Goal: Task Accomplishment & Management: Manage account settings

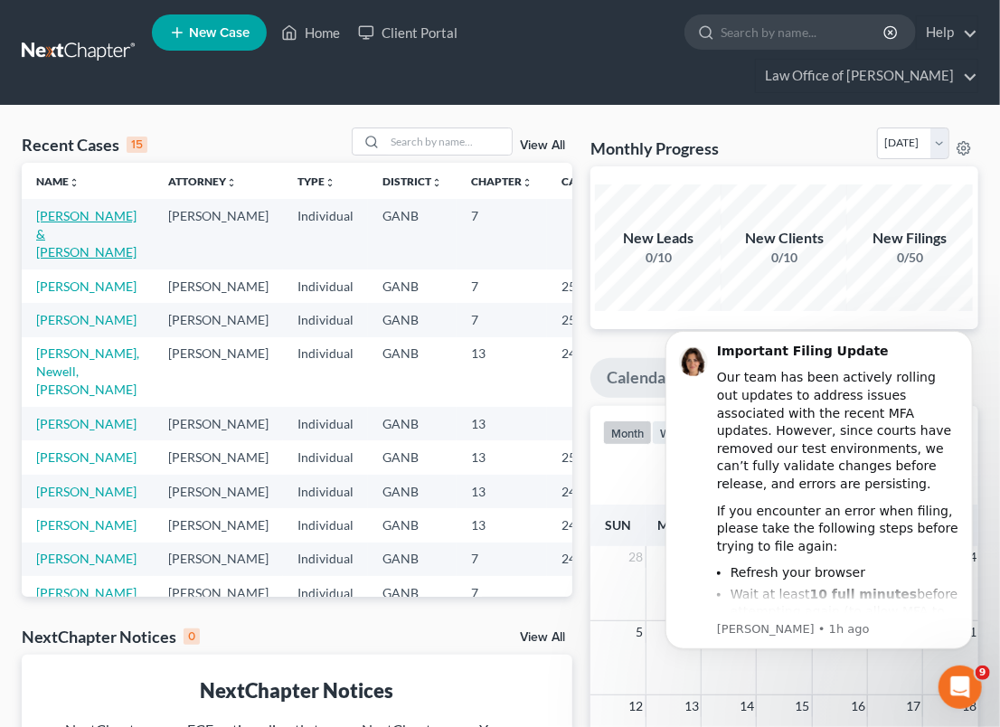
click at [73, 233] on link "[PERSON_NAME] & [PERSON_NAME]" at bounding box center [86, 234] width 100 height 52
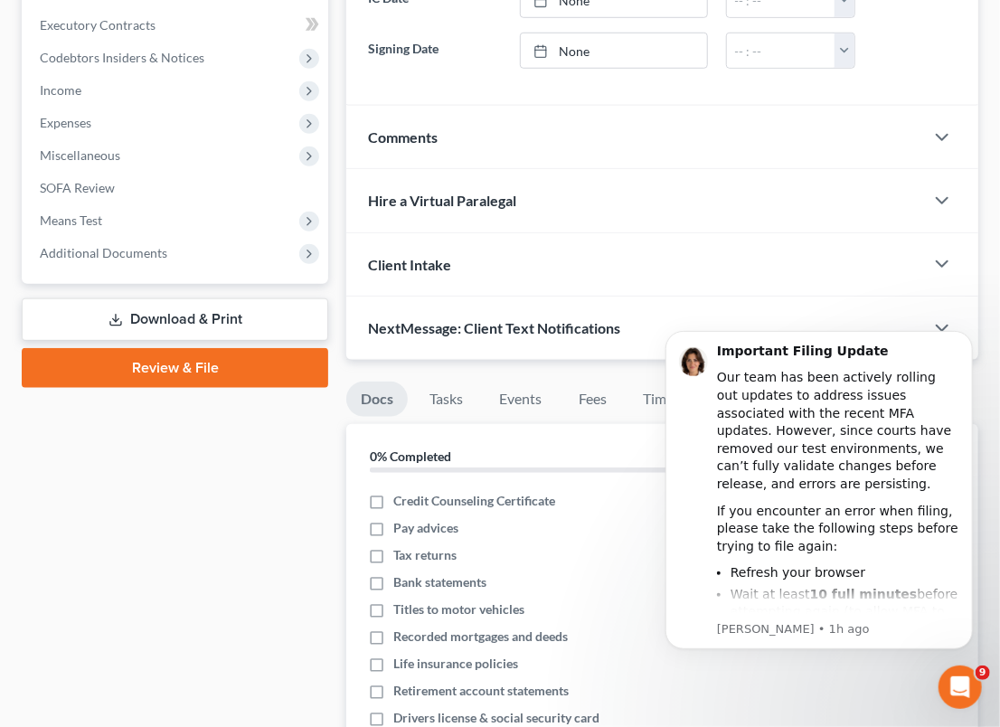
scroll to position [575, 0]
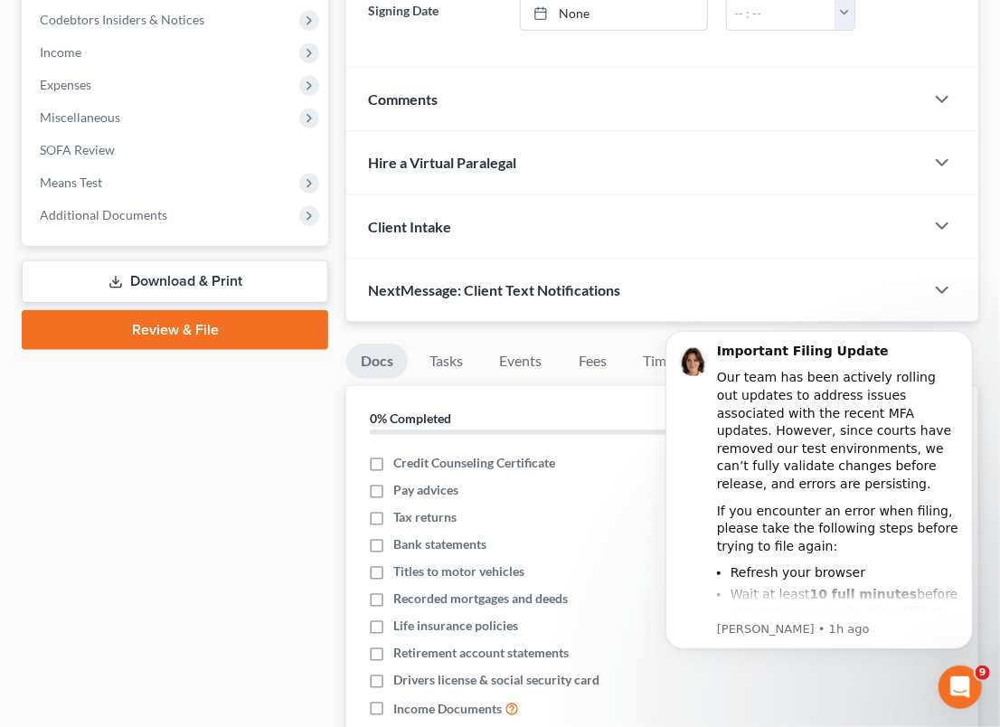
click at [186, 279] on link "Download & Print" at bounding box center [175, 281] width 307 height 42
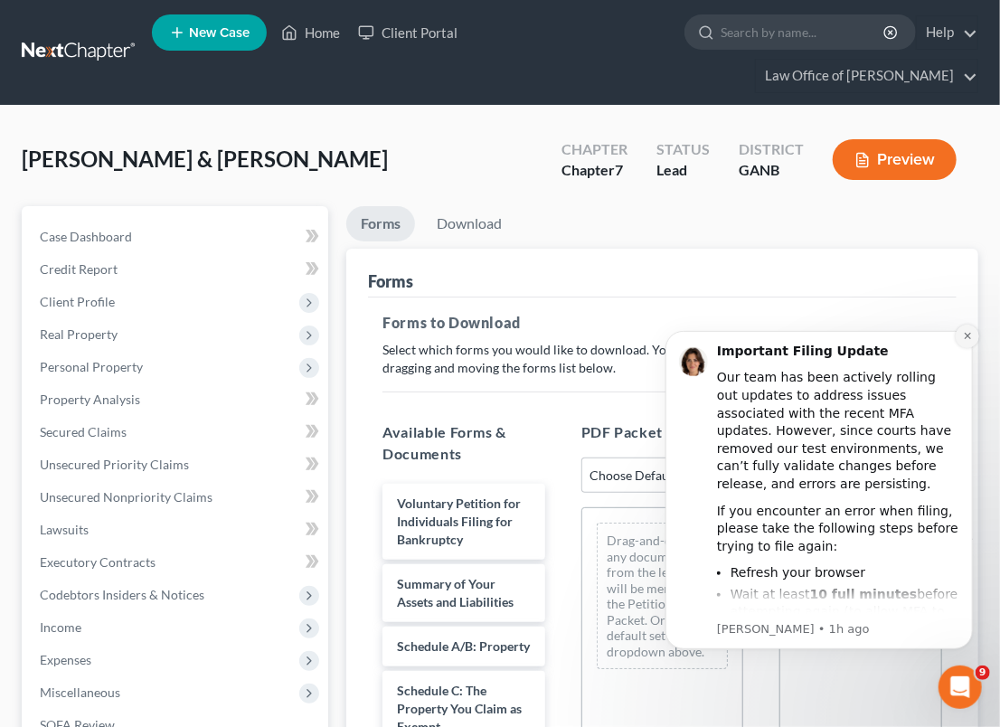
click at [970, 334] on icon "Dismiss notification" at bounding box center [967, 335] width 10 height 10
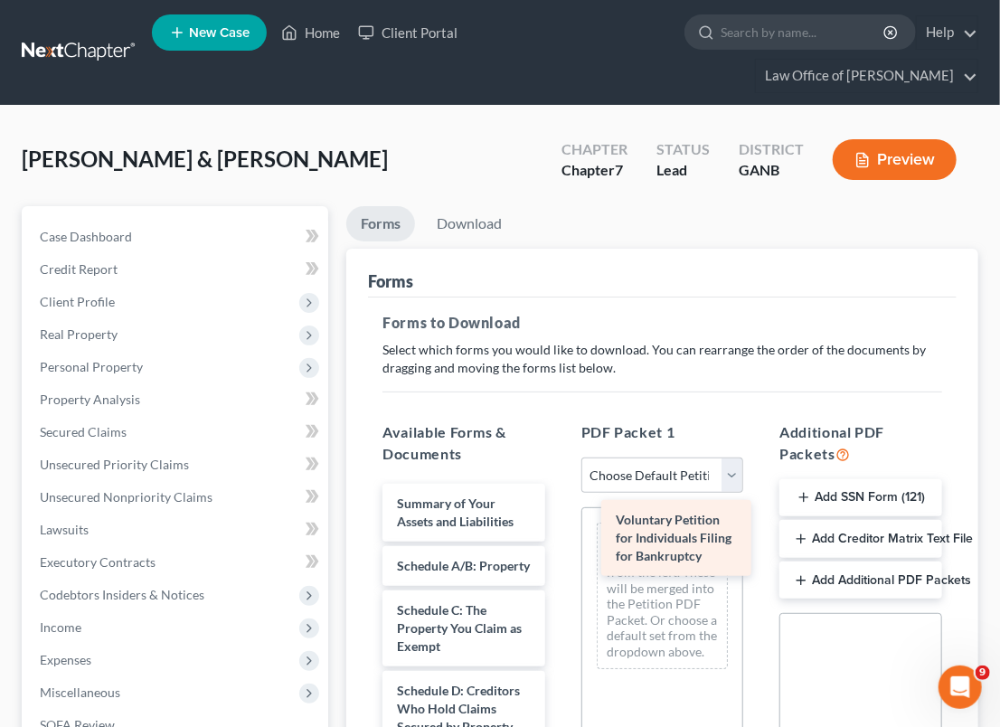
drag, startPoint x: 440, startPoint y: 506, endPoint x: 658, endPoint y: 523, distance: 218.5
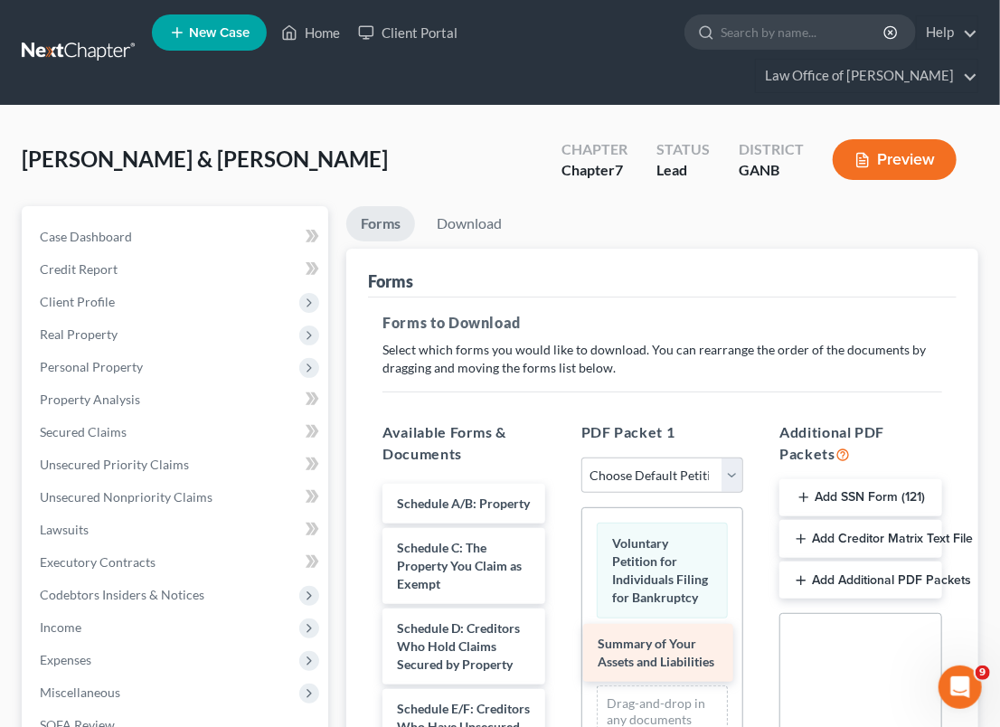
drag, startPoint x: 484, startPoint y: 509, endPoint x: 687, endPoint y: 639, distance: 241.5
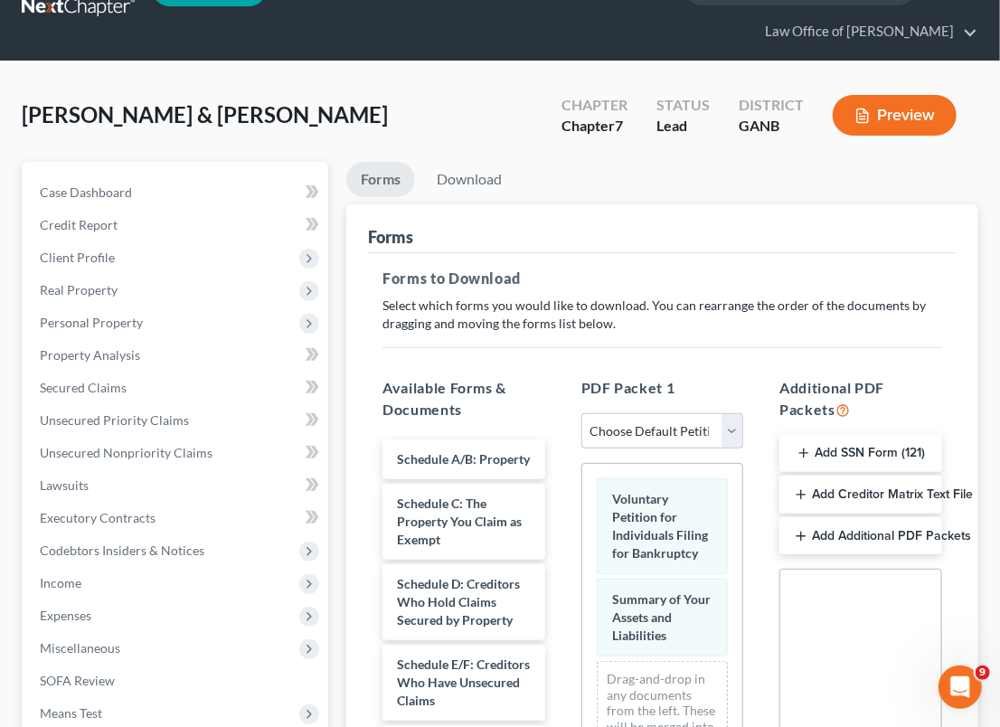
scroll to position [164, 0]
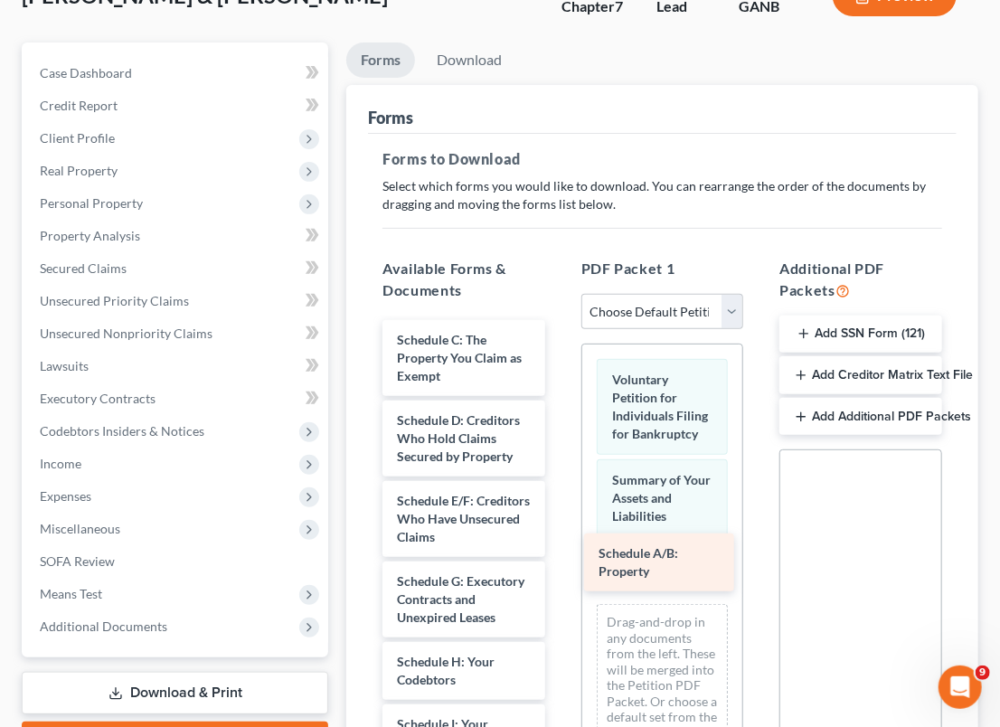
drag, startPoint x: 434, startPoint y: 343, endPoint x: 636, endPoint y: 559, distance: 295.6
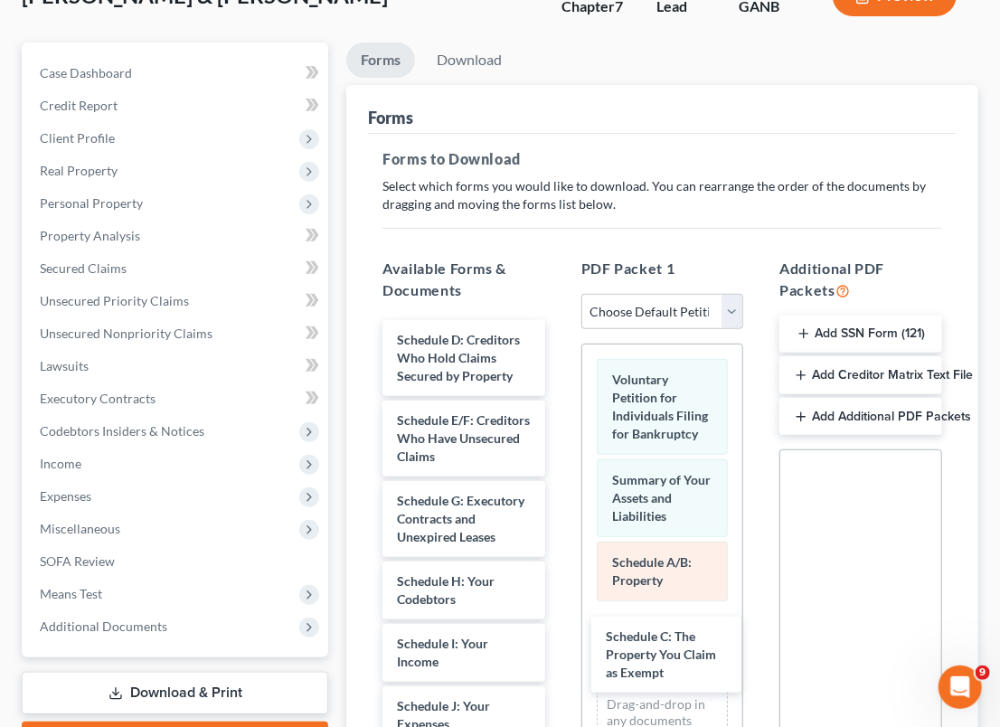
drag, startPoint x: 461, startPoint y: 344, endPoint x: 638, endPoint y: 611, distance: 321.0
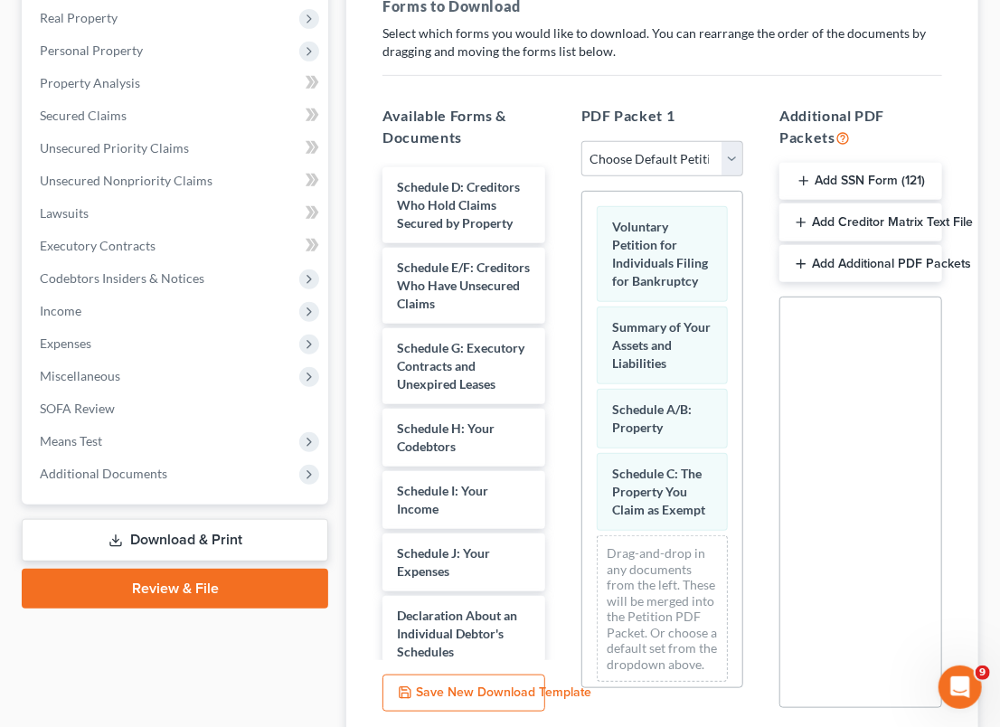
scroll to position [410, 0]
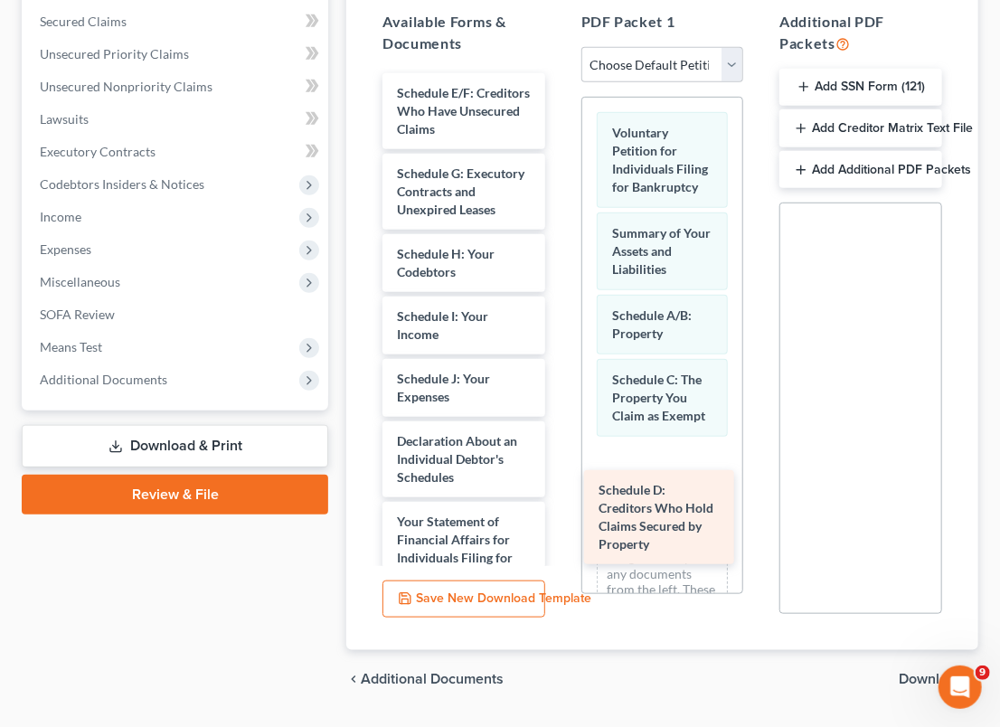
drag, startPoint x: 465, startPoint y: 108, endPoint x: 666, endPoint y: 503, distance: 443.6
click at [560, 504] on div "Schedule D: Creditors Who Hold Claims Secured by Property Schedule D: Creditors…" at bounding box center [464, 557] width 192 height 969
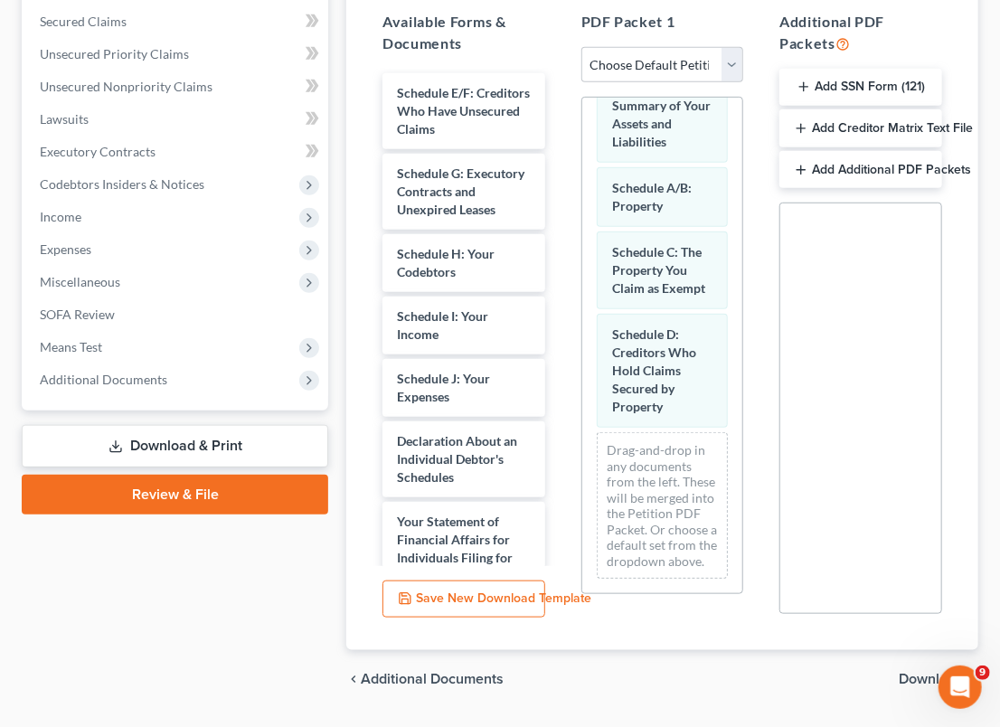
scroll to position [193, 0]
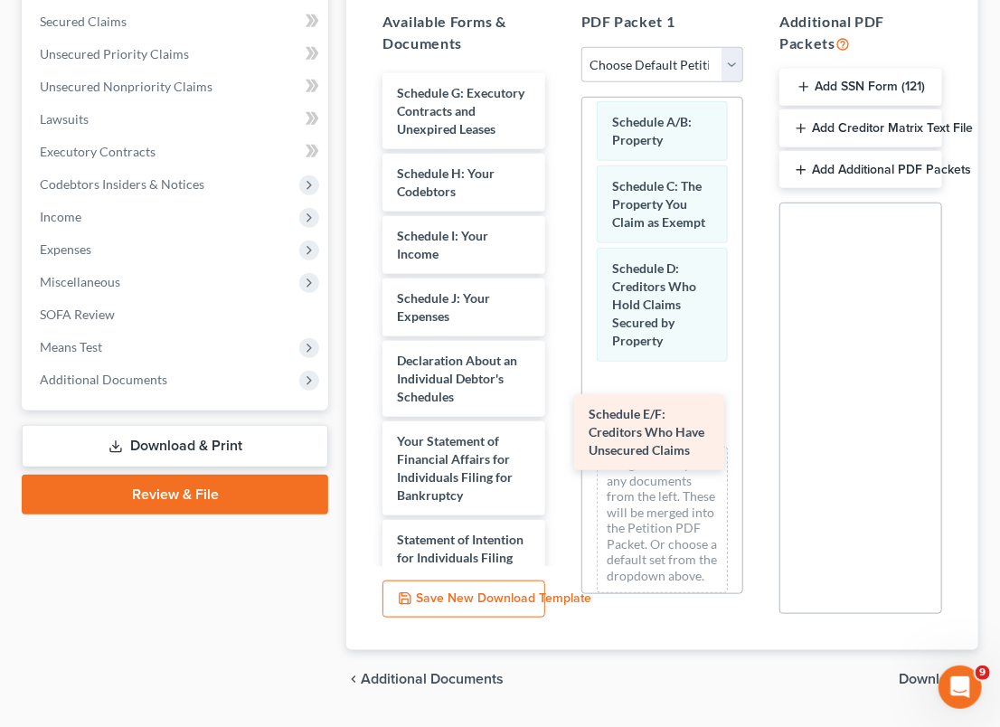
drag, startPoint x: 434, startPoint y: 102, endPoint x: 626, endPoint y: 426, distance: 376.2
click at [560, 426] on div "Schedule E/F: Creditors Who Have Unsecured Claims Schedule E/F: Creditors Who H…" at bounding box center [464, 517] width 192 height 889
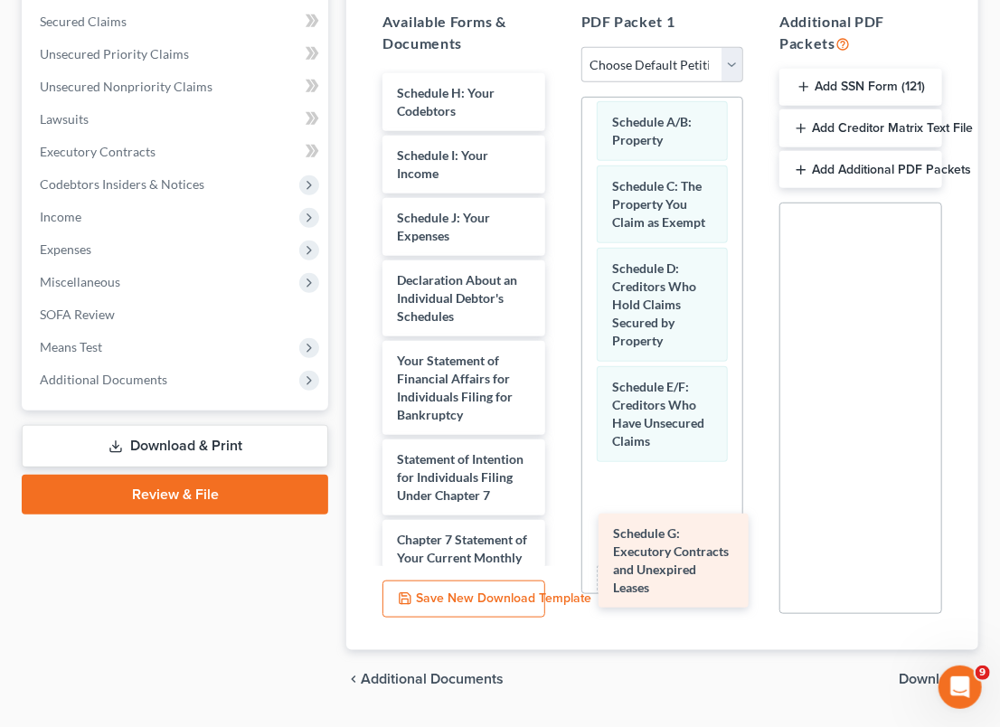
drag, startPoint x: 453, startPoint y: 105, endPoint x: 669, endPoint y: 543, distance: 488.9
click at [560, 543] on div "Schedule G: Executory Contracts and Unexpired Leases Schedule G: Executory Cont…" at bounding box center [464, 477] width 192 height 808
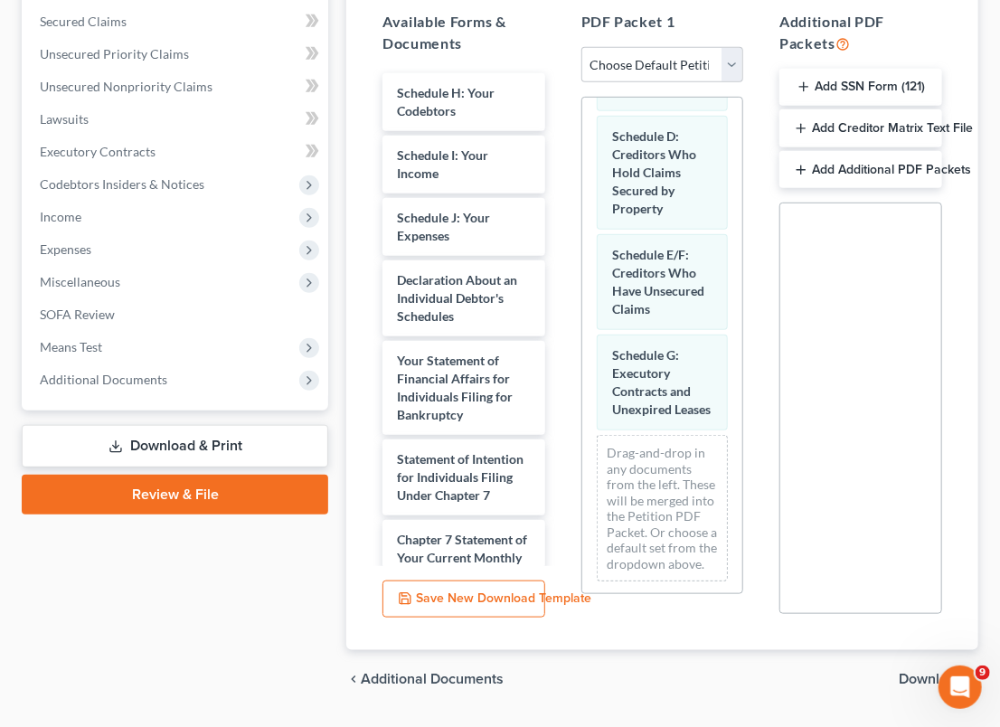
scroll to position [358, 0]
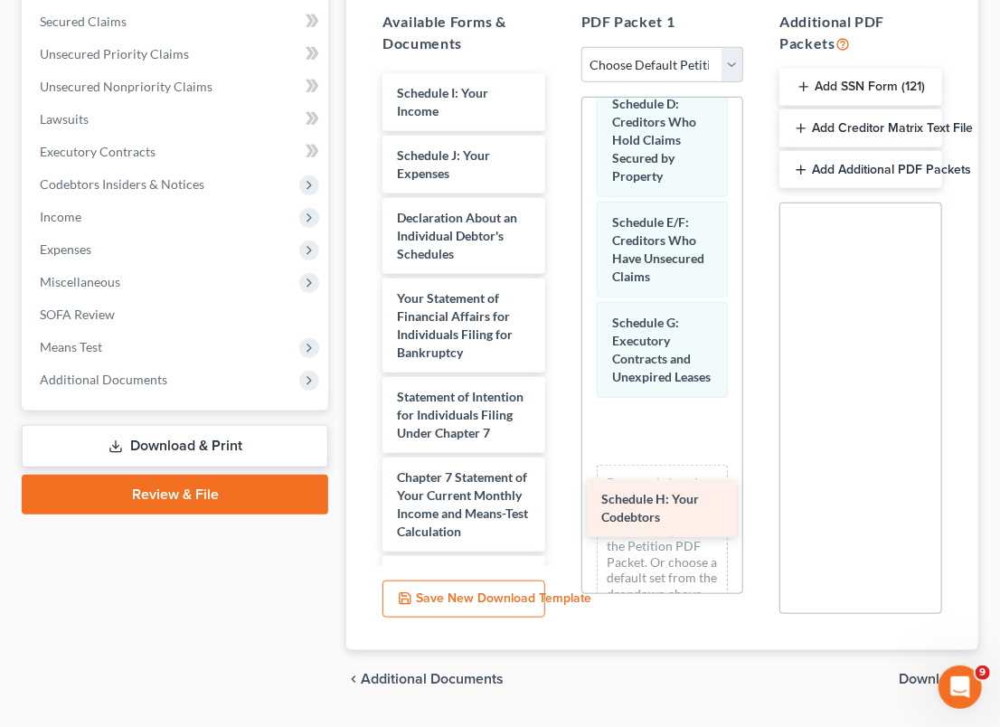
drag, startPoint x: 439, startPoint y: 90, endPoint x: 642, endPoint y: 497, distance: 454.9
click at [560, 497] on div "Schedule H: Your Codebtors Schedule H: Your Codebtors Schedule I: Your Income S…" at bounding box center [464, 446] width 192 height 746
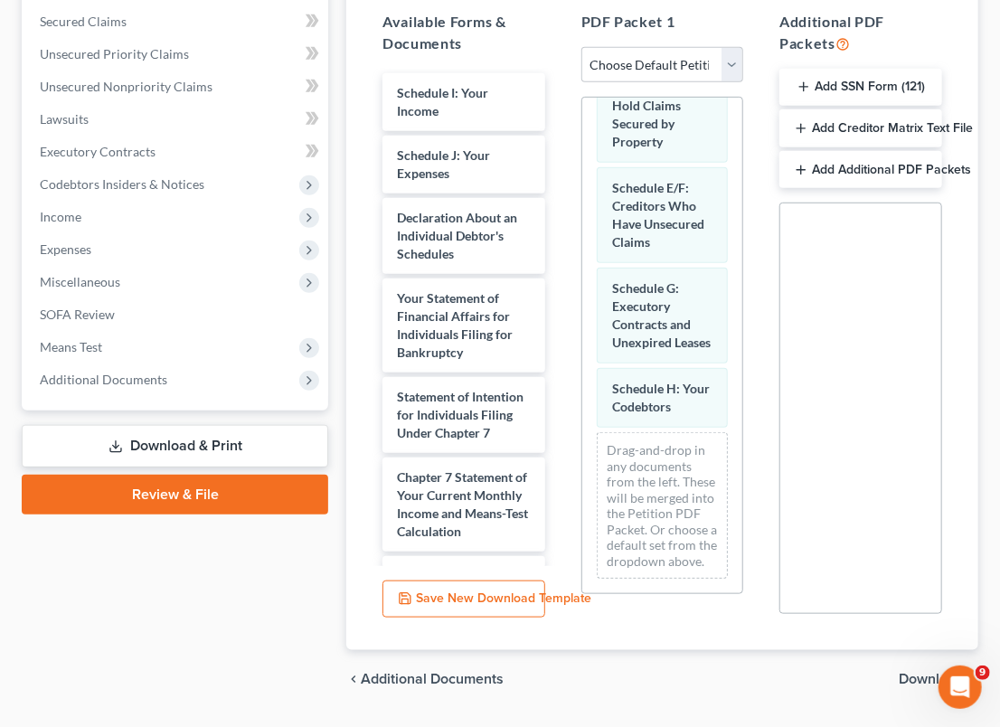
scroll to position [457, 0]
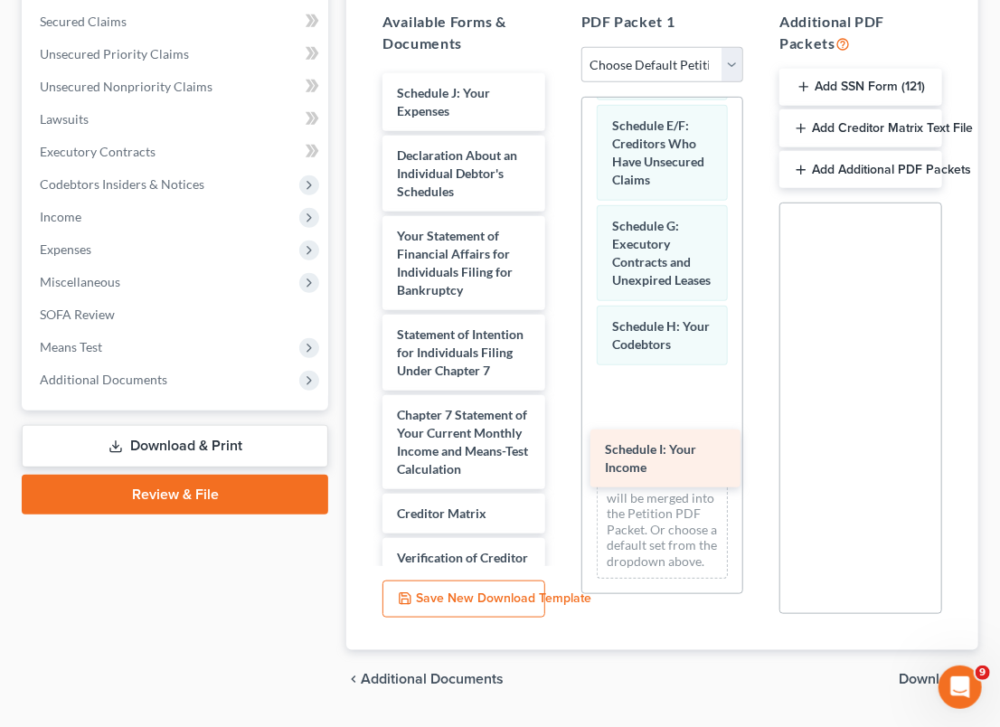
drag, startPoint x: 436, startPoint y: 101, endPoint x: 643, endPoint y: 460, distance: 414.4
click at [560, 460] on div "Schedule I: Your Income Schedule I: Your Income Schedule J: Your Expenses Decla…" at bounding box center [464, 415] width 192 height 684
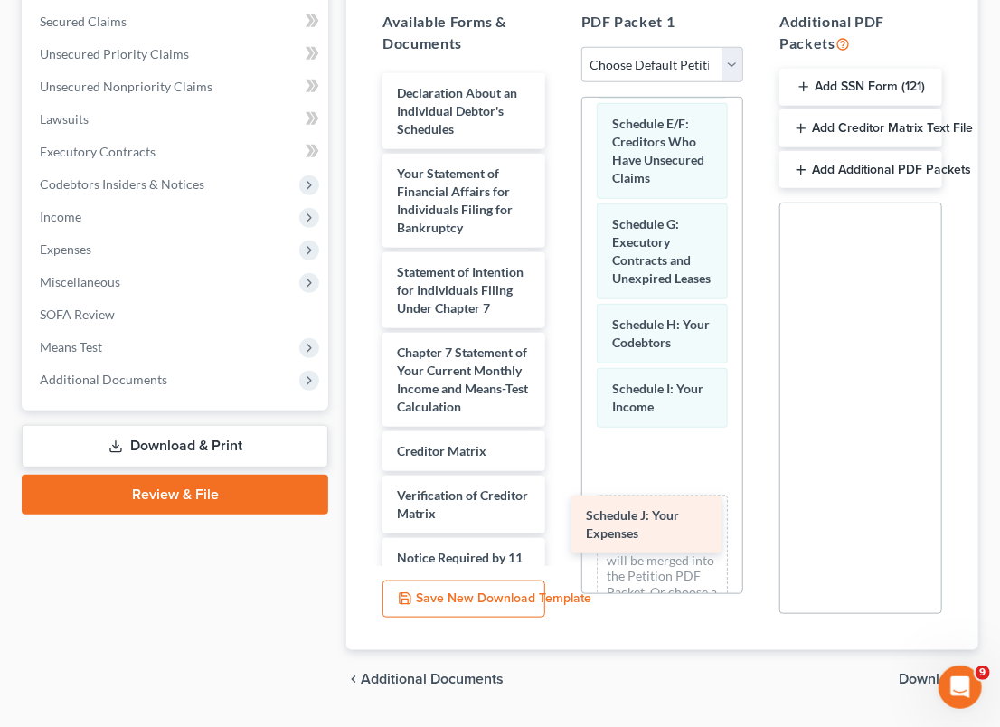
drag, startPoint x: 466, startPoint y: 100, endPoint x: 656, endPoint y: 524, distance: 464.6
click at [560, 524] on div "Schedule J: Your Expenses Schedule J: Your Expenses Declaration About an Indivi…" at bounding box center [464, 383] width 192 height 621
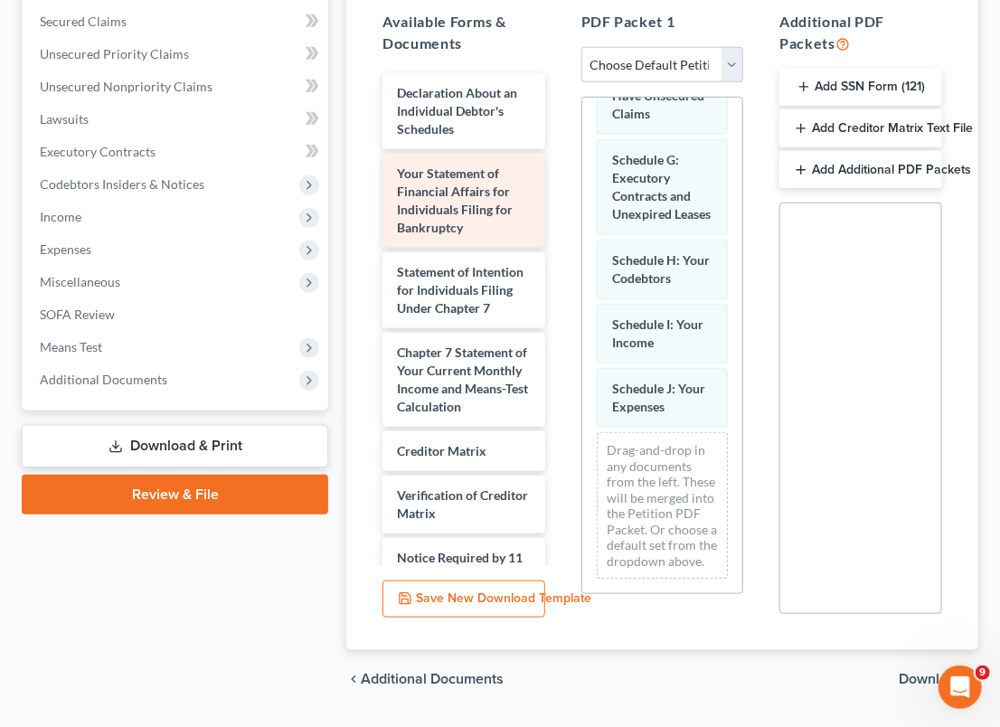
scroll to position [621, 0]
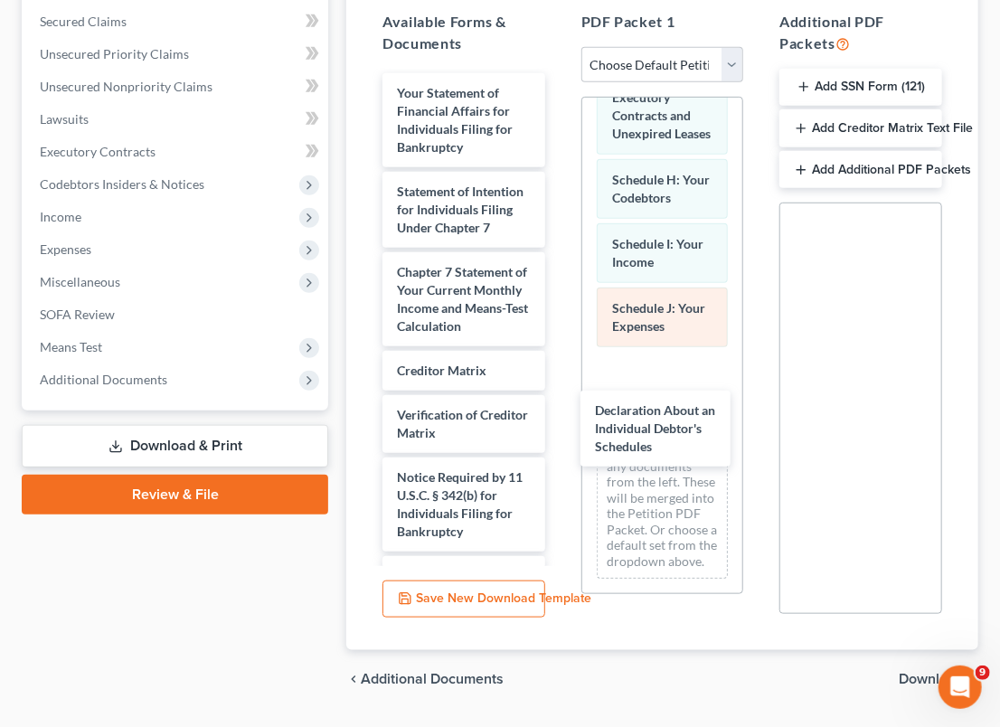
drag, startPoint x: 457, startPoint y: 90, endPoint x: 646, endPoint y: 394, distance: 357.8
click at [560, 410] on div "Declaration About an Individual Debtor's Schedules Declaration About an Individ…" at bounding box center [464, 343] width 192 height 541
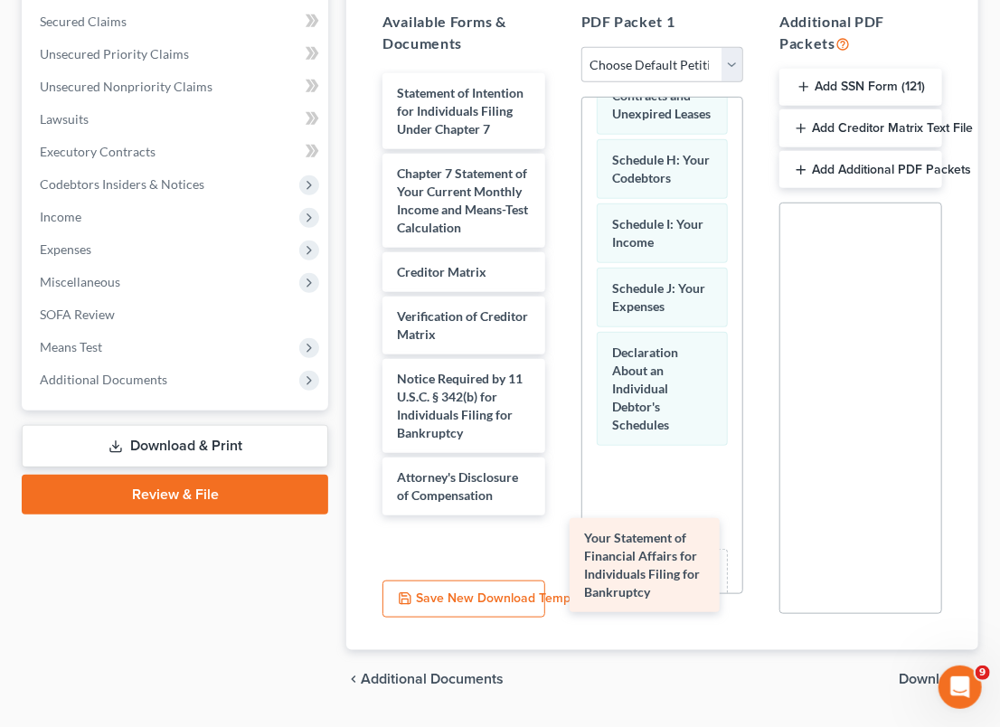
drag, startPoint x: 462, startPoint y: 102, endPoint x: 651, endPoint y: 543, distance: 479.2
click at [560, 515] on div "Your Statement of Financial Affairs for Individuals Filing for Bankruptcy Your …" at bounding box center [464, 294] width 192 height 442
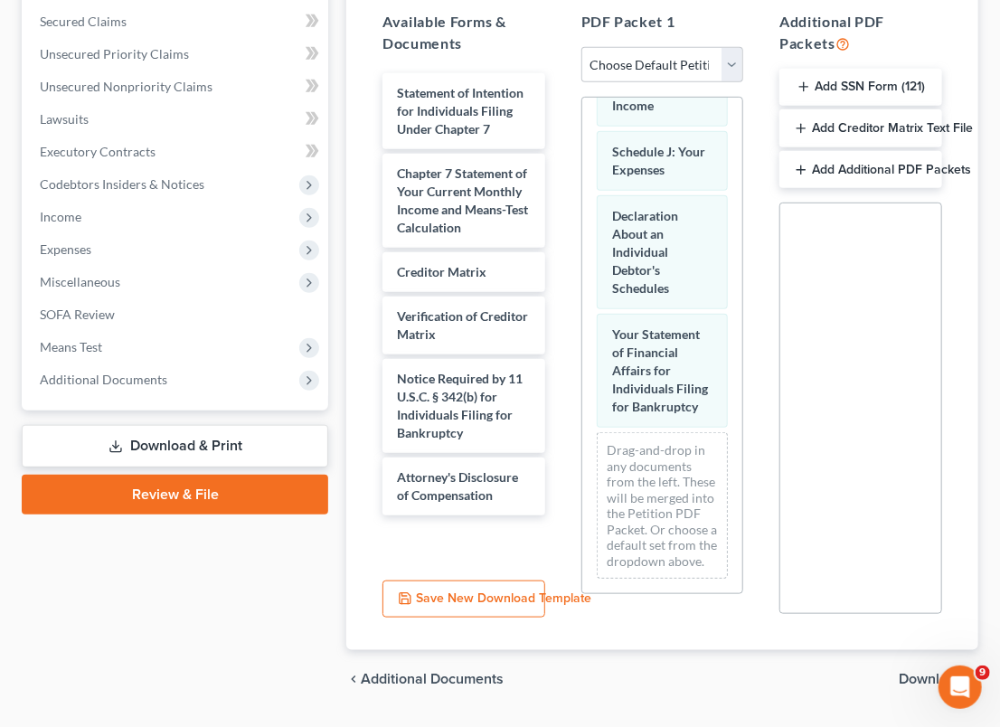
scroll to position [877, 0]
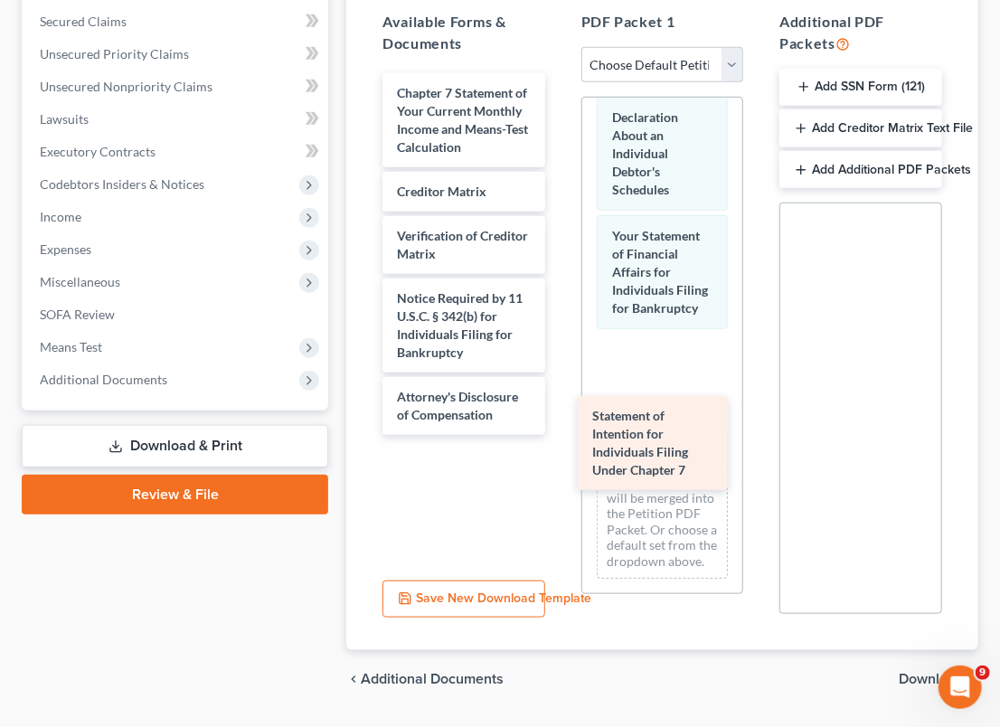
drag, startPoint x: 431, startPoint y: 108, endPoint x: 627, endPoint y: 429, distance: 376.5
click at [560, 429] on div "Statement of Intention for Individuals Filing Under Chapter 7 Statement of Inte…" at bounding box center [464, 254] width 192 height 362
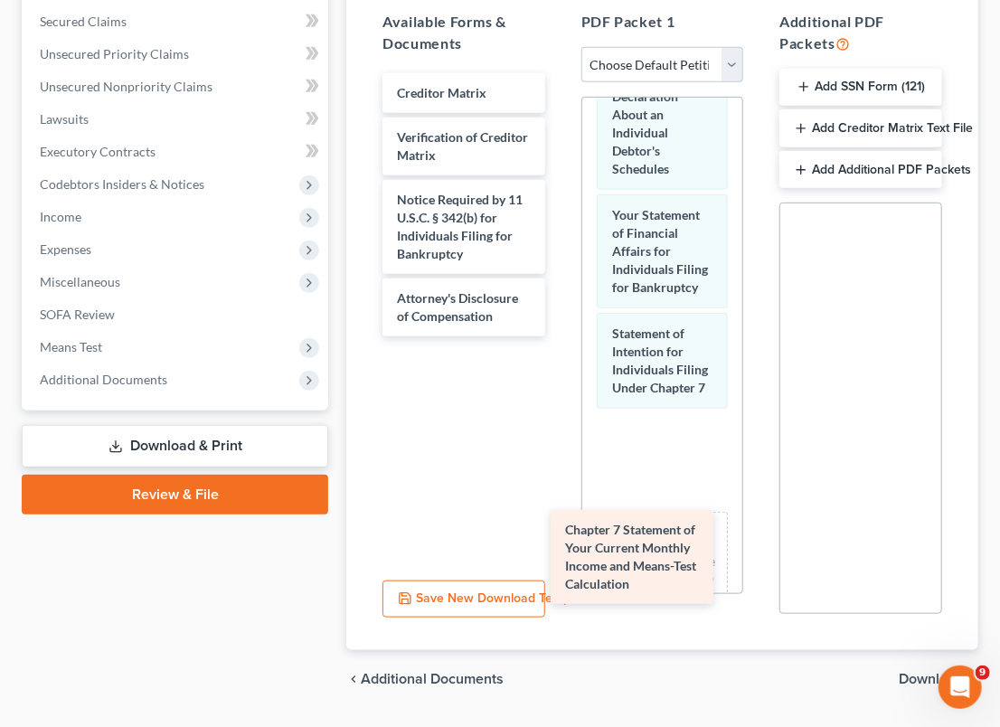
drag, startPoint x: 452, startPoint y: 109, endPoint x: 631, endPoint y: 540, distance: 467.0
click at [560, 336] on div "Chapter 7 Statement of Your Current Monthly Income and Means-Test Calculation C…" at bounding box center [464, 204] width 192 height 263
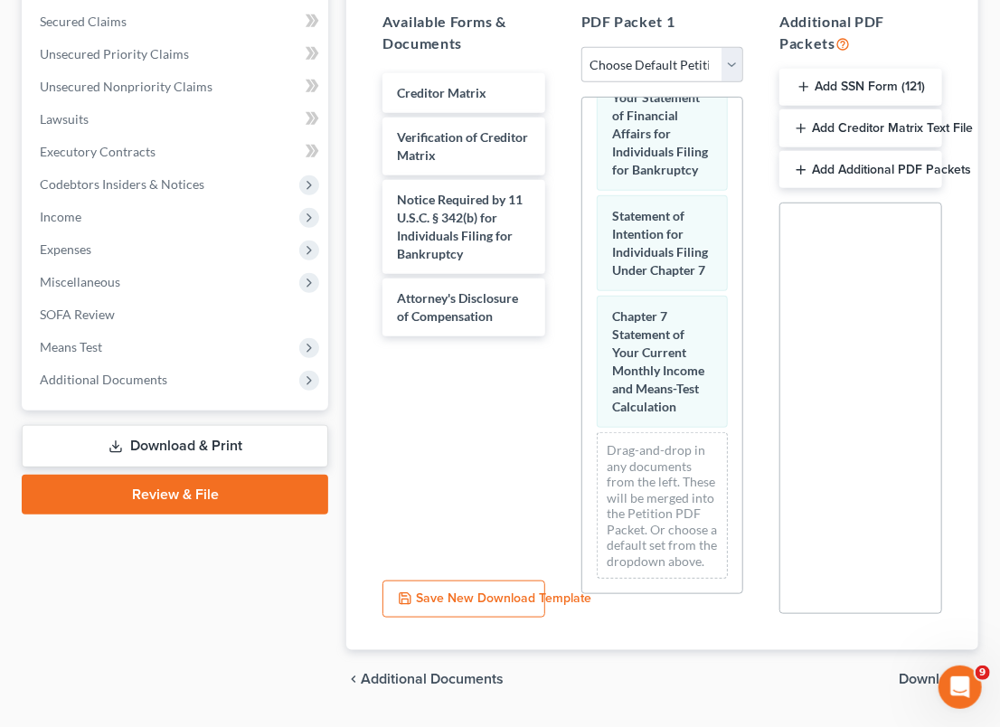
scroll to position [1149, 0]
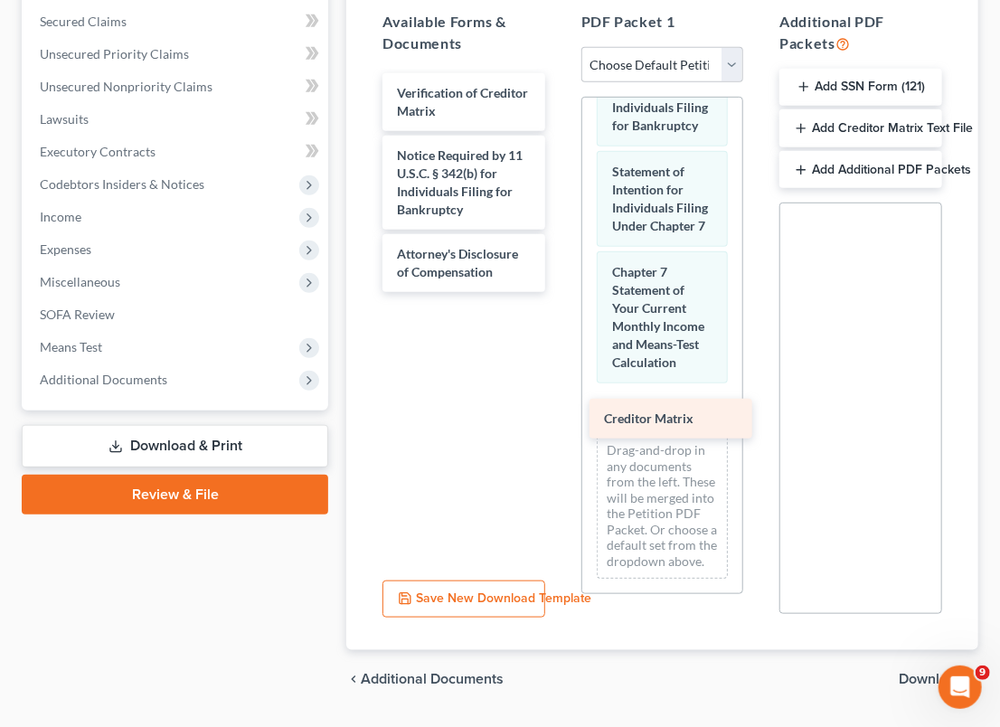
drag, startPoint x: 452, startPoint y: 89, endPoint x: 659, endPoint y: 417, distance: 388.1
click at [560, 292] on div "Creditor Matrix Creditor Matrix Verification of Creditor Matrix Notice Required…" at bounding box center [464, 182] width 192 height 219
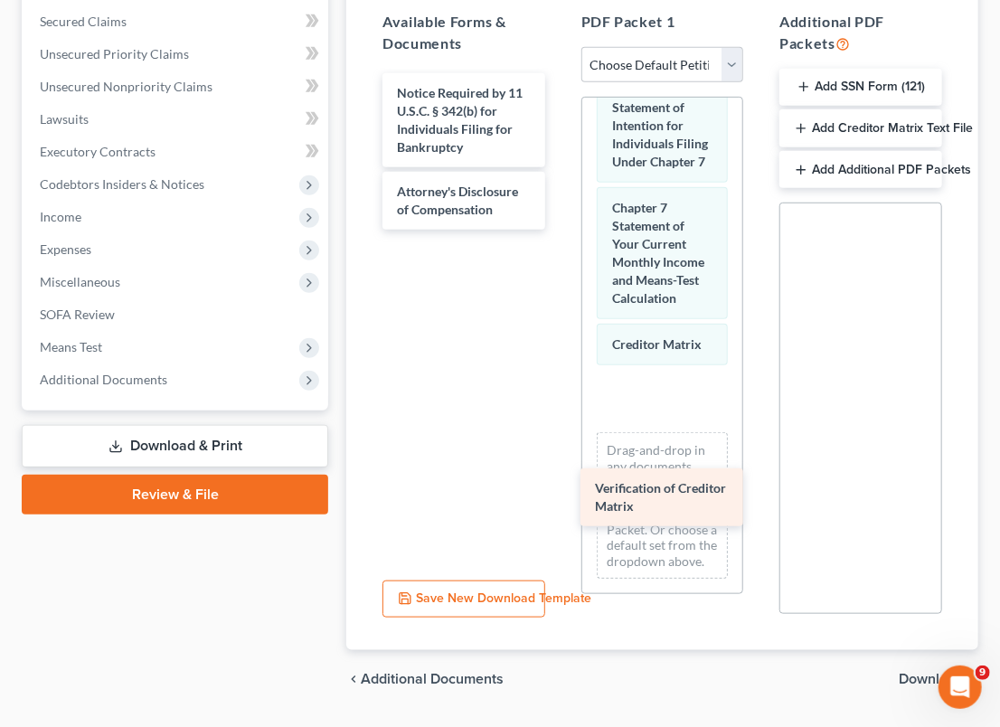
drag, startPoint x: 460, startPoint y: 94, endPoint x: 656, endPoint y: 480, distance: 432.7
click at [560, 230] on div "Verification of Creditor Matrix Verification of Creditor Matrix Notice Required…" at bounding box center [464, 151] width 192 height 156
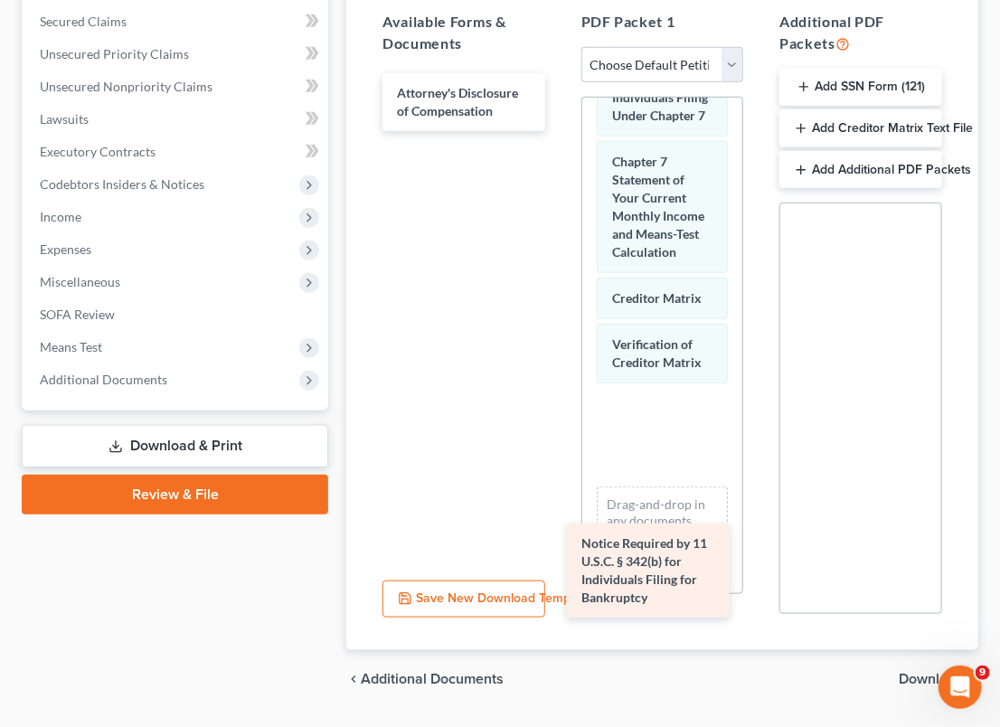
drag, startPoint x: 467, startPoint y: 117, endPoint x: 652, endPoint y: 570, distance: 489.1
click at [560, 131] on div "Notice Required by 11 U.S.C. § 342(b) for Individuals Filing for Bankruptcy Not…" at bounding box center [464, 102] width 192 height 58
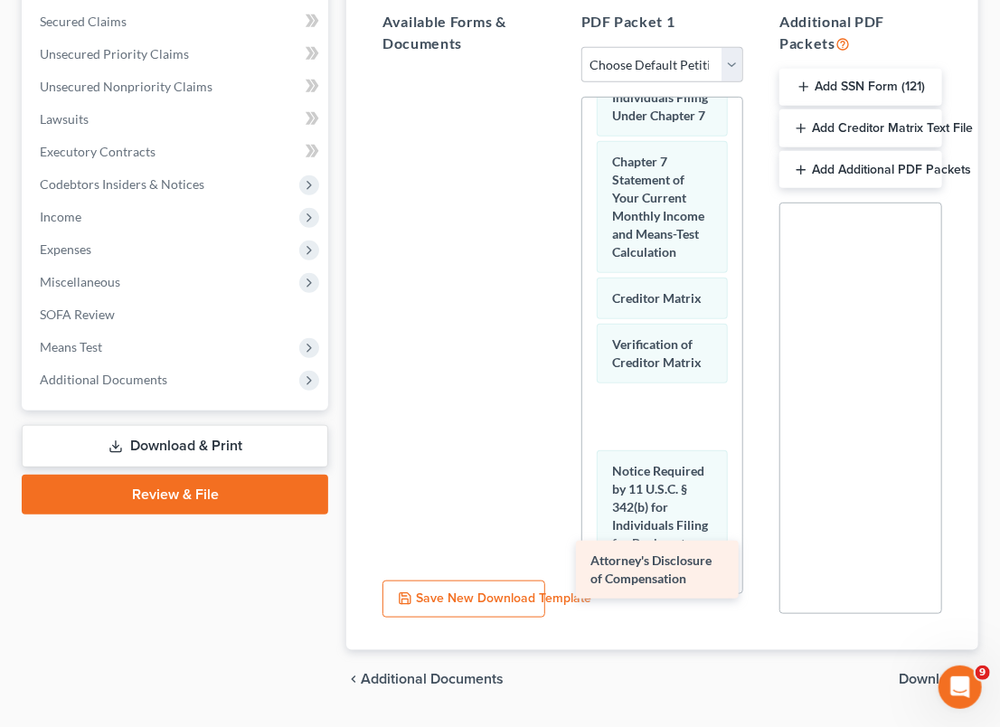
drag, startPoint x: 460, startPoint y: 95, endPoint x: 660, endPoint y: 561, distance: 506.7
click at [560, 69] on div "Attorney's Disclosure of Compensation Attorney's Disclosure of Compensation" at bounding box center [464, 69] width 192 height 0
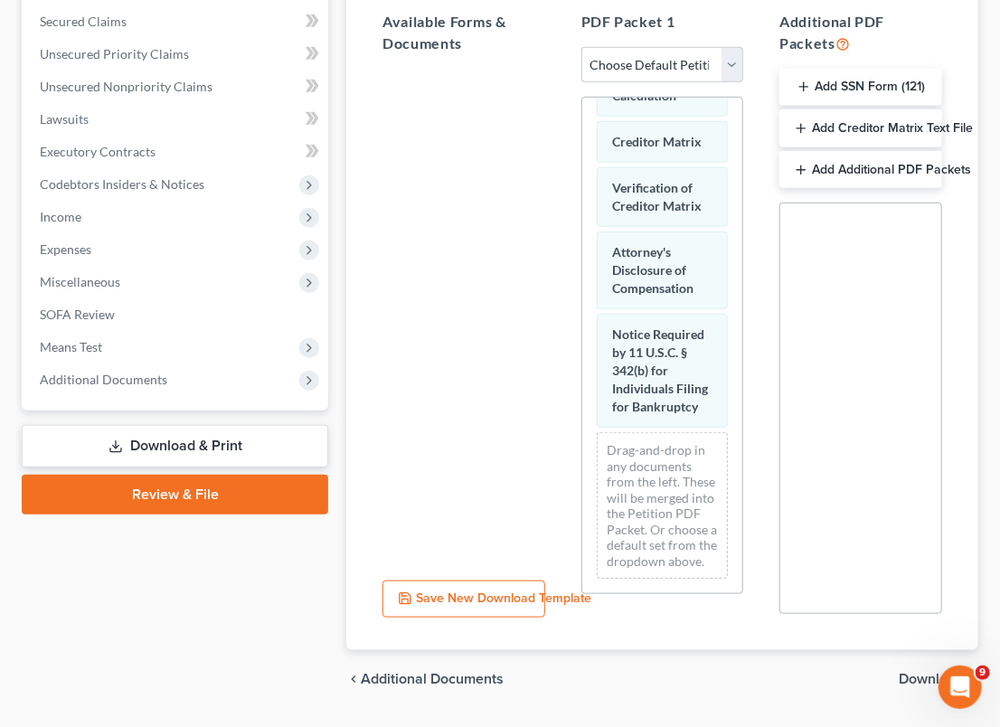
scroll to position [1446, 0]
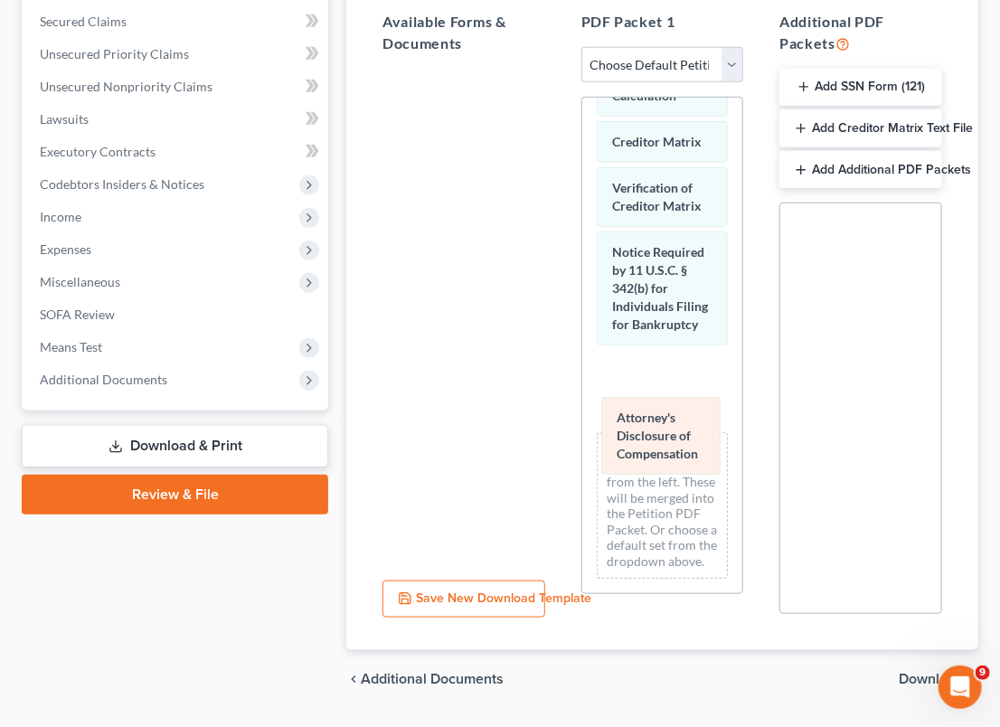
drag, startPoint x: 641, startPoint y: 285, endPoint x: 641, endPoint y: 421, distance: 136.5
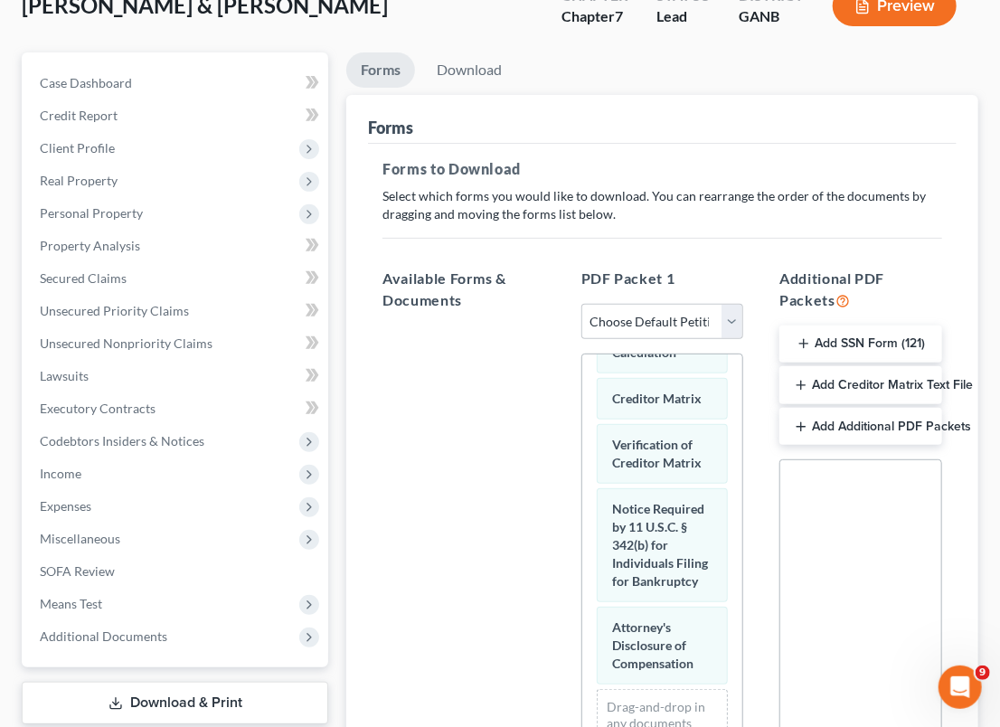
scroll to position [0, 0]
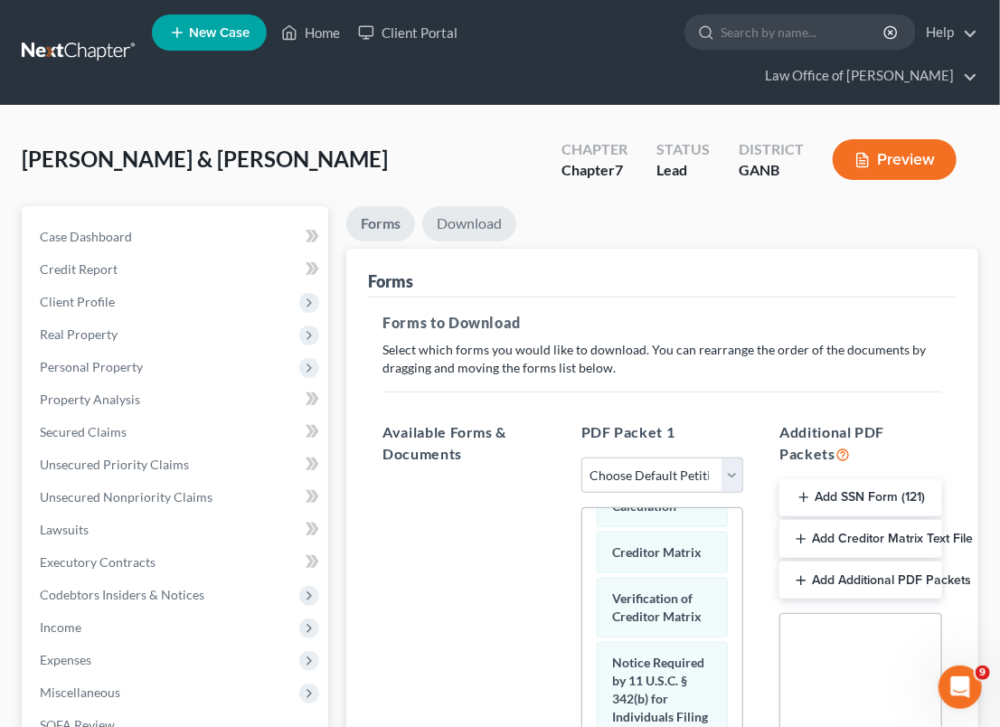
click at [470, 224] on link "Download" at bounding box center [469, 223] width 94 height 35
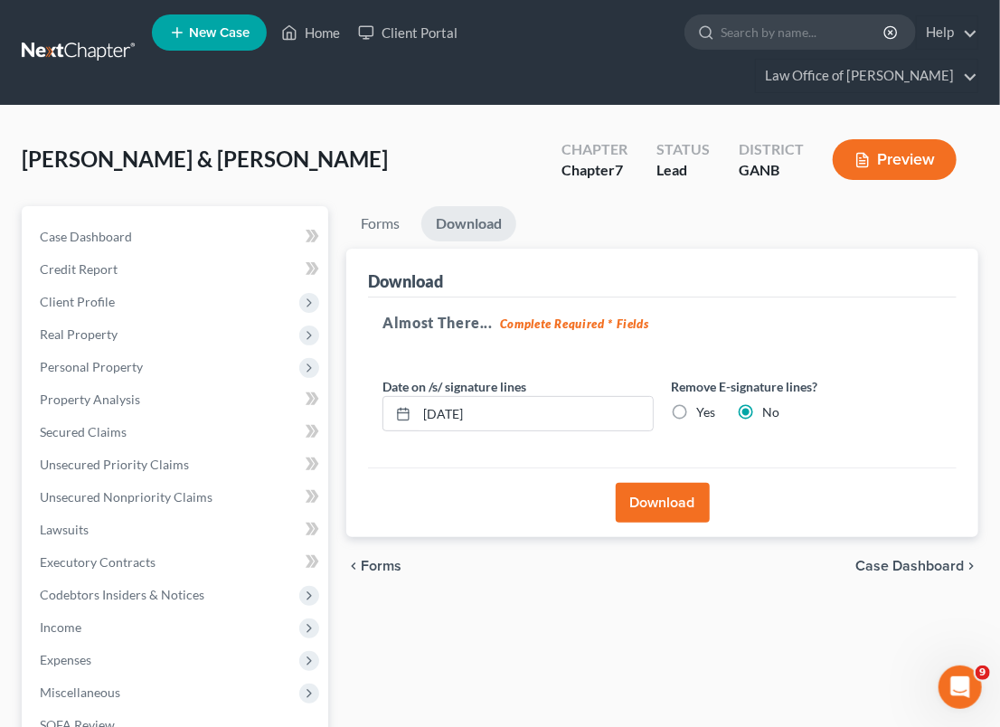
click at [675, 506] on button "Download" at bounding box center [663, 503] width 94 height 40
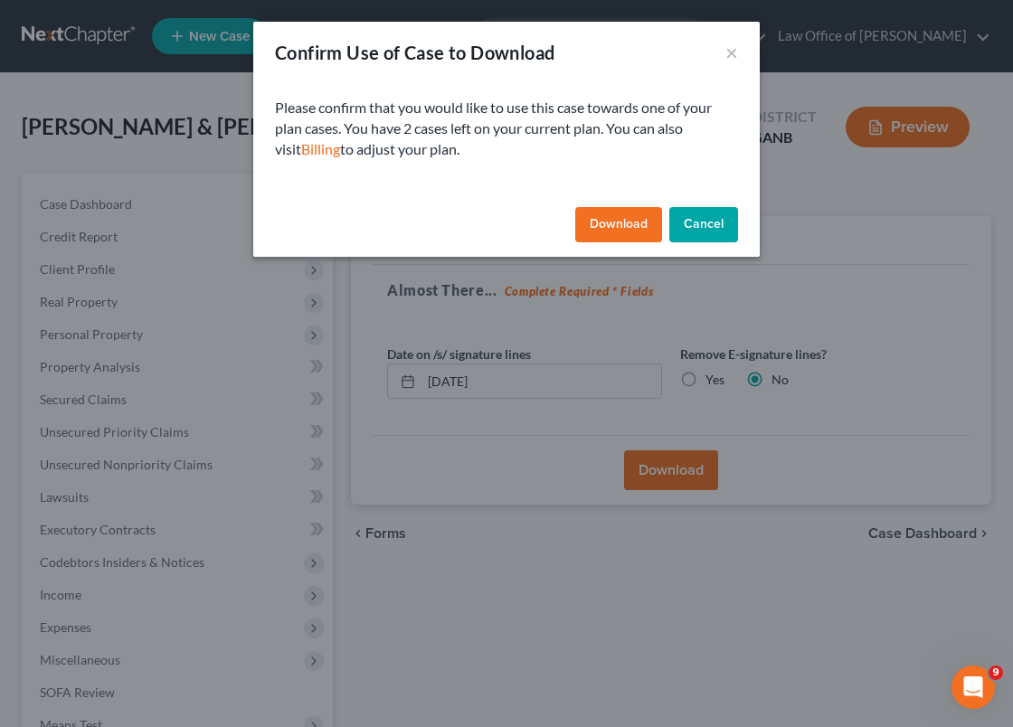
click at [615, 225] on button "Download" at bounding box center [618, 225] width 87 height 36
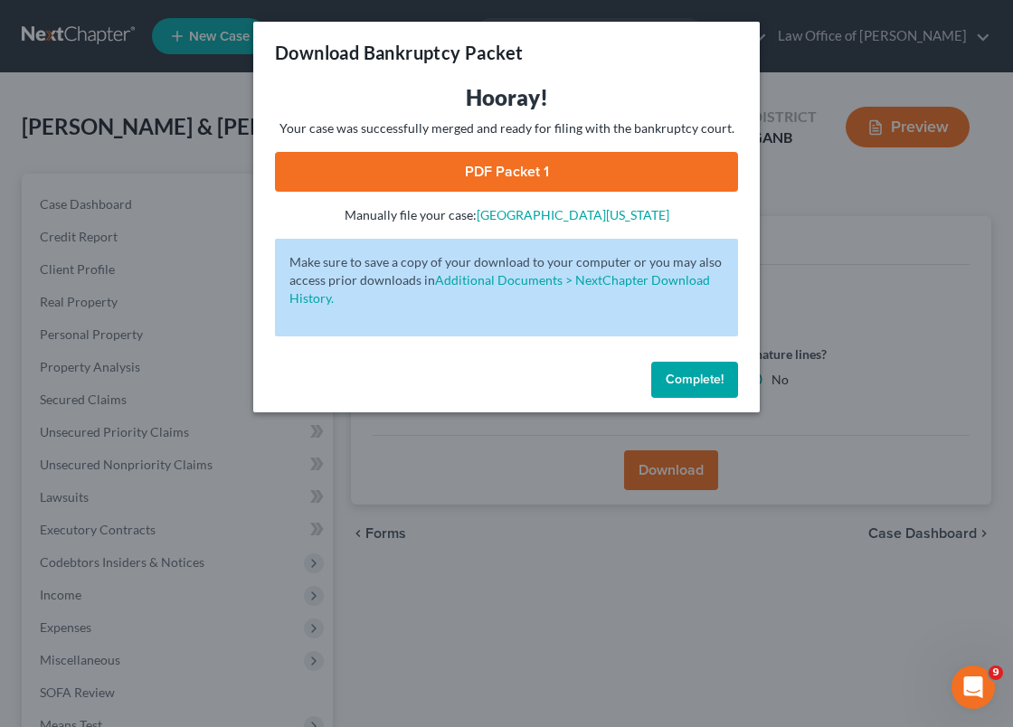
click at [674, 377] on span "Complete!" at bounding box center [694, 379] width 58 height 15
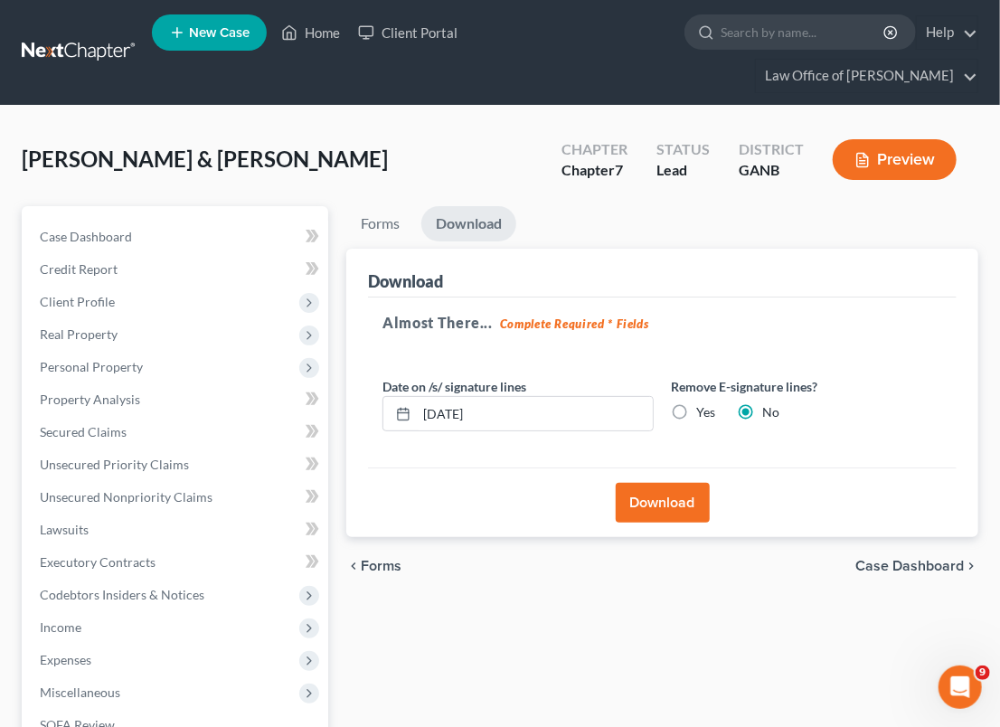
click at [658, 505] on button "Download" at bounding box center [663, 503] width 94 height 40
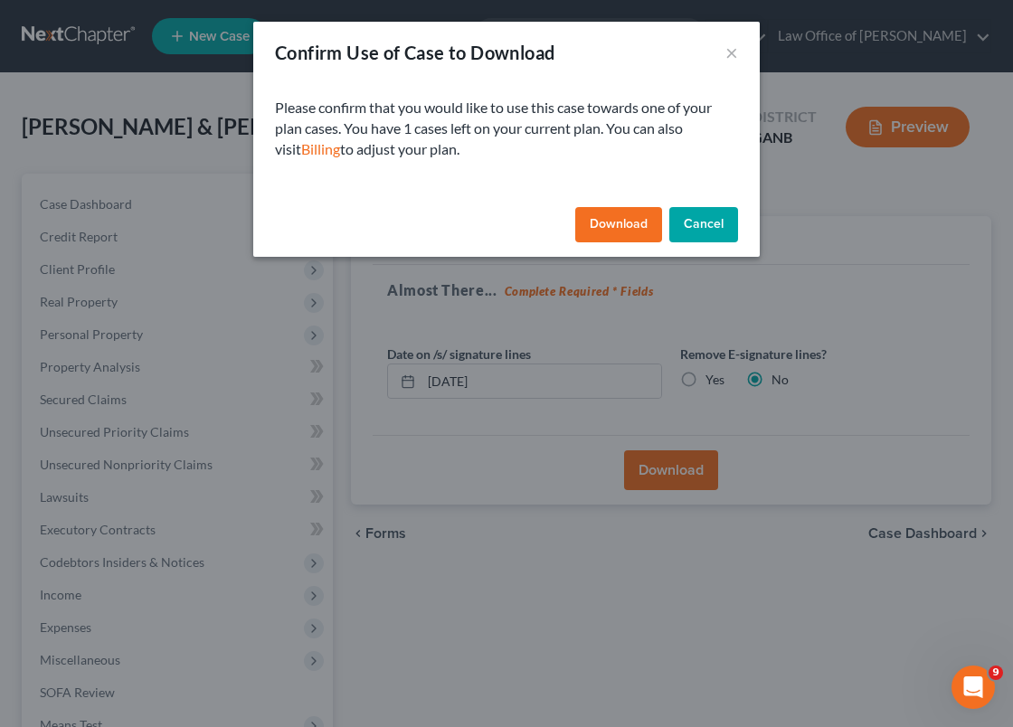
click at [609, 218] on button "Download" at bounding box center [618, 225] width 87 height 36
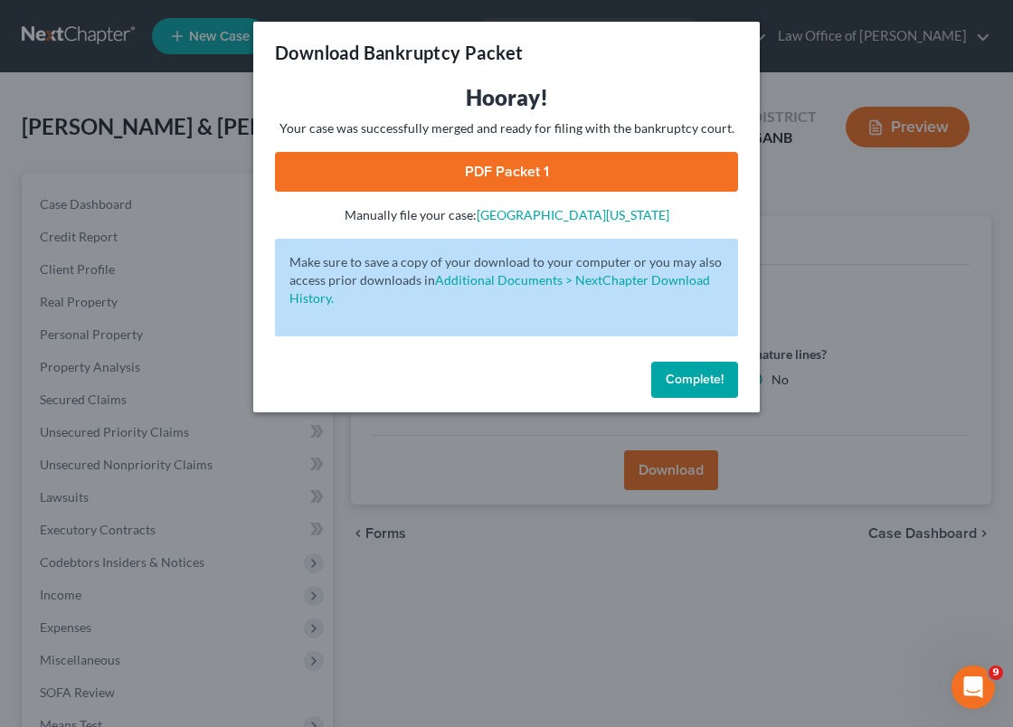
click at [426, 179] on link "PDF Packet 1" at bounding box center [506, 172] width 463 height 40
click at [687, 382] on span "Complete!" at bounding box center [694, 379] width 58 height 15
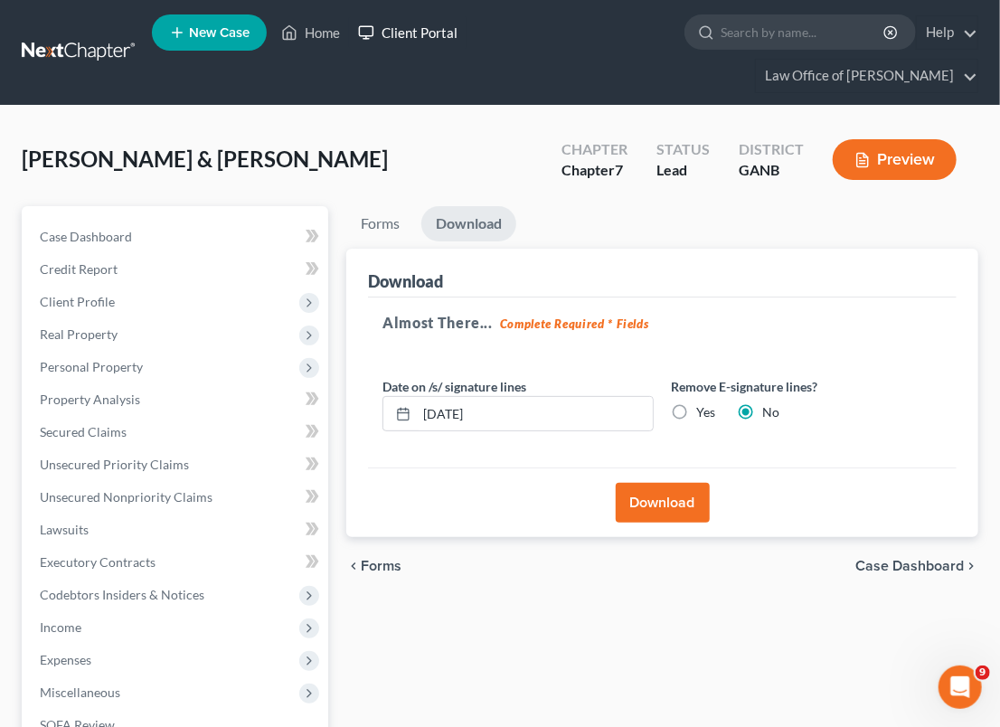
click at [392, 30] on link "Client Portal" at bounding box center [408, 32] width 118 height 33
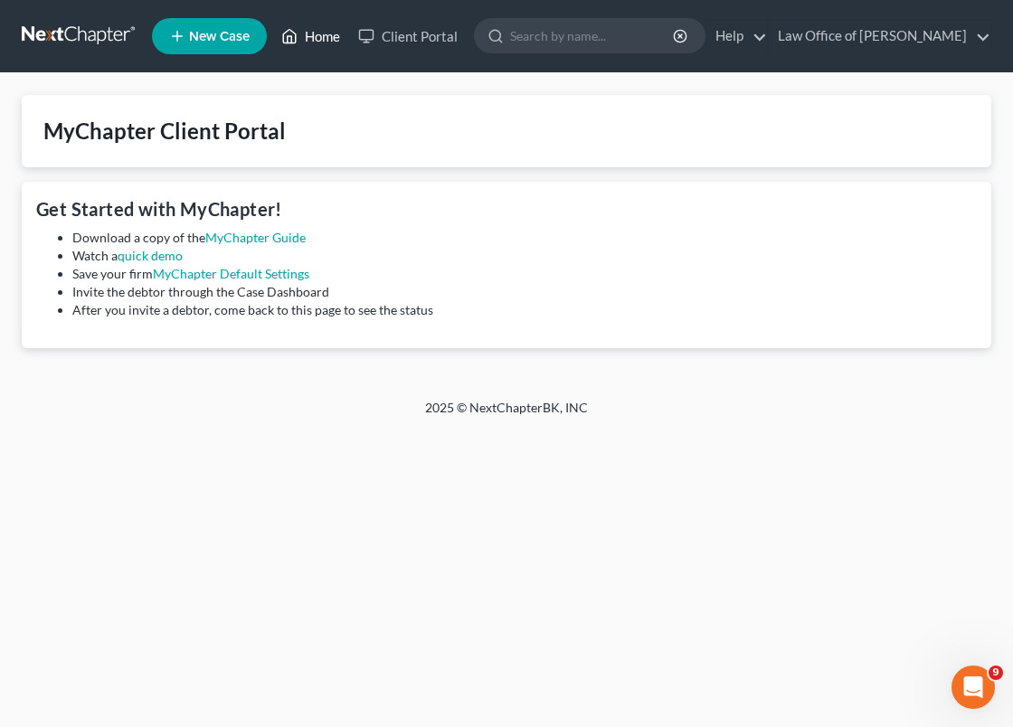
click at [318, 25] on link "Home" at bounding box center [310, 36] width 77 height 33
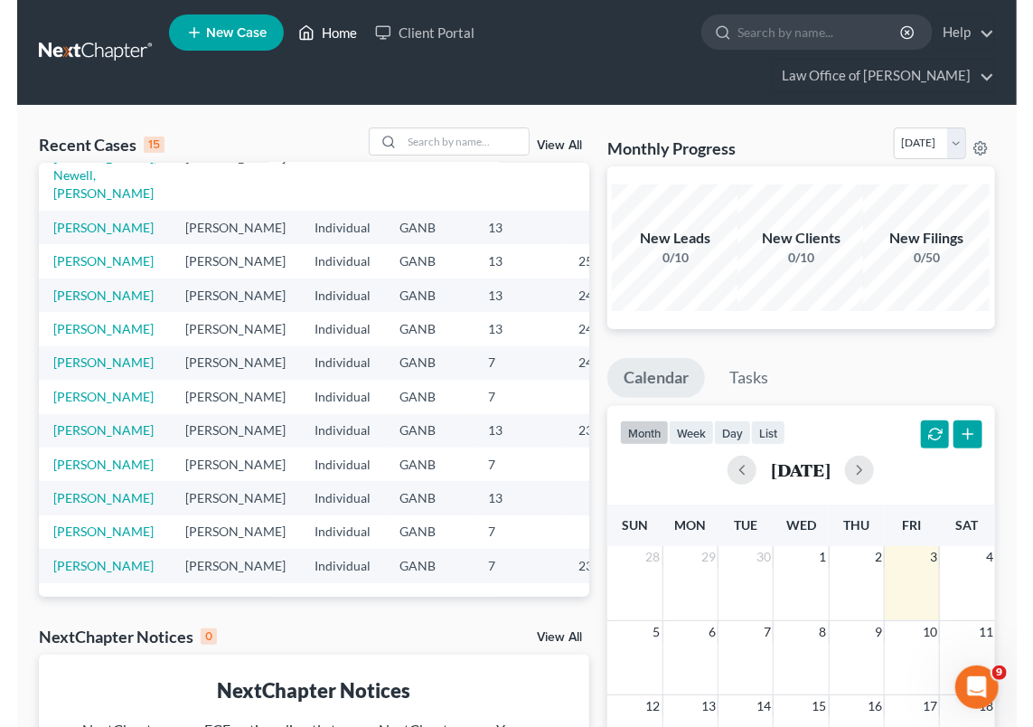
scroll to position [431, 0]
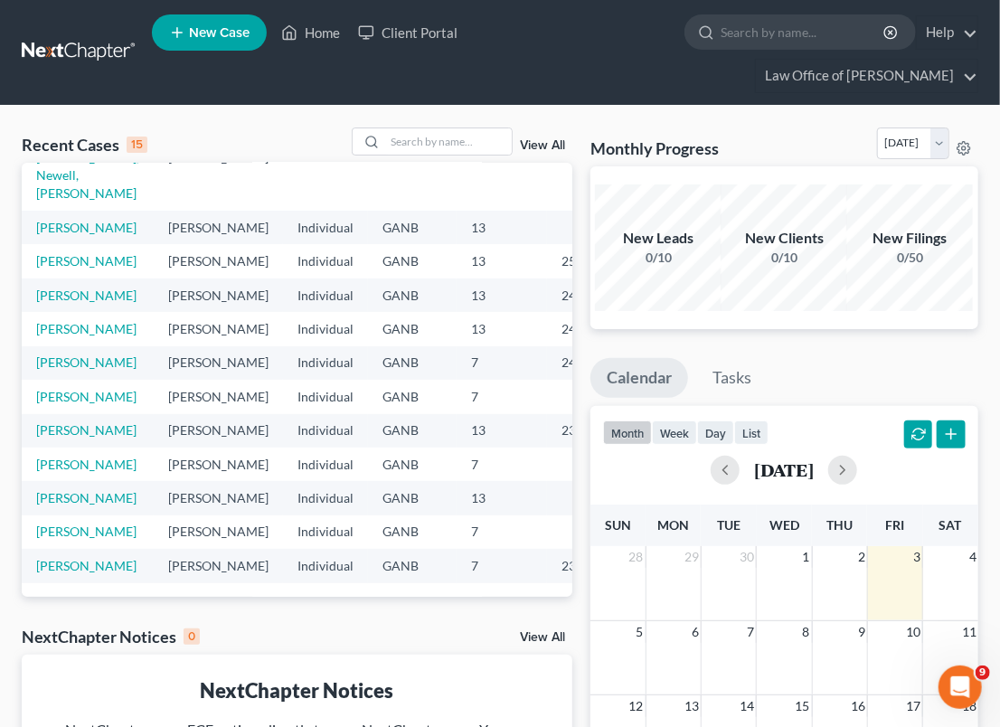
click at [96, 515] on td "[PERSON_NAME]" at bounding box center [88, 531] width 132 height 33
drag, startPoint x: 96, startPoint y: 503, endPoint x: 65, endPoint y: 494, distance: 32.0
click at [65, 524] on link "[PERSON_NAME]" at bounding box center [86, 531] width 100 height 15
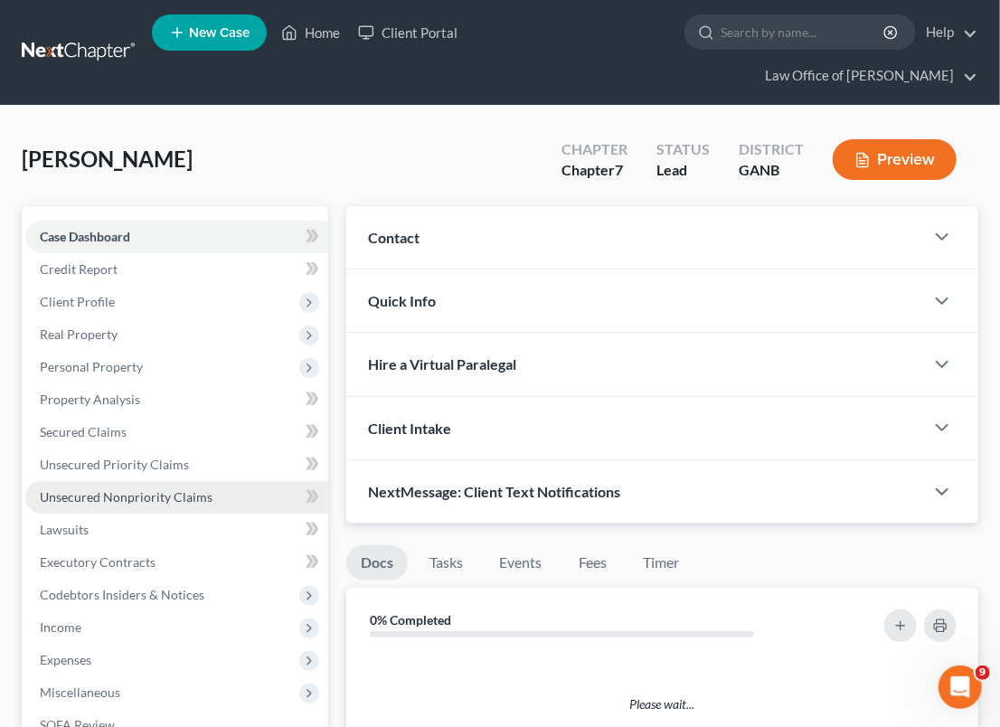
click at [65, 494] on span "Unsecured Nonpriority Claims" at bounding box center [126, 496] width 173 height 15
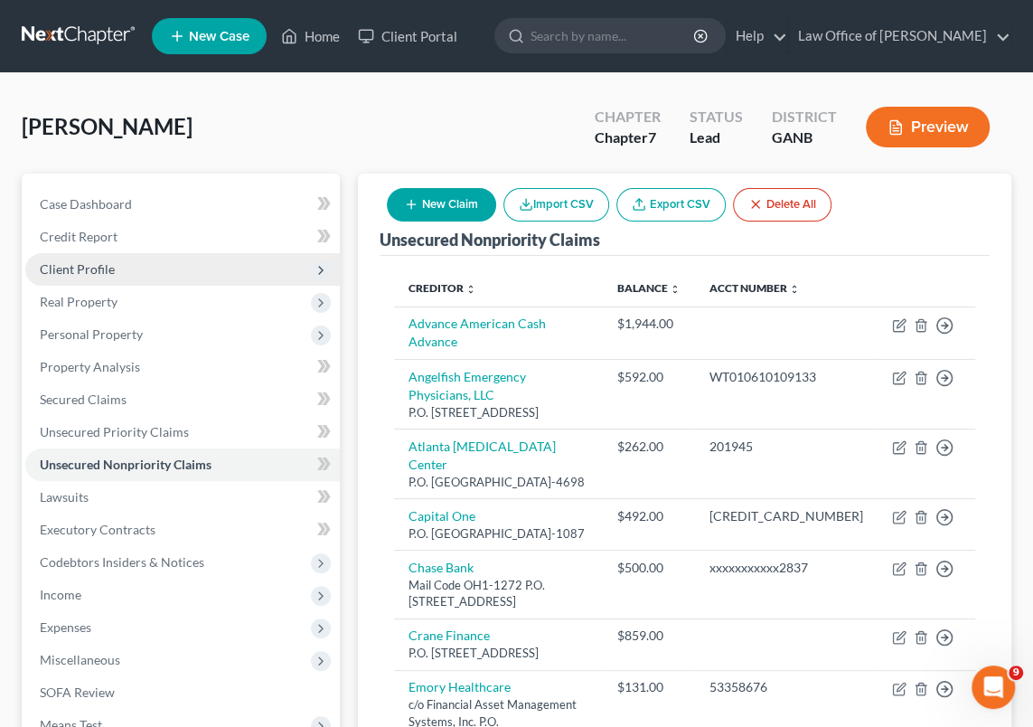
click at [134, 269] on span "Client Profile" at bounding box center [182, 269] width 315 height 33
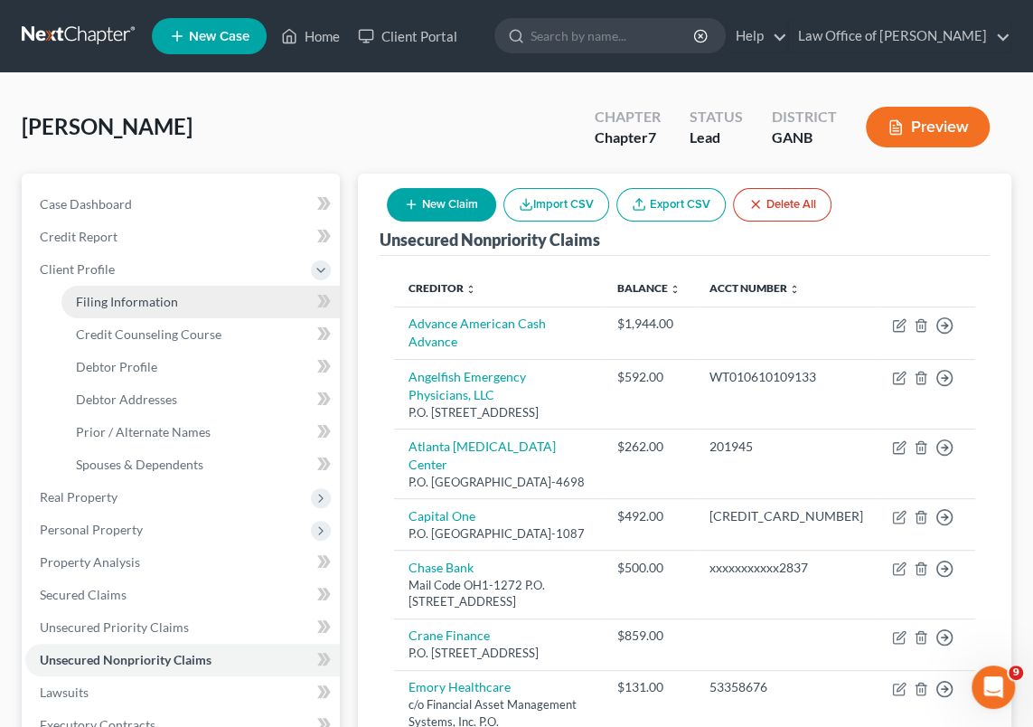
click at [178, 301] on link "Filing Information" at bounding box center [200, 302] width 278 height 33
select select "1"
select select "0"
select select "10"
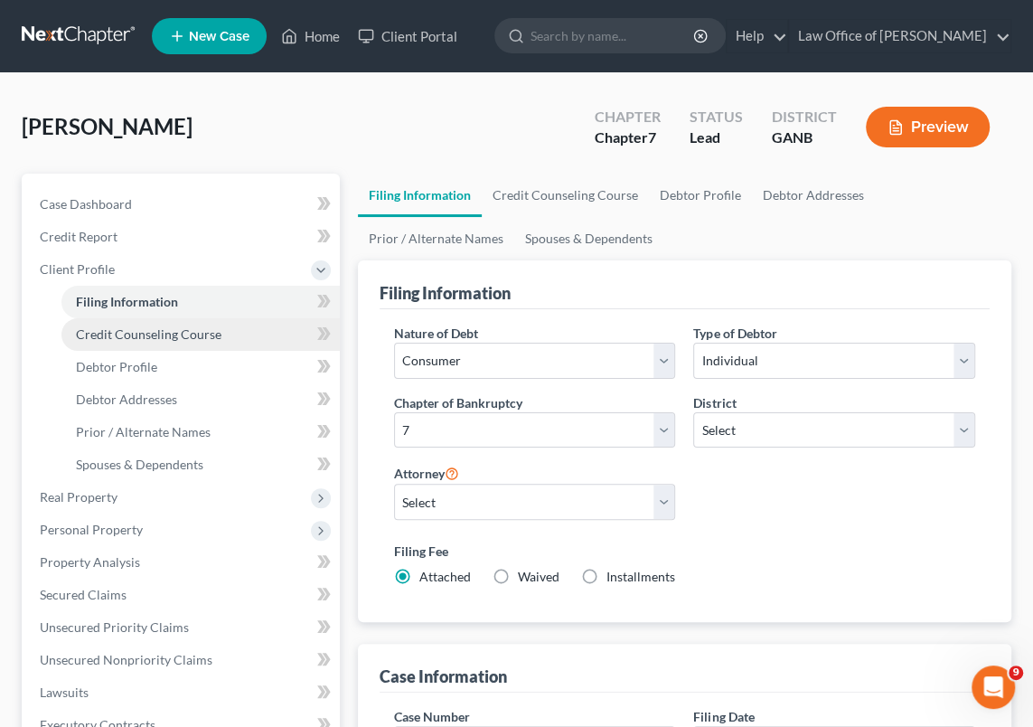
click at [148, 332] on span "Credit Counseling Course" at bounding box center [149, 333] width 146 height 15
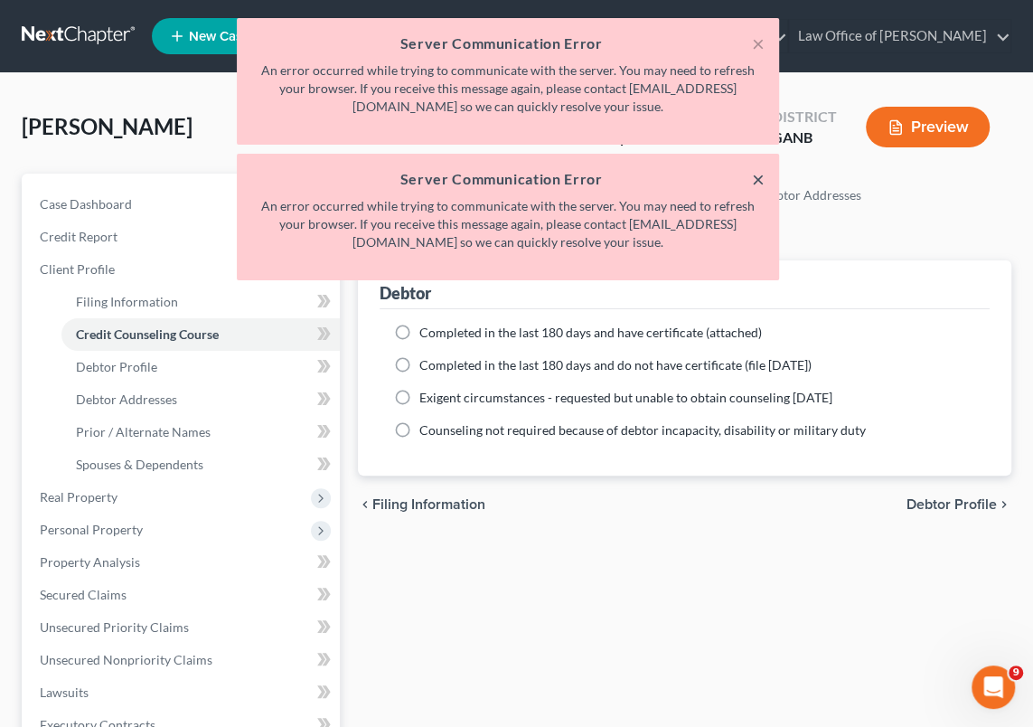
click at [756, 178] on button "×" at bounding box center [758, 179] width 13 height 22
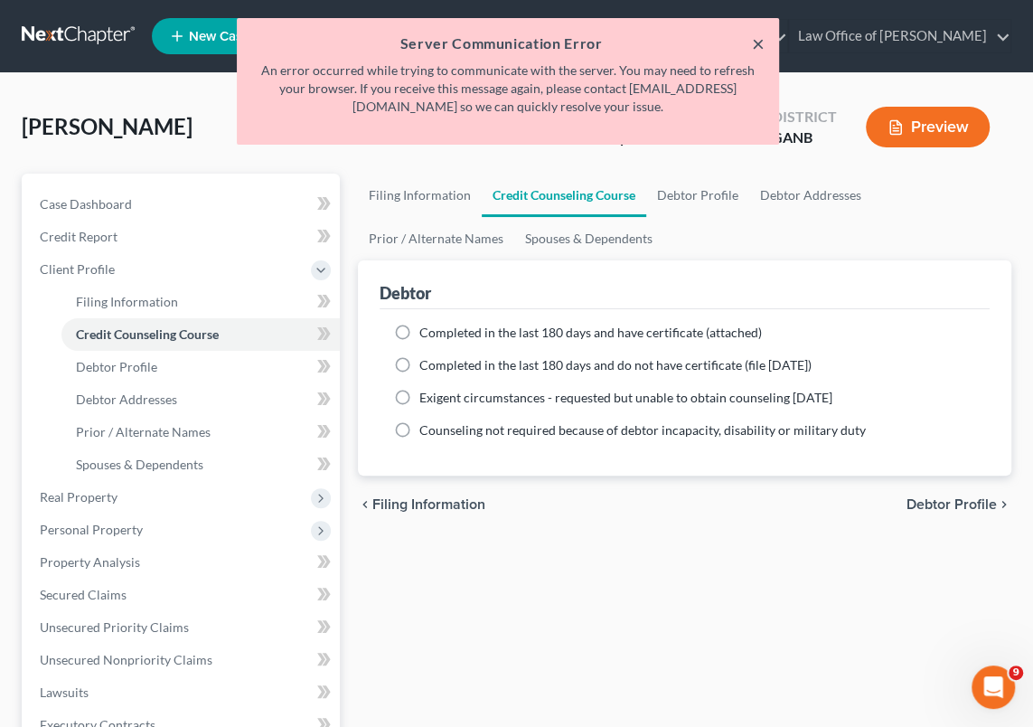
click at [754, 42] on button "×" at bounding box center [758, 44] width 13 height 22
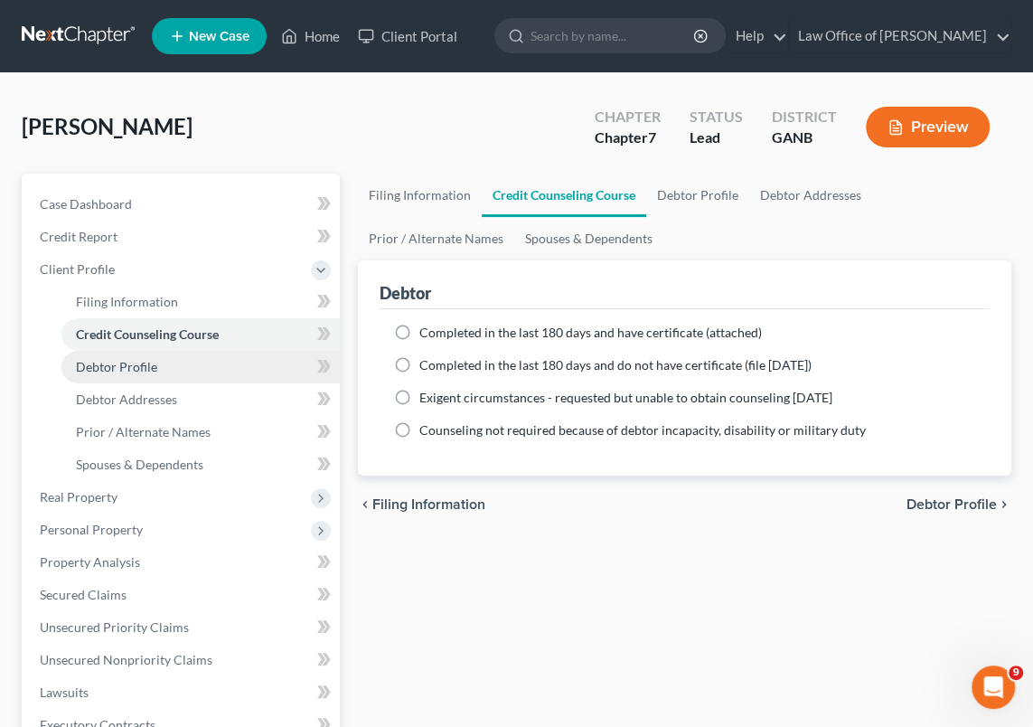
click at [167, 368] on link "Debtor Profile" at bounding box center [200, 367] width 278 height 33
select select "0"
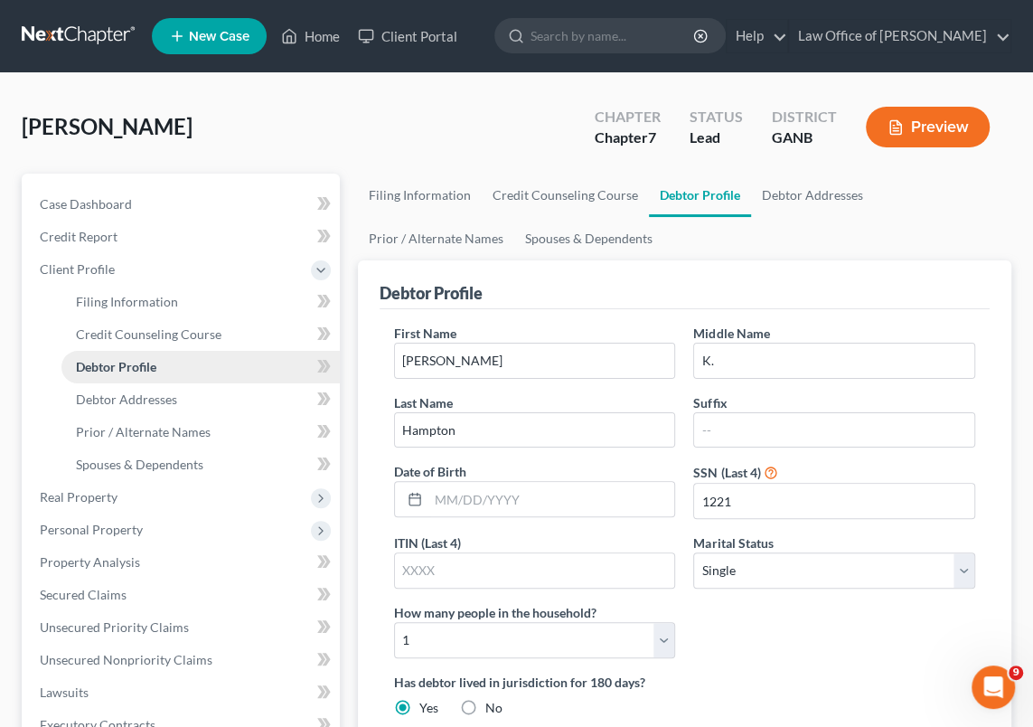
radio input "true"
click at [161, 401] on span "Debtor Addresses" at bounding box center [126, 399] width 101 height 15
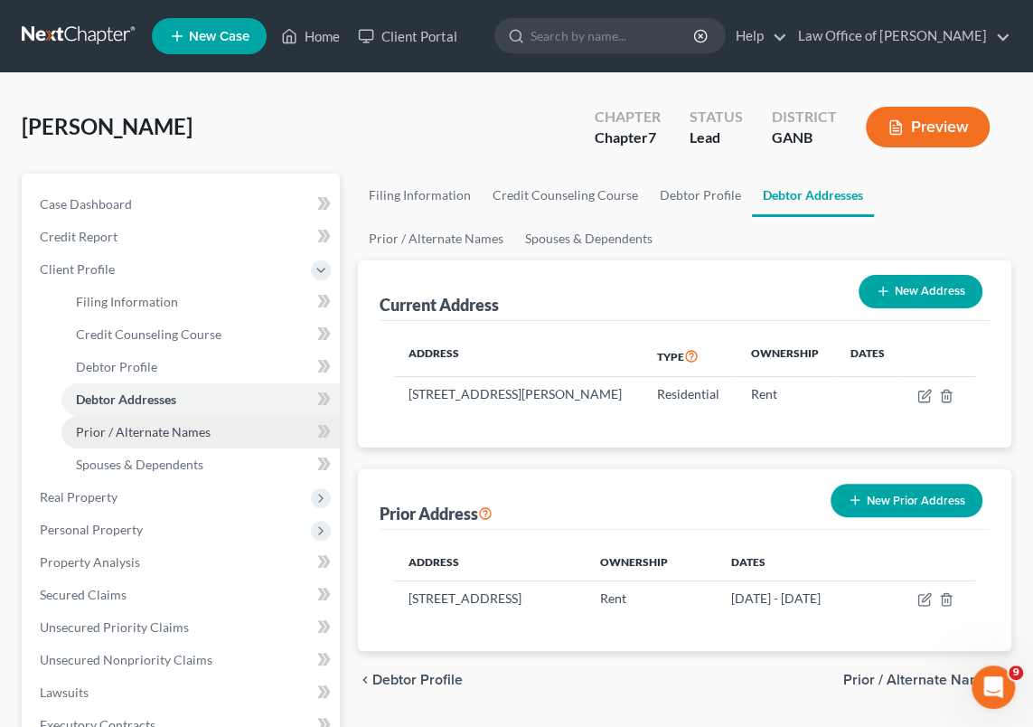
click at [150, 428] on span "Prior / Alternate Names" at bounding box center [143, 431] width 135 height 15
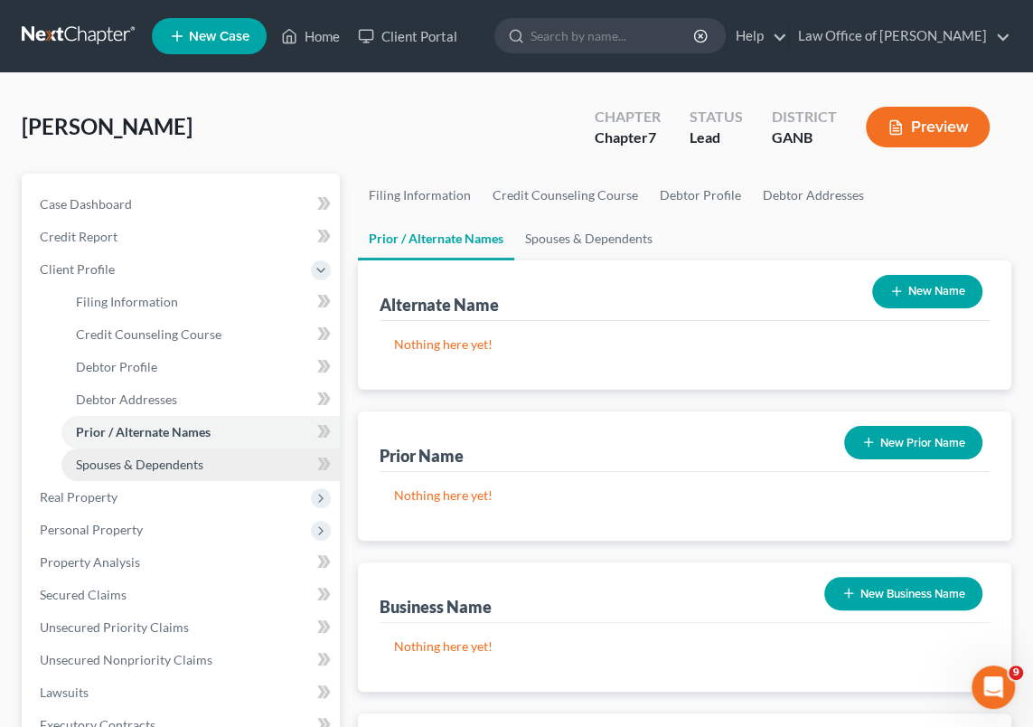
click at [194, 462] on span "Spouses & Dependents" at bounding box center [139, 464] width 127 height 15
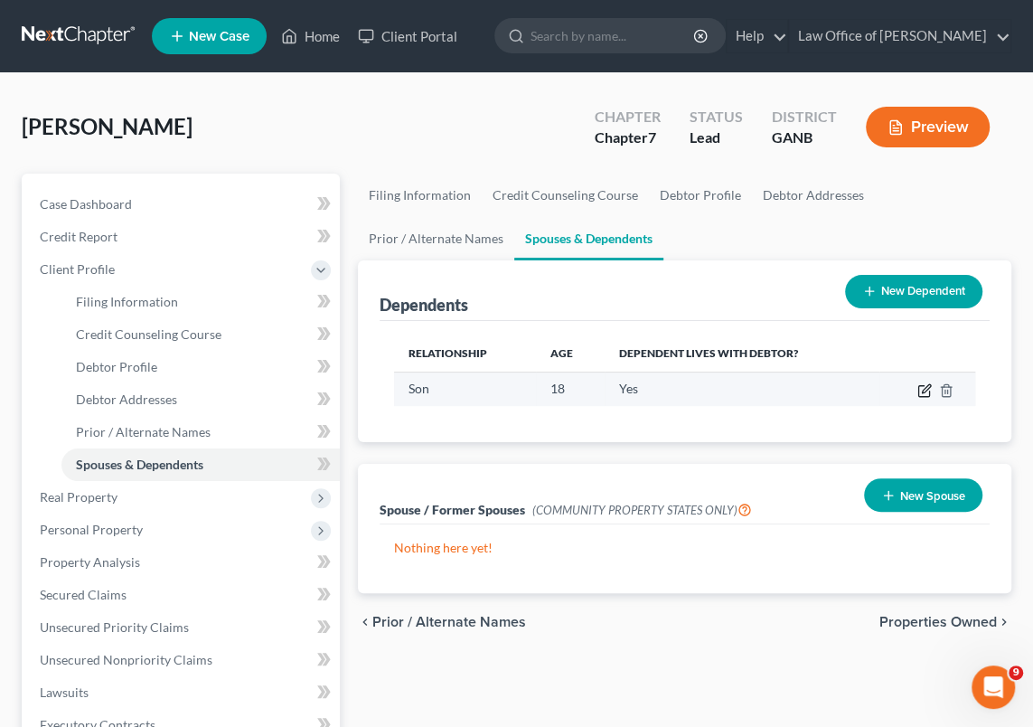
click at [922, 387] on icon "button" at bounding box center [925, 390] width 14 height 14
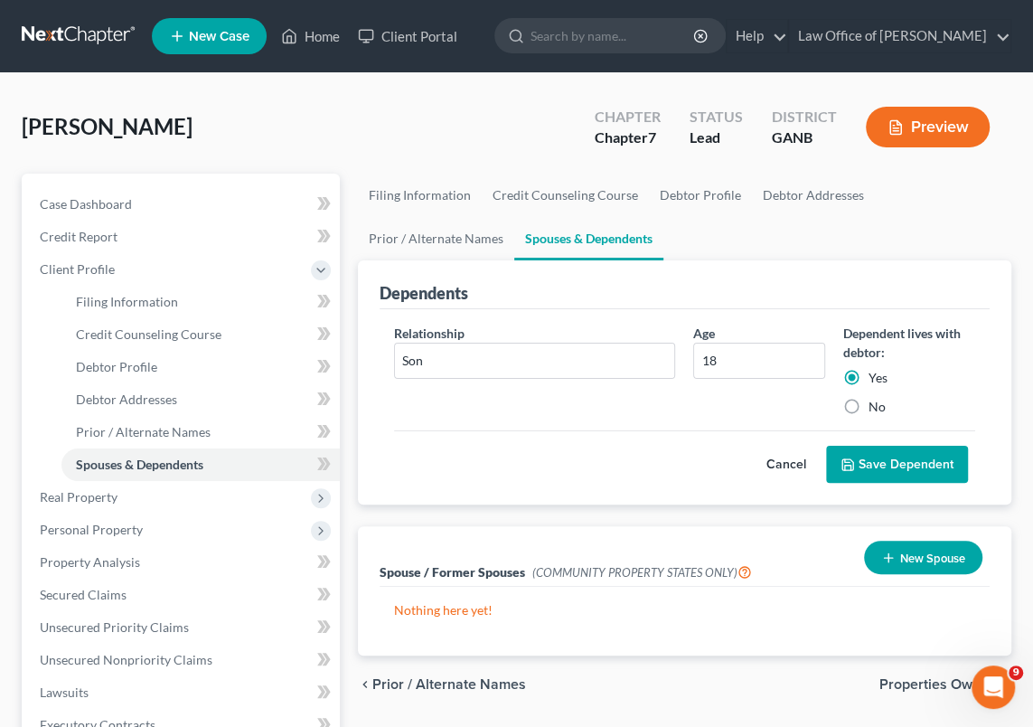
click at [864, 465] on button "Save Dependent" at bounding box center [897, 465] width 142 height 38
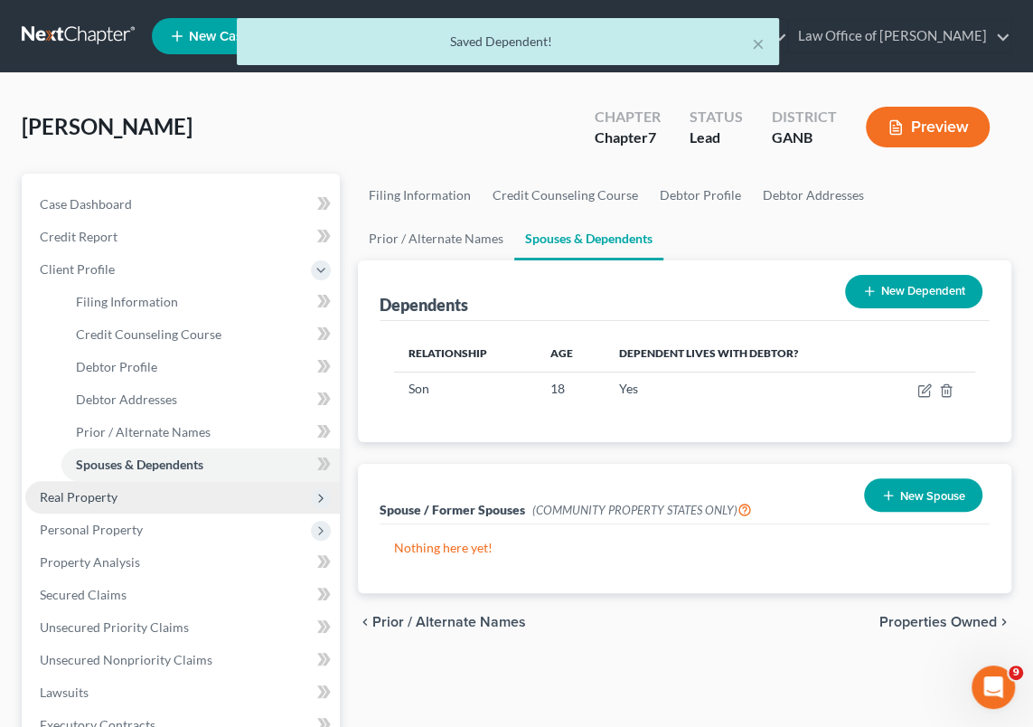
click at [135, 495] on span "Real Property" at bounding box center [182, 497] width 315 height 33
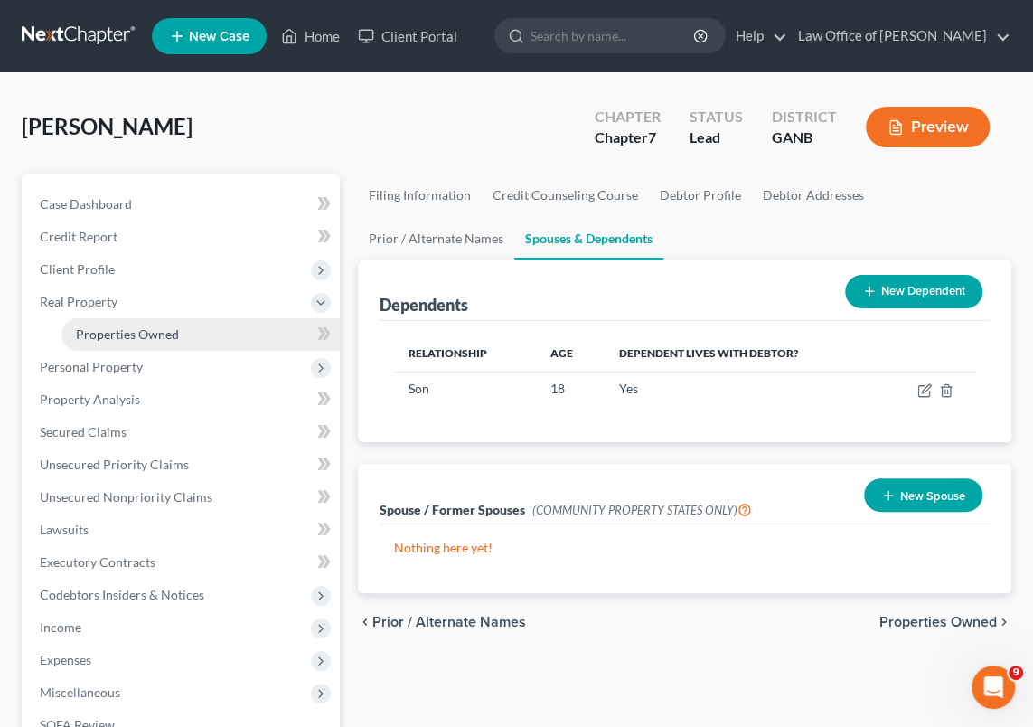
click at [154, 336] on span "Properties Owned" at bounding box center [127, 333] width 103 height 15
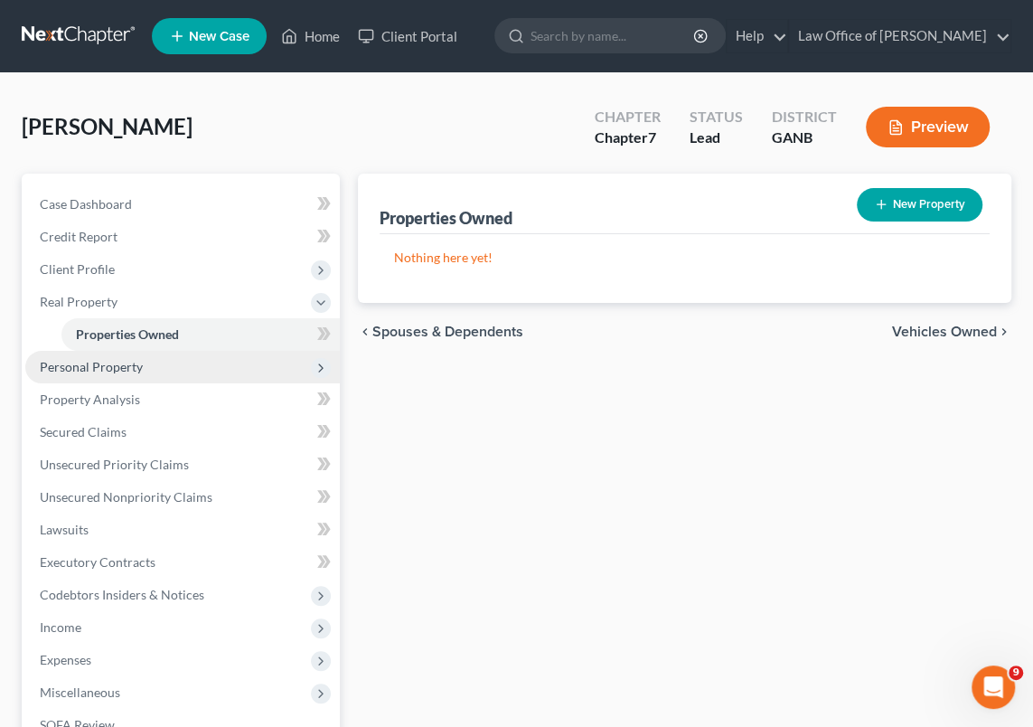
click at [138, 366] on span "Personal Property" at bounding box center [91, 366] width 103 height 15
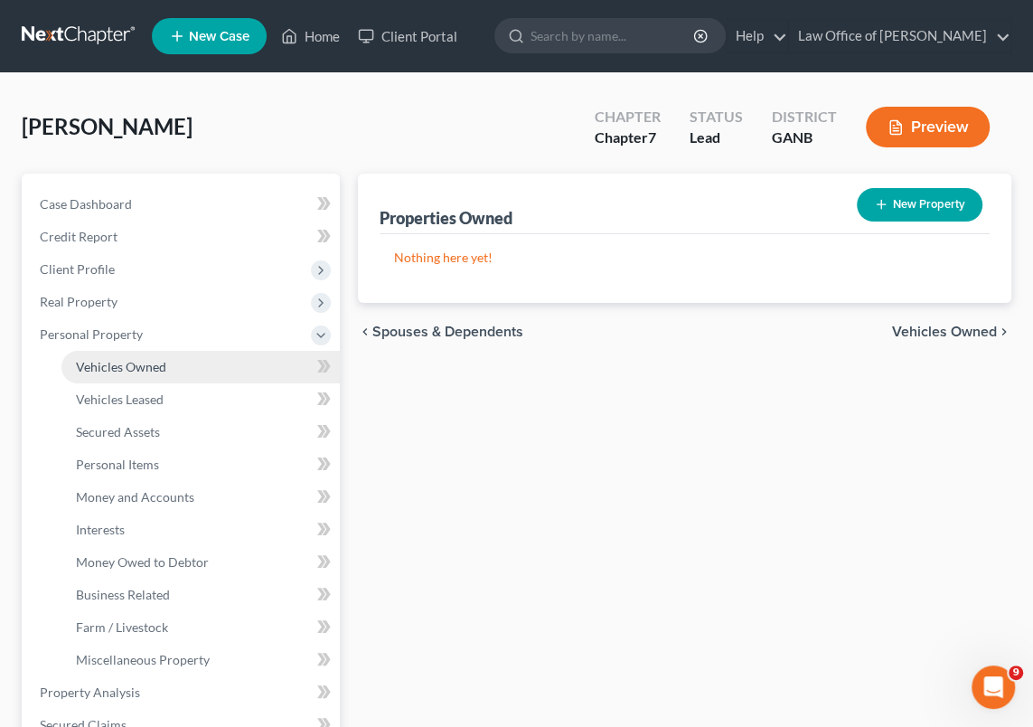
click at [146, 366] on span "Vehicles Owned" at bounding box center [121, 366] width 90 height 15
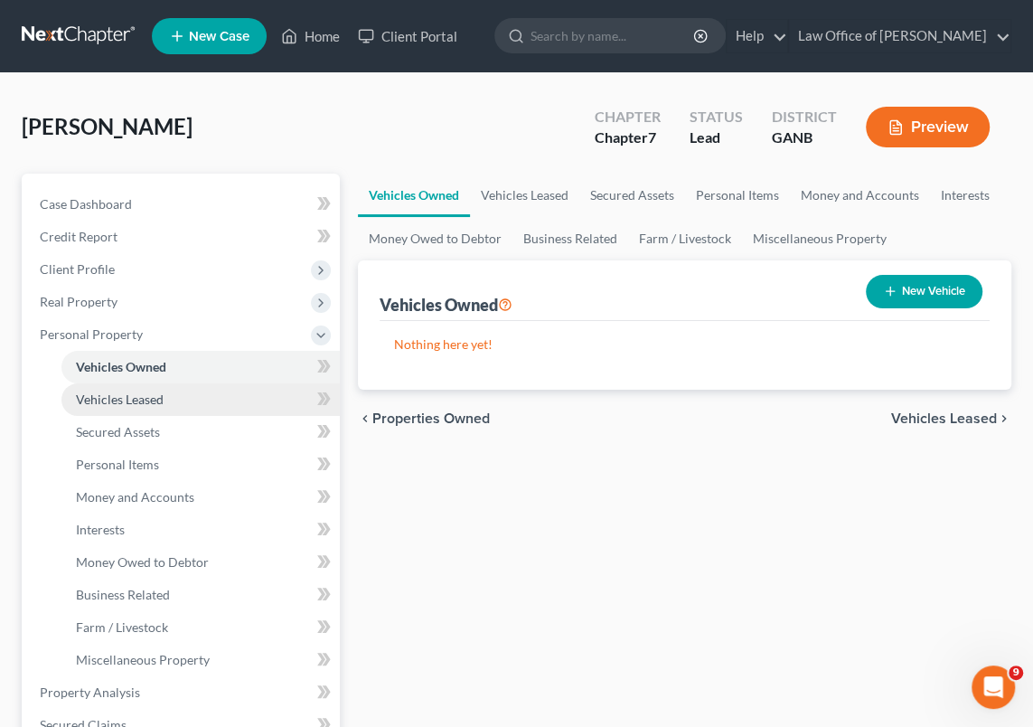
click at [147, 397] on span "Vehicles Leased" at bounding box center [120, 399] width 88 height 15
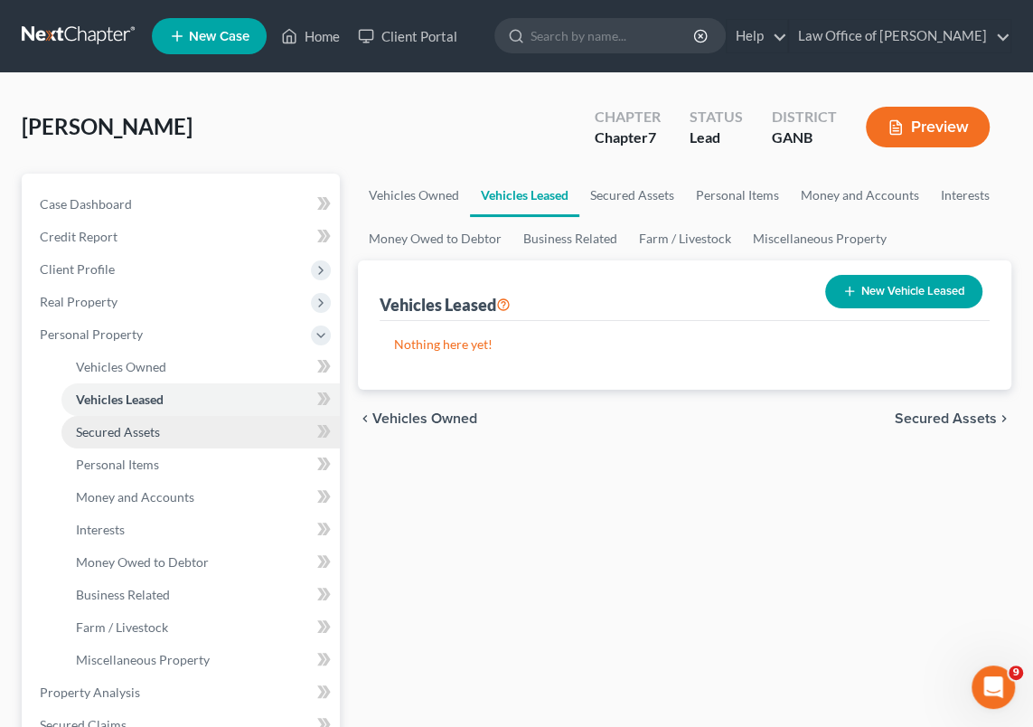
click at [146, 431] on span "Secured Assets" at bounding box center [118, 431] width 84 height 15
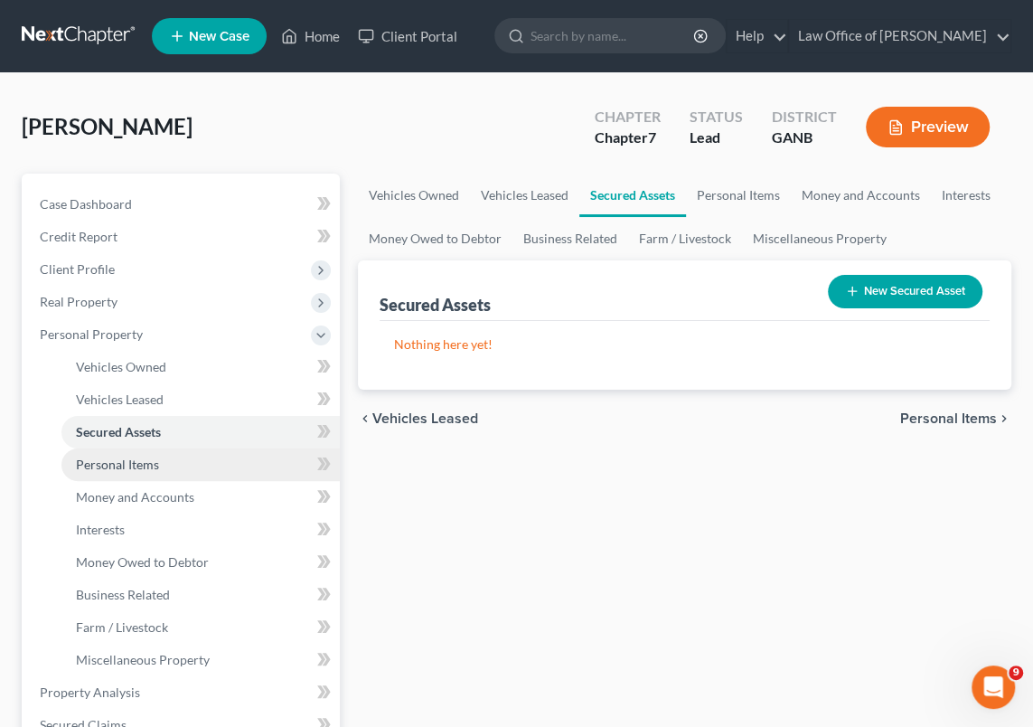
click at [141, 461] on span "Personal Items" at bounding box center [117, 464] width 83 height 15
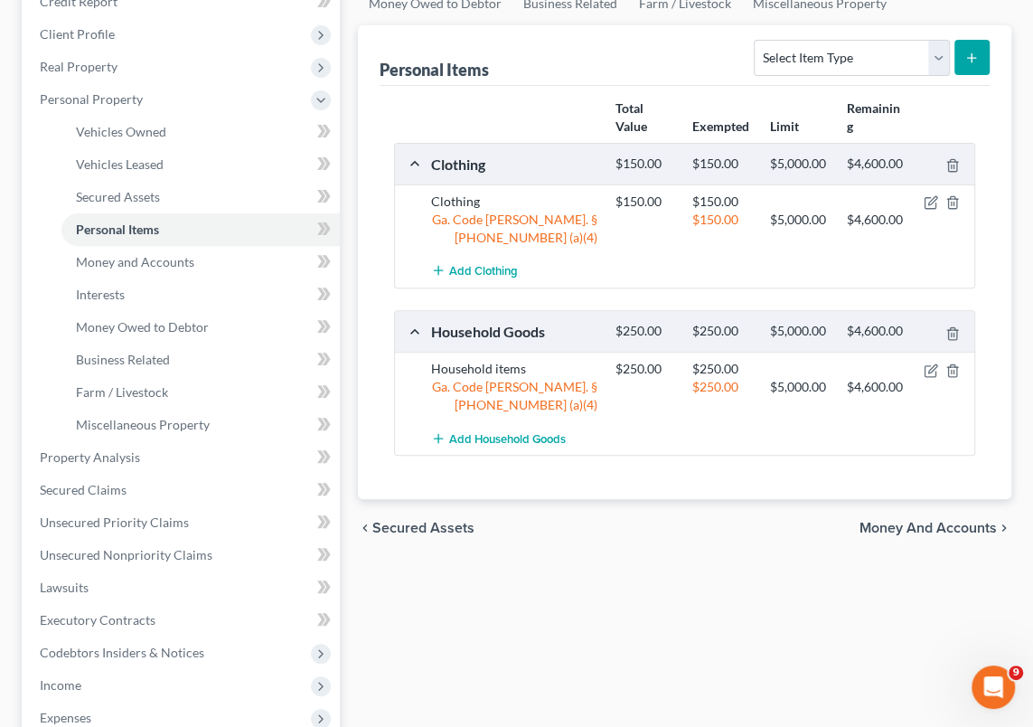
scroll to position [246, 0]
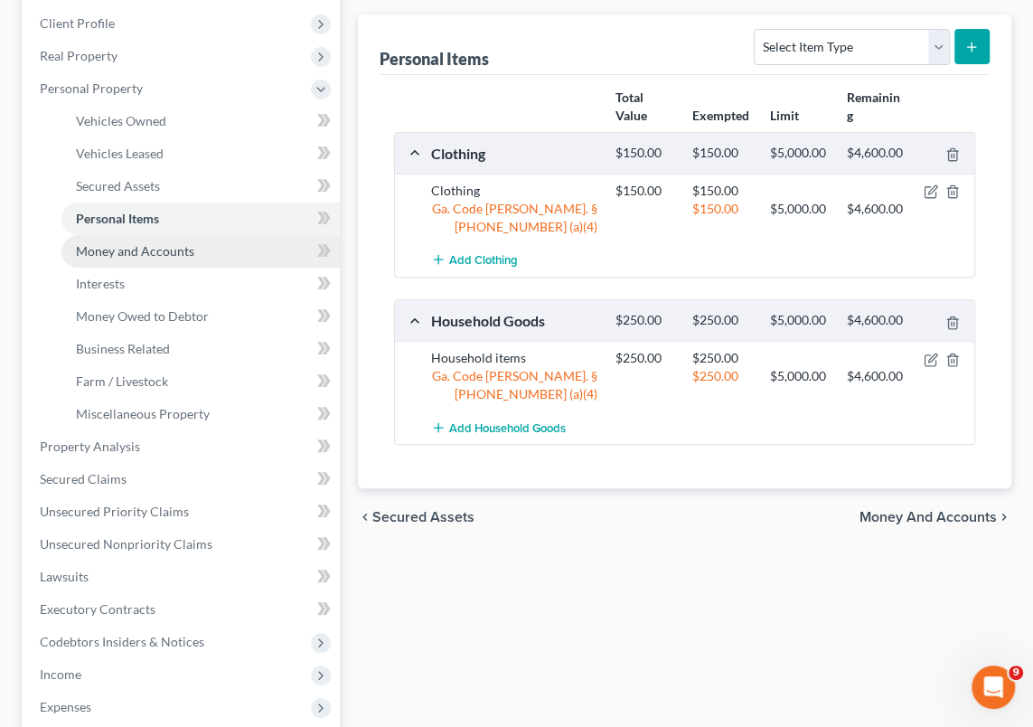
click at [146, 250] on span "Money and Accounts" at bounding box center [135, 250] width 118 height 15
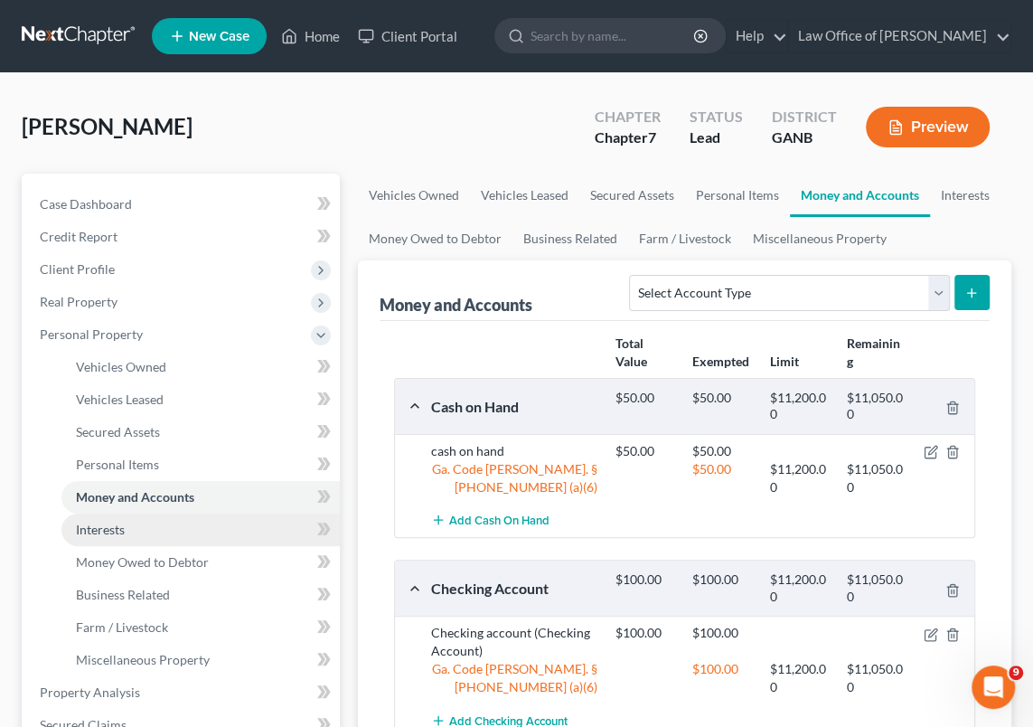
click at [149, 531] on link "Interests" at bounding box center [200, 530] width 278 height 33
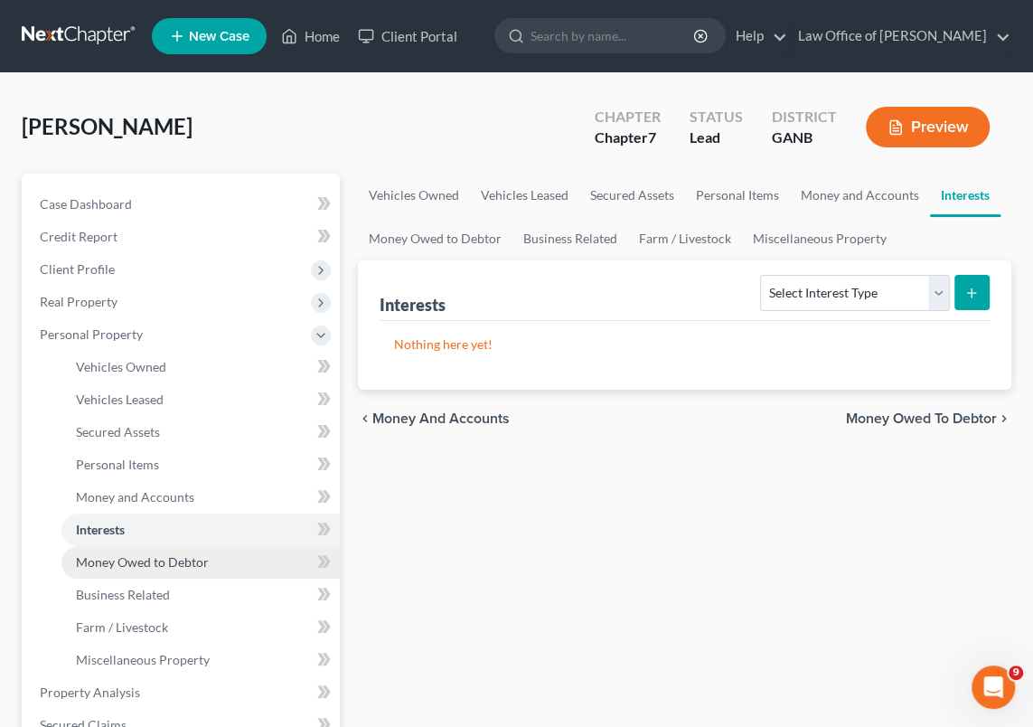
click at [155, 562] on span "Money Owed to Debtor" at bounding box center [142, 561] width 133 height 15
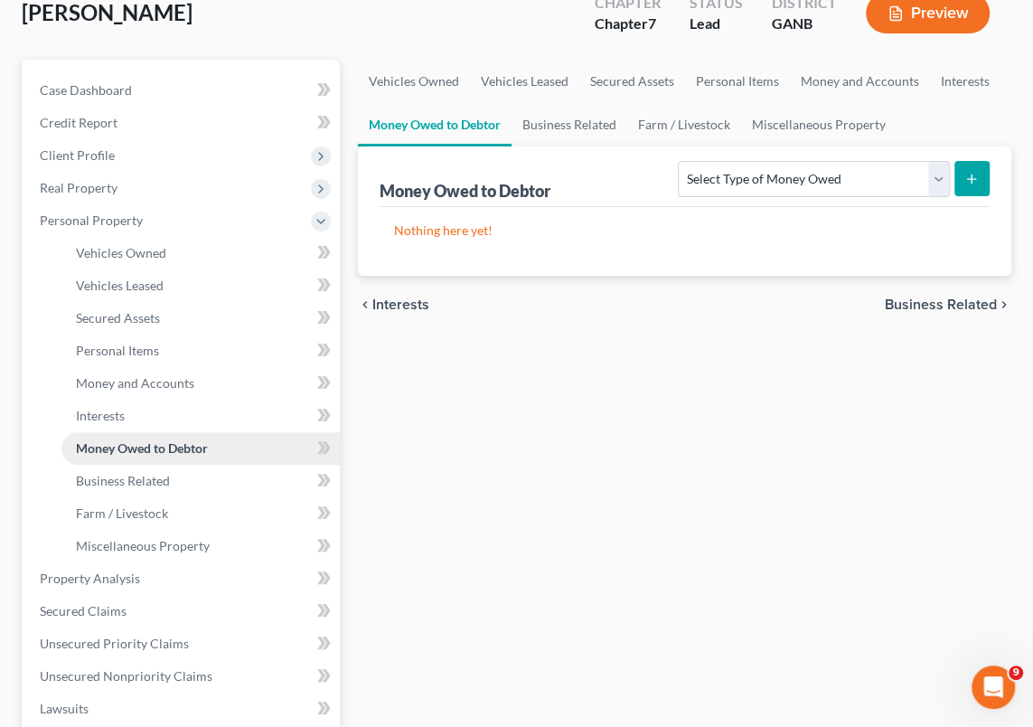
scroll to position [164, 0]
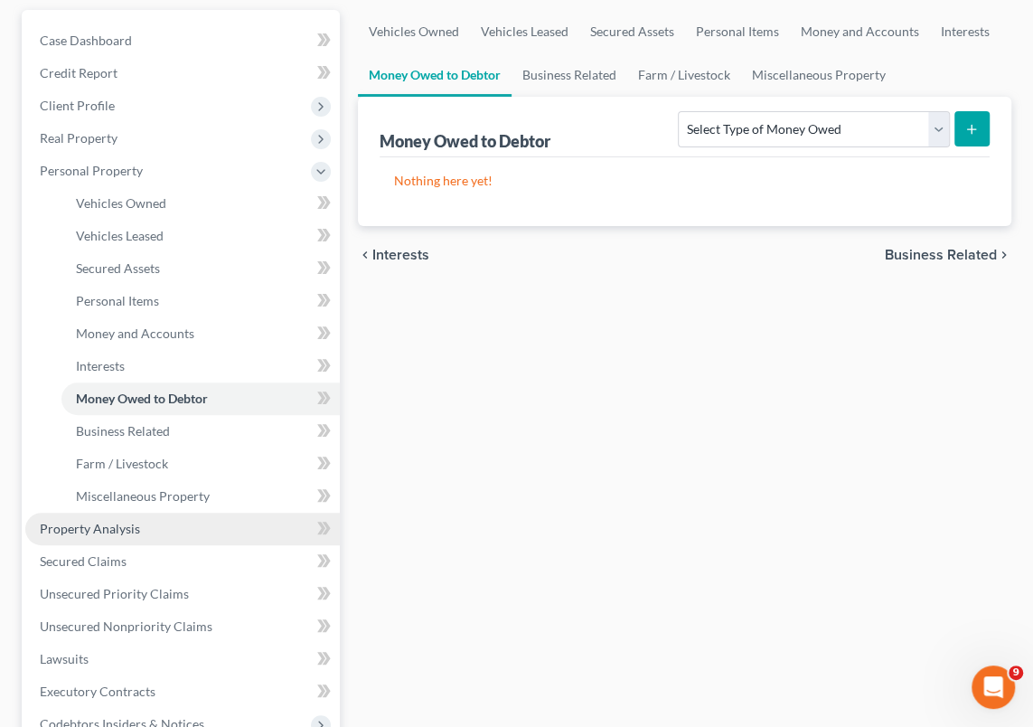
click at [120, 529] on span "Property Analysis" at bounding box center [90, 528] width 100 height 15
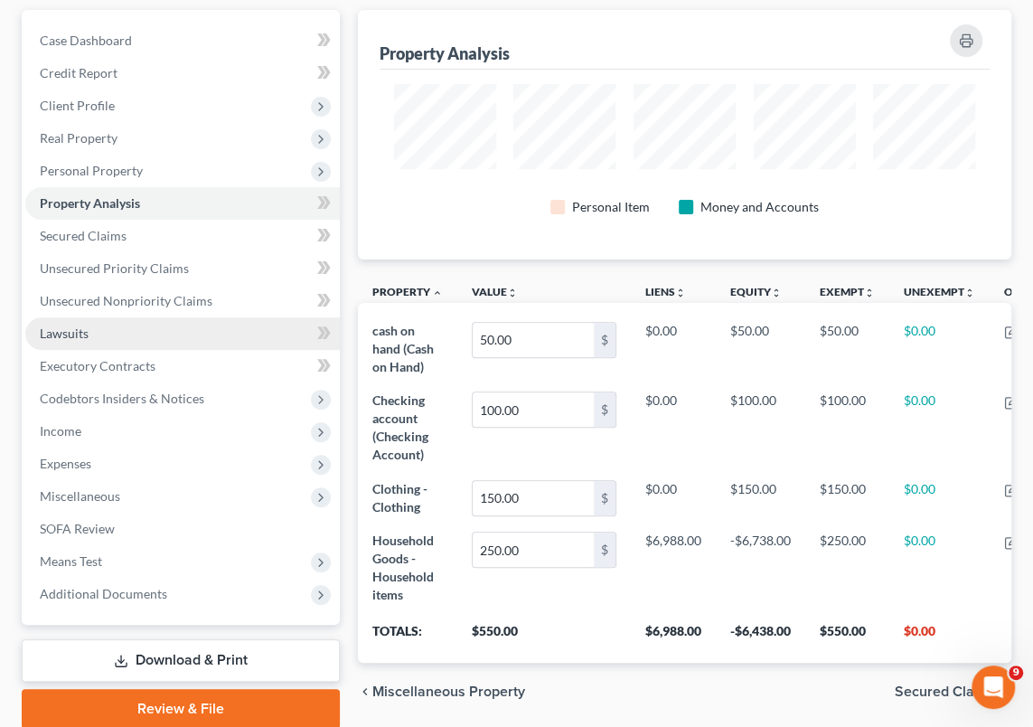
scroll to position [237, 0]
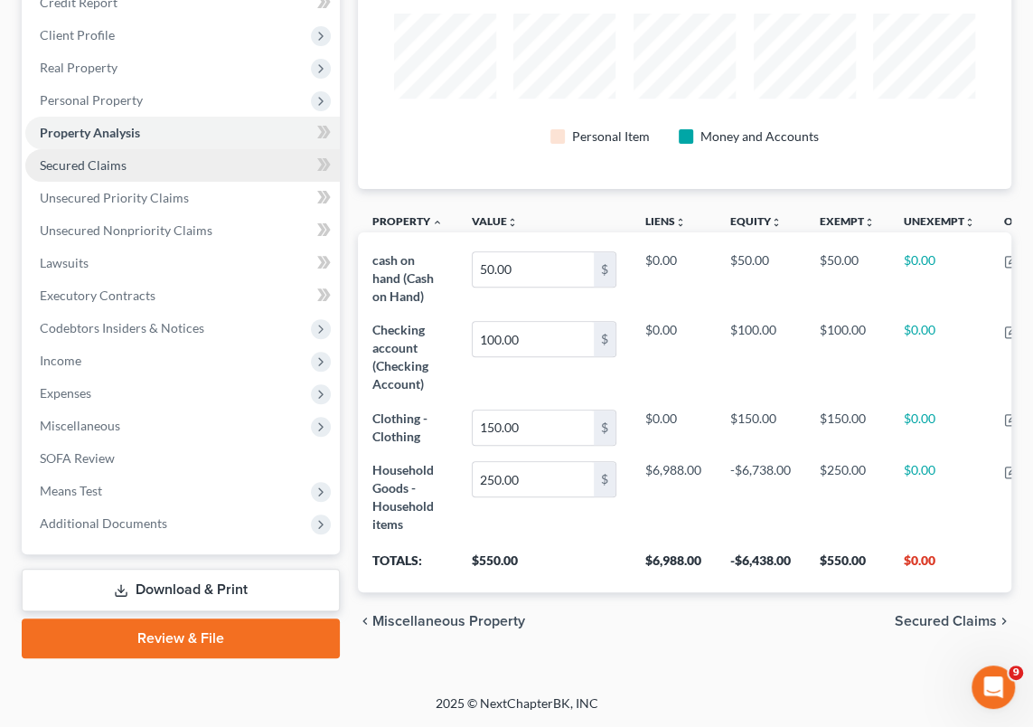
click at [108, 158] on span "Secured Claims" at bounding box center [83, 164] width 87 height 15
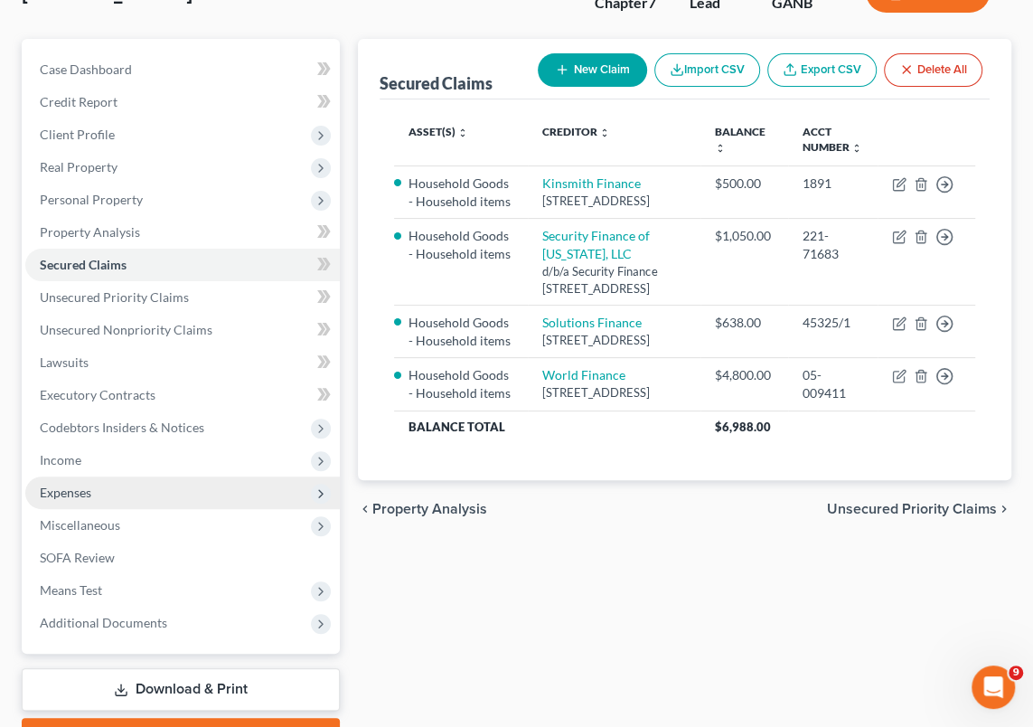
scroll to position [164, 0]
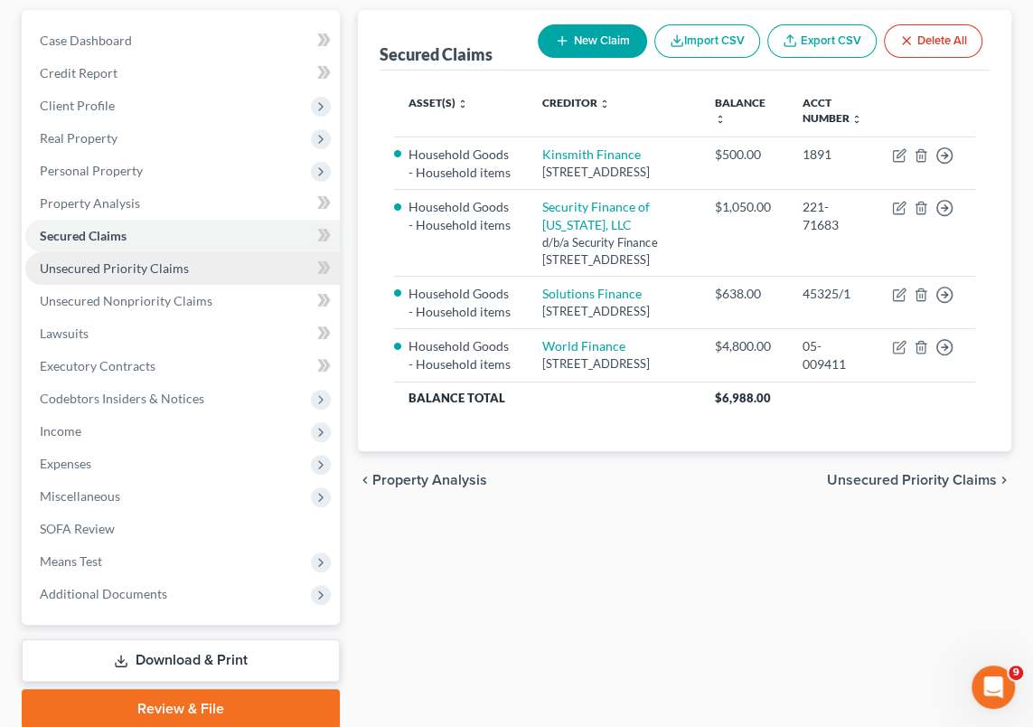
click at [121, 269] on span "Unsecured Priority Claims" at bounding box center [114, 267] width 149 height 15
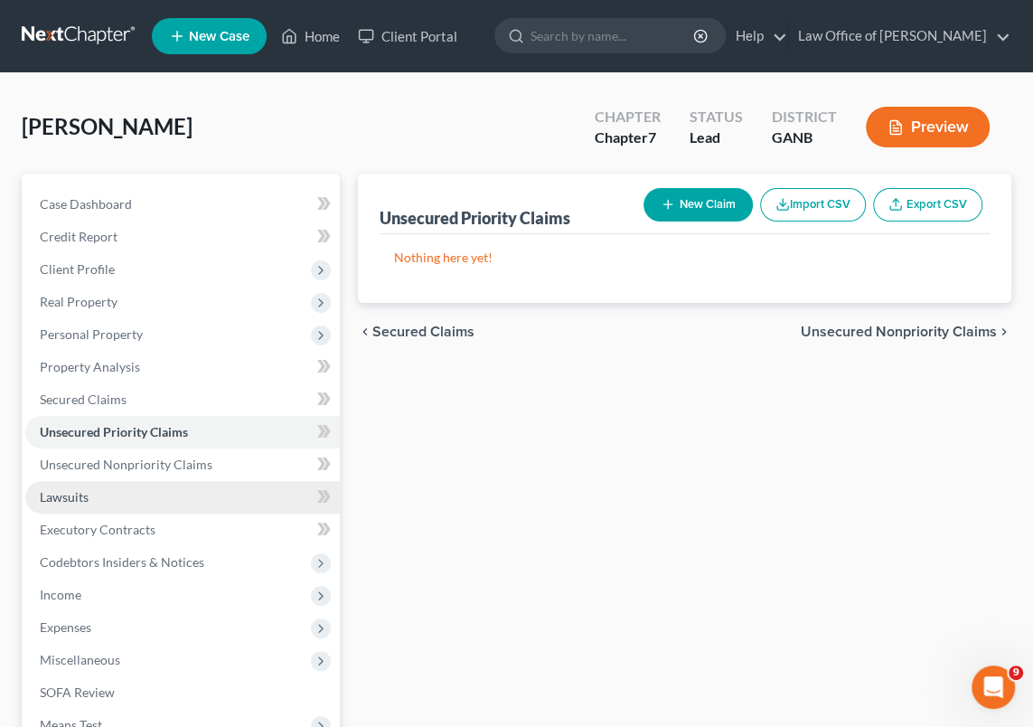
click at [113, 492] on link "Lawsuits" at bounding box center [182, 497] width 315 height 33
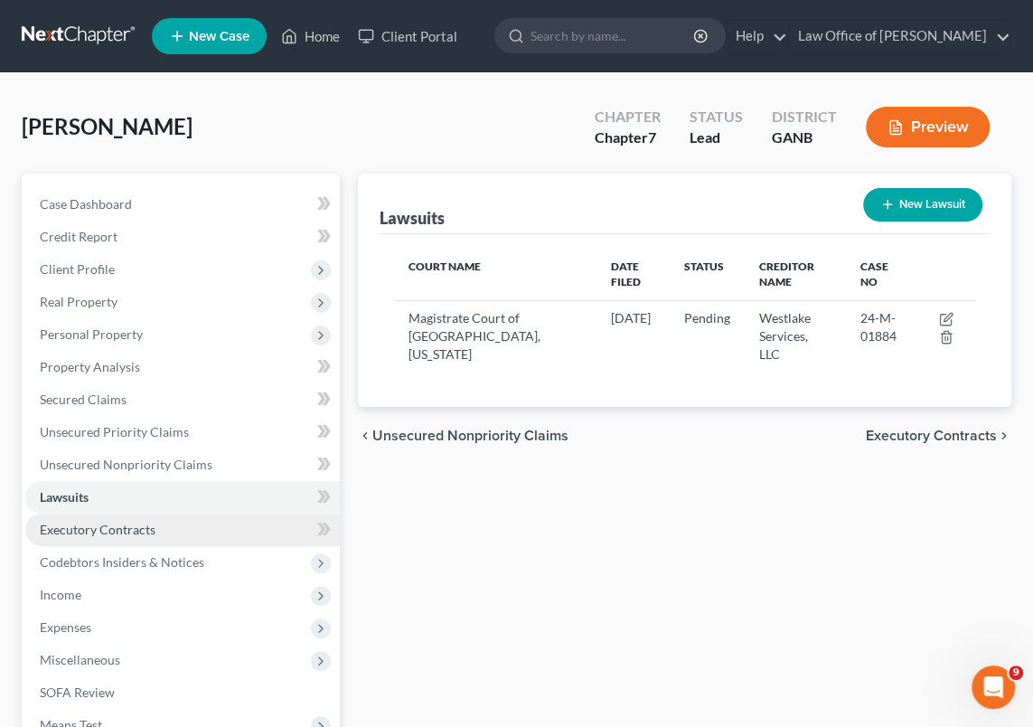
click at [124, 532] on span "Executory Contracts" at bounding box center [98, 529] width 116 height 15
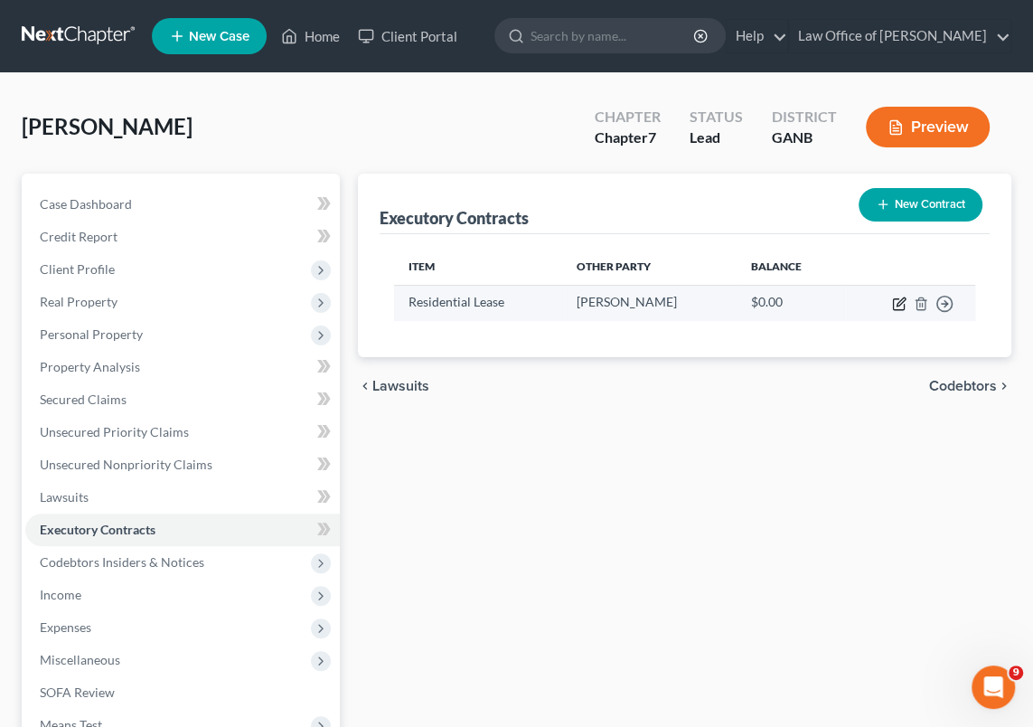
click at [898, 298] on icon "button" at bounding box center [899, 304] width 14 height 14
select select "3"
select select "10"
select select "0"
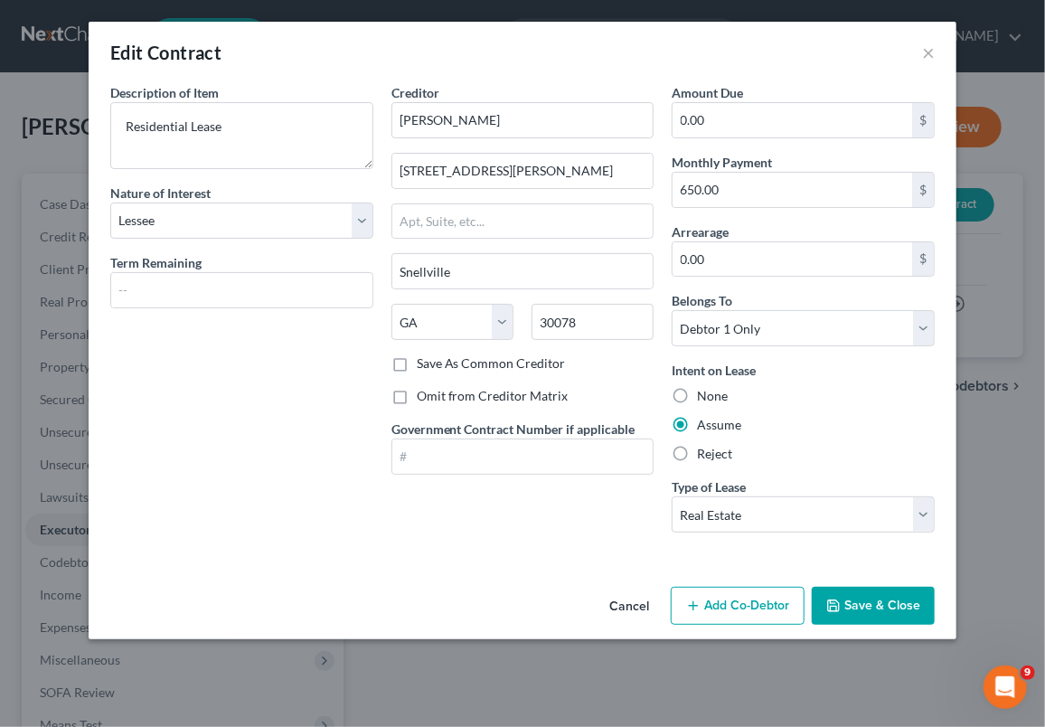
click at [878, 605] on button "Save & Close" at bounding box center [873, 606] width 123 height 38
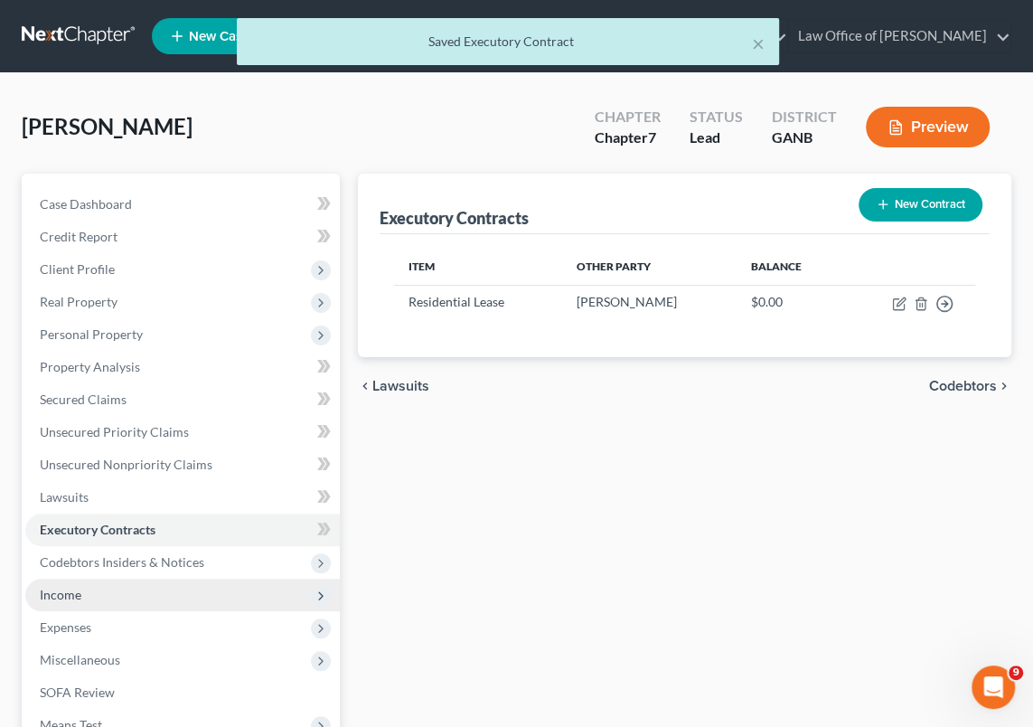
click at [88, 596] on span "Income" at bounding box center [182, 595] width 315 height 33
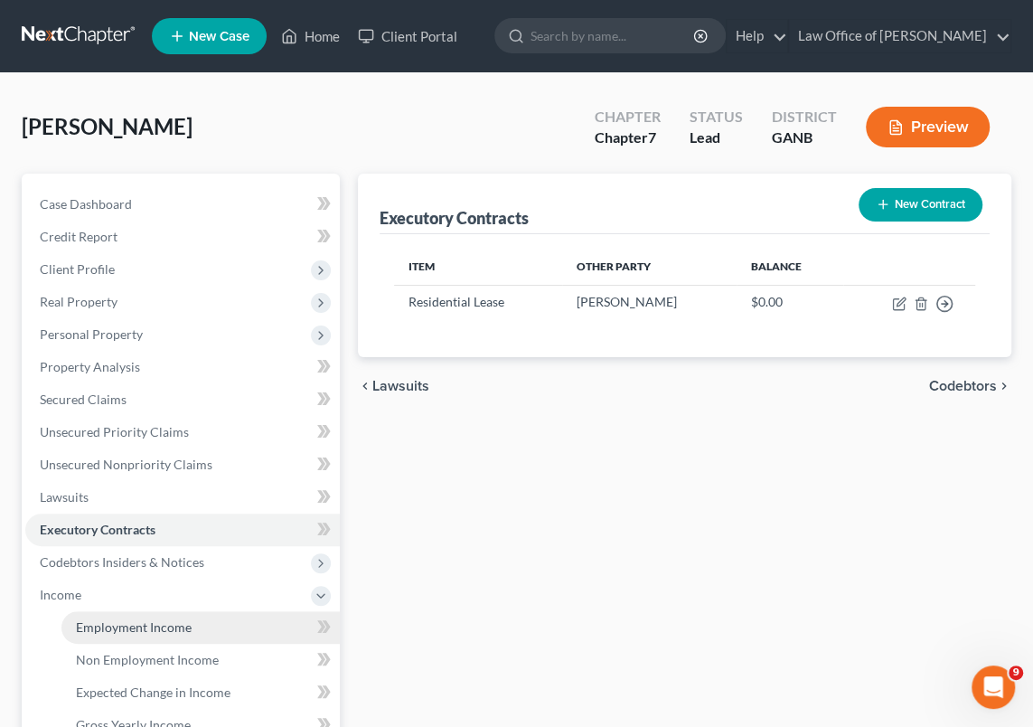
click at [128, 624] on span "Employment Income" at bounding box center [134, 626] width 116 height 15
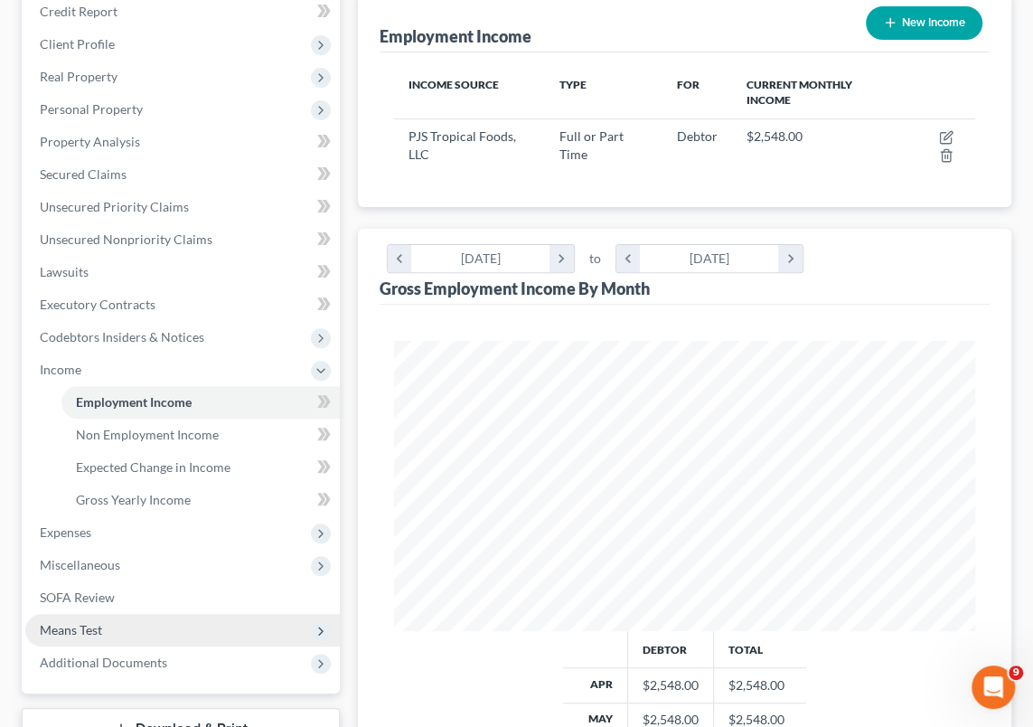
scroll to position [246, 0]
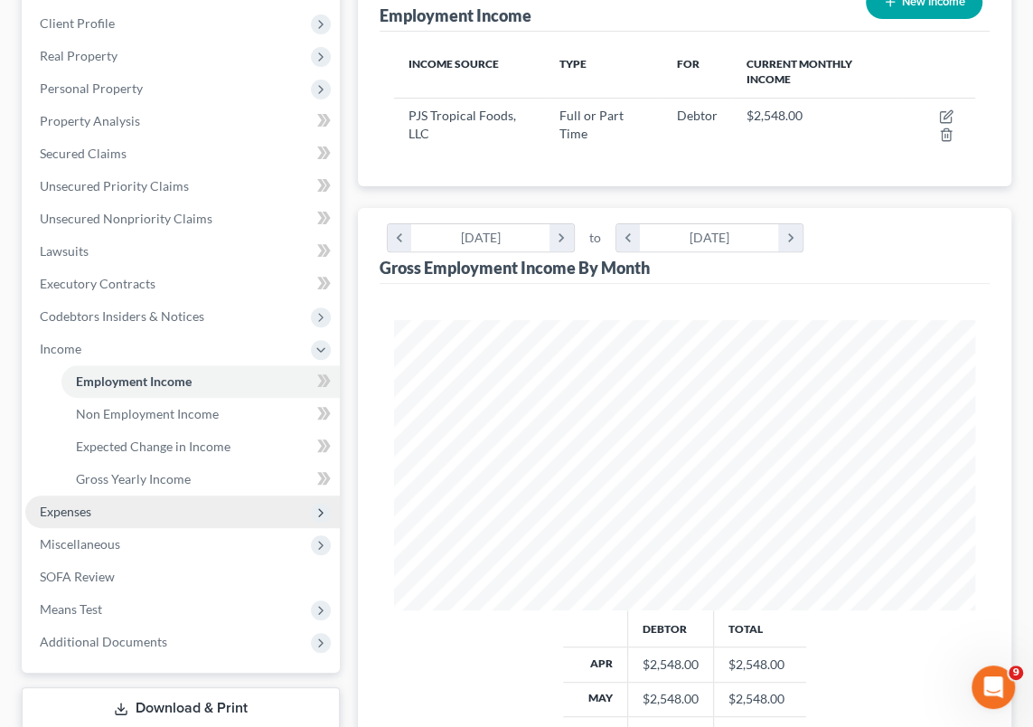
click at [101, 510] on span "Expenses" at bounding box center [182, 511] width 315 height 33
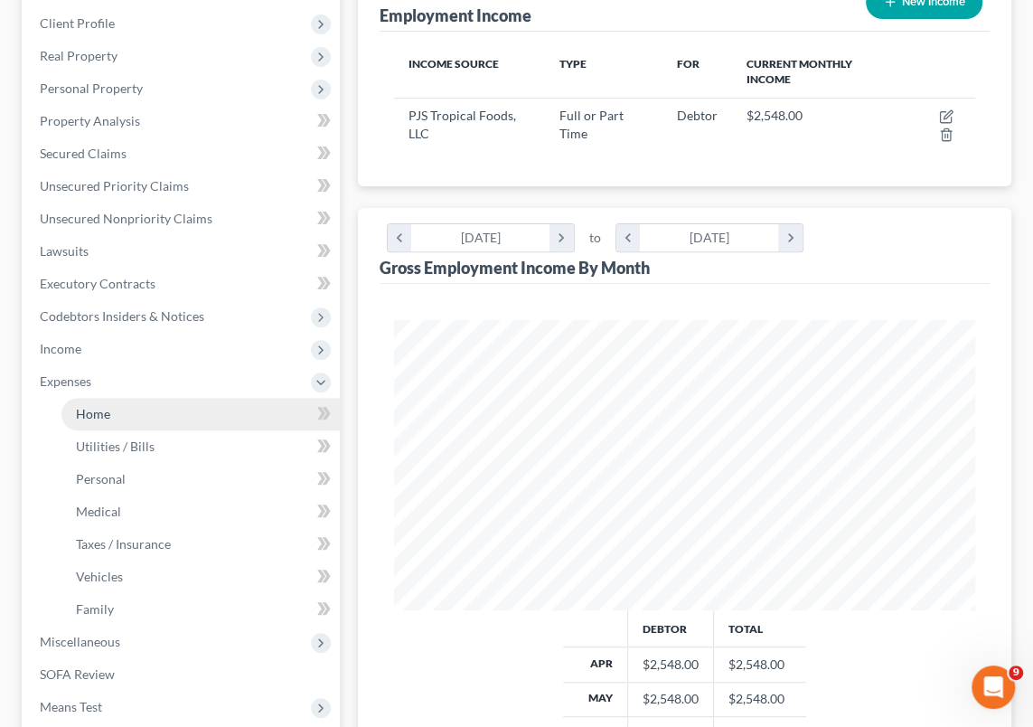
click at [131, 414] on link "Home" at bounding box center [200, 414] width 278 height 33
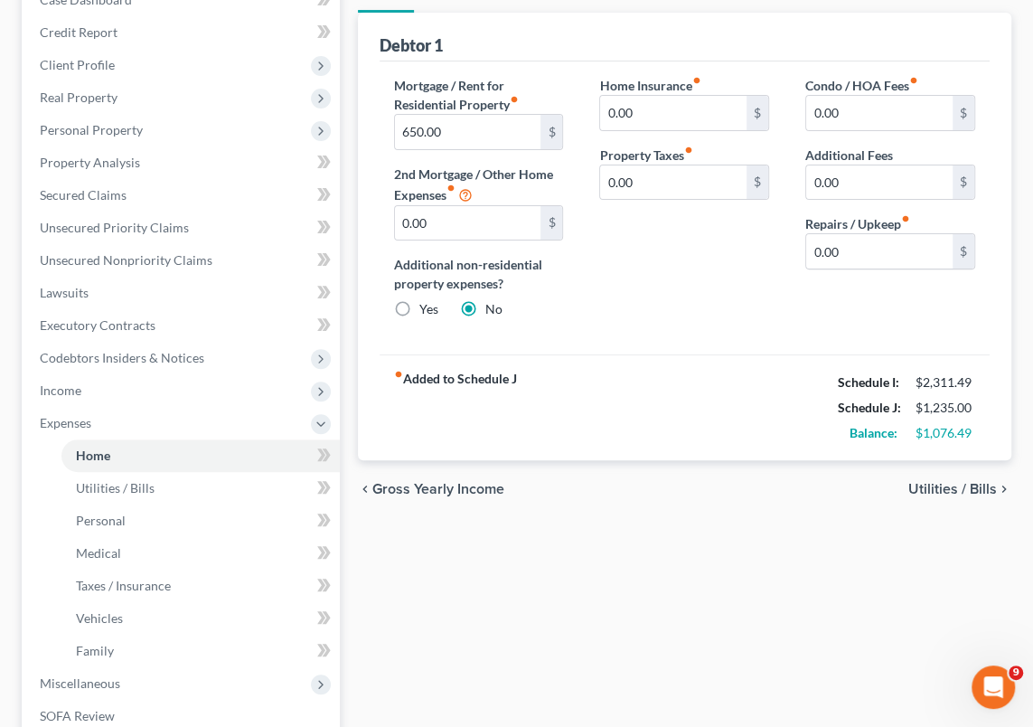
scroll to position [246, 0]
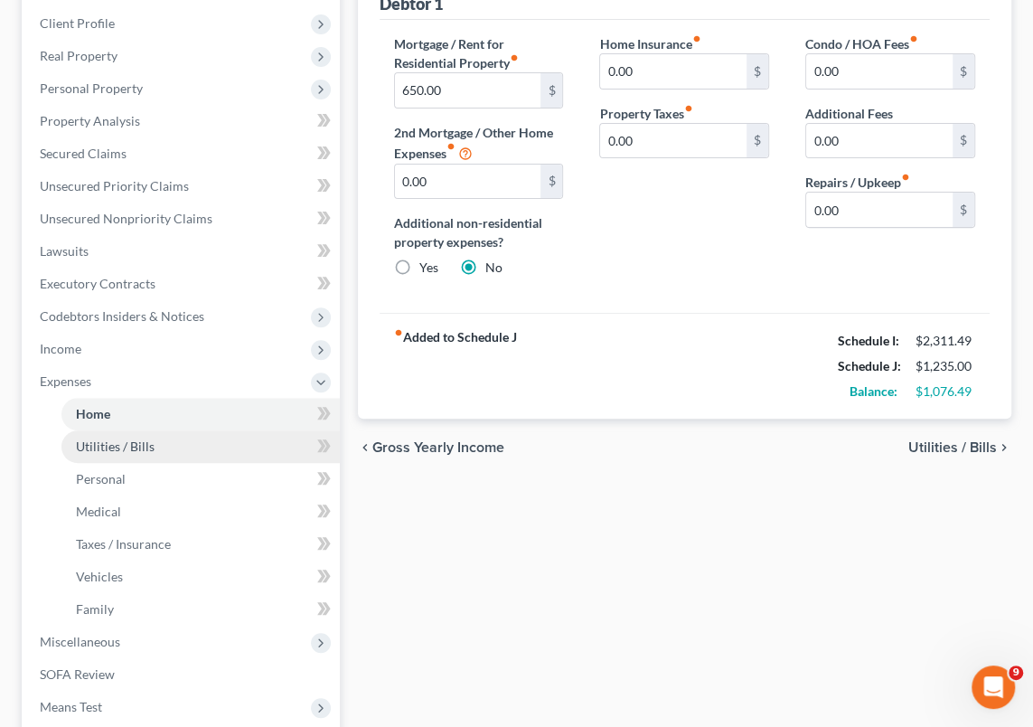
click at [121, 446] on span "Utilities / Bills" at bounding box center [115, 446] width 79 height 15
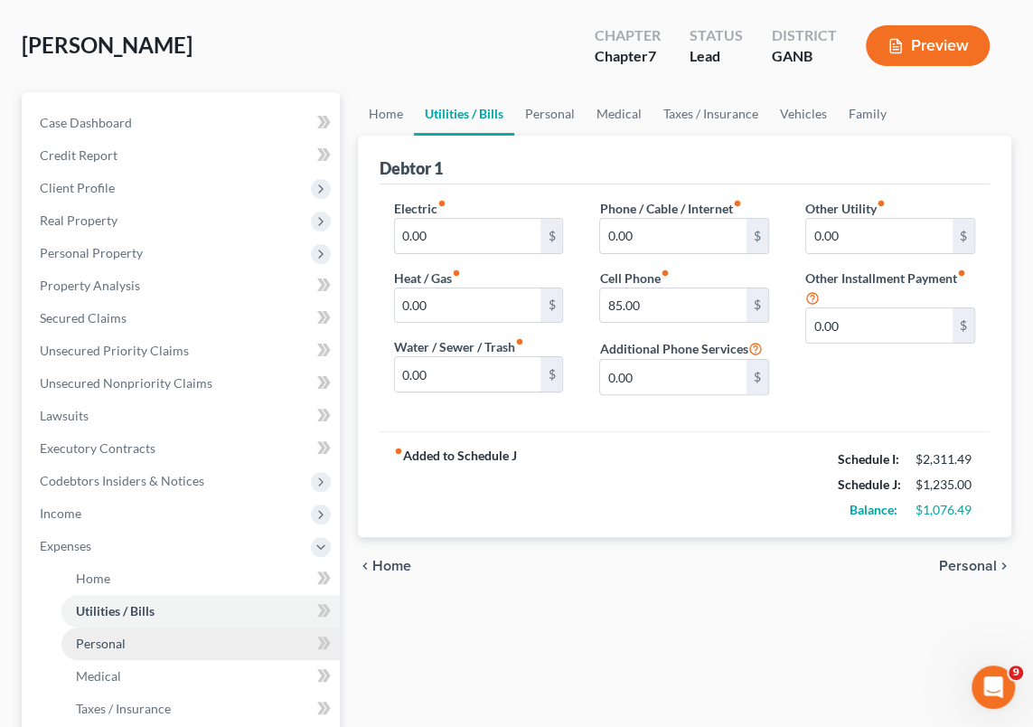
scroll to position [81, 0]
click at [132, 640] on link "Personal" at bounding box center [200, 643] width 278 height 33
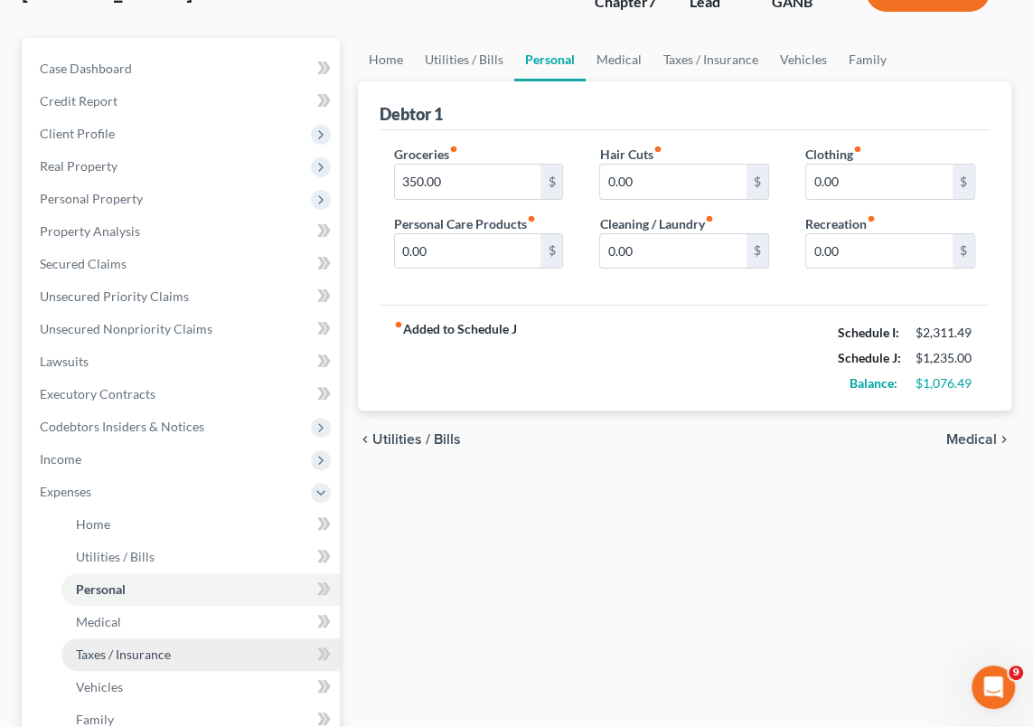
scroll to position [164, 0]
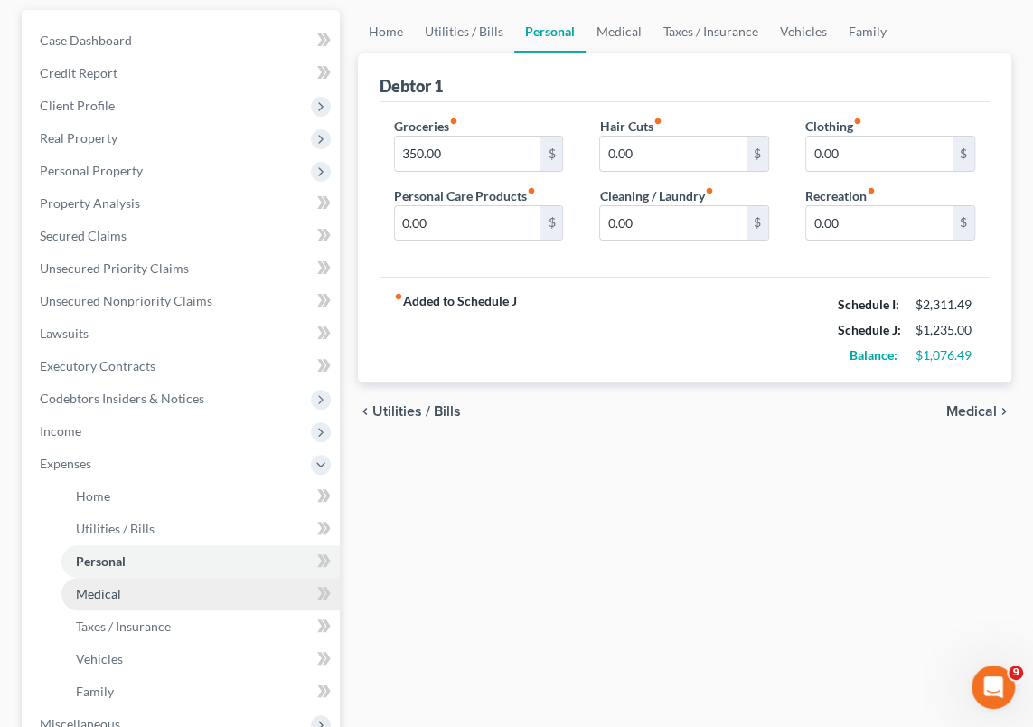
click at [130, 590] on link "Medical" at bounding box center [200, 594] width 278 height 33
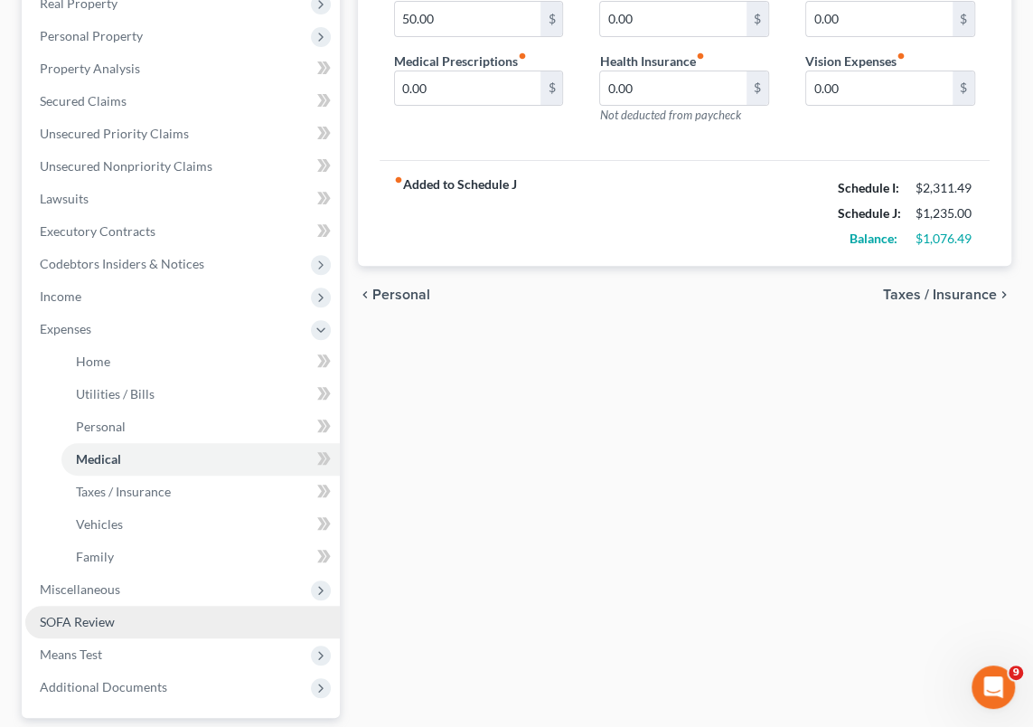
scroll to position [328, 0]
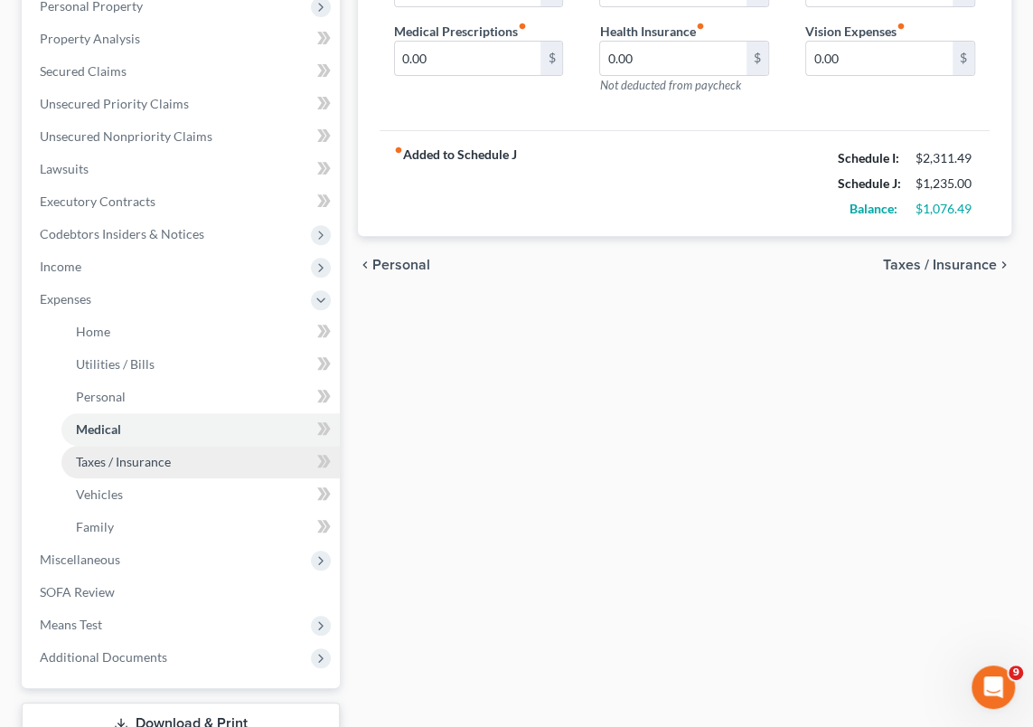
click at [160, 461] on span "Taxes / Insurance" at bounding box center [123, 461] width 95 height 15
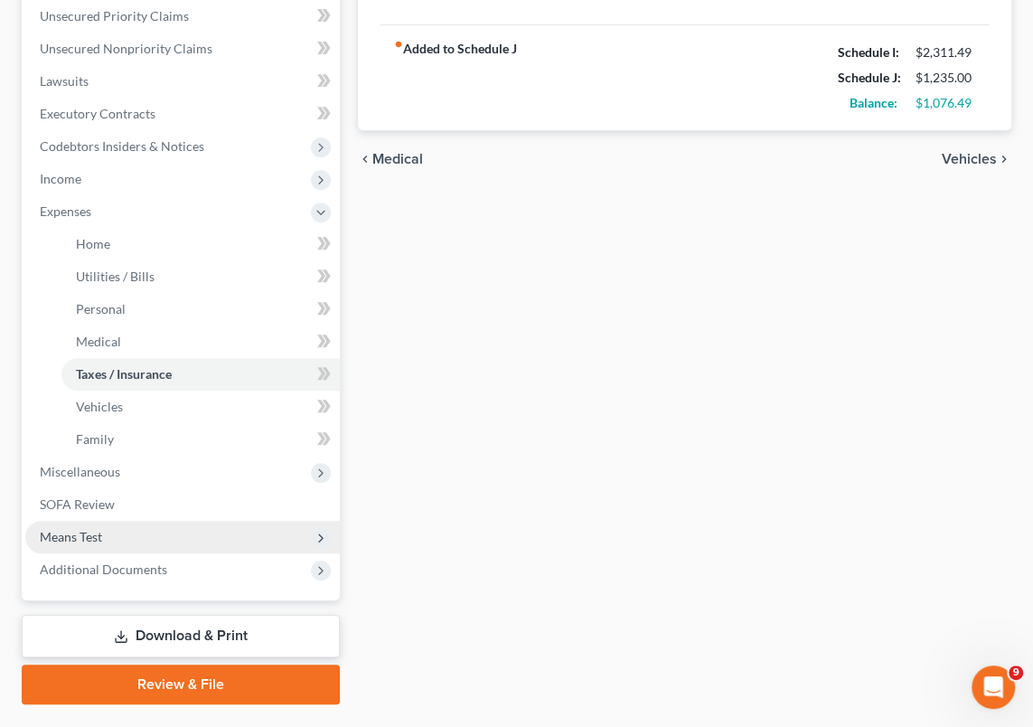
scroll to position [460, 0]
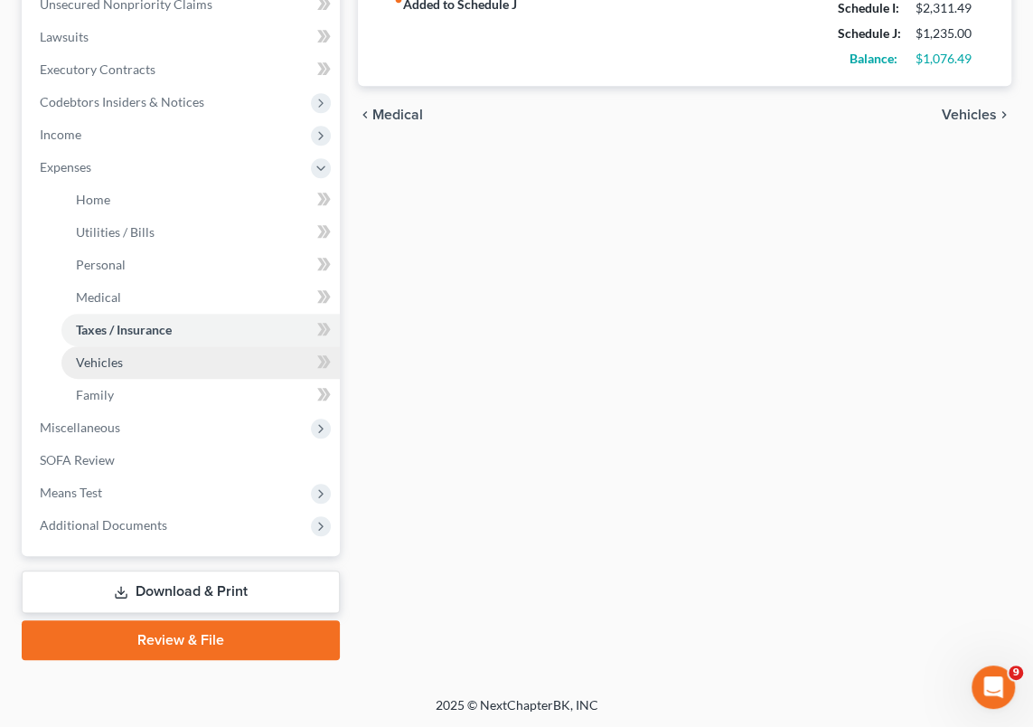
click at [118, 357] on span "Vehicles" at bounding box center [99, 361] width 47 height 15
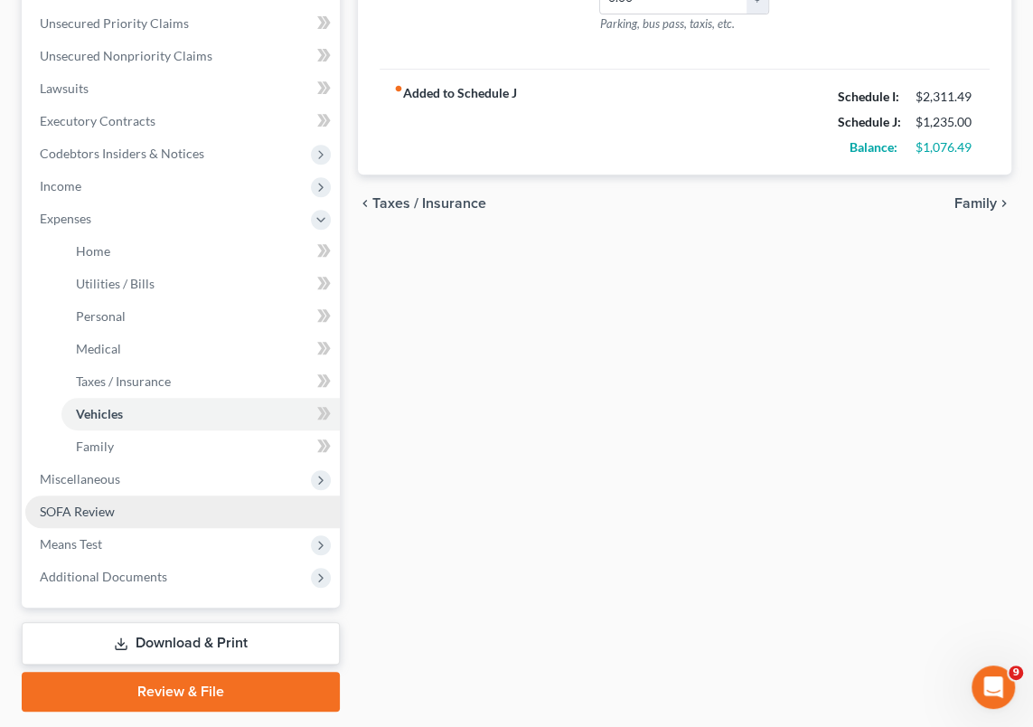
scroll to position [410, 0]
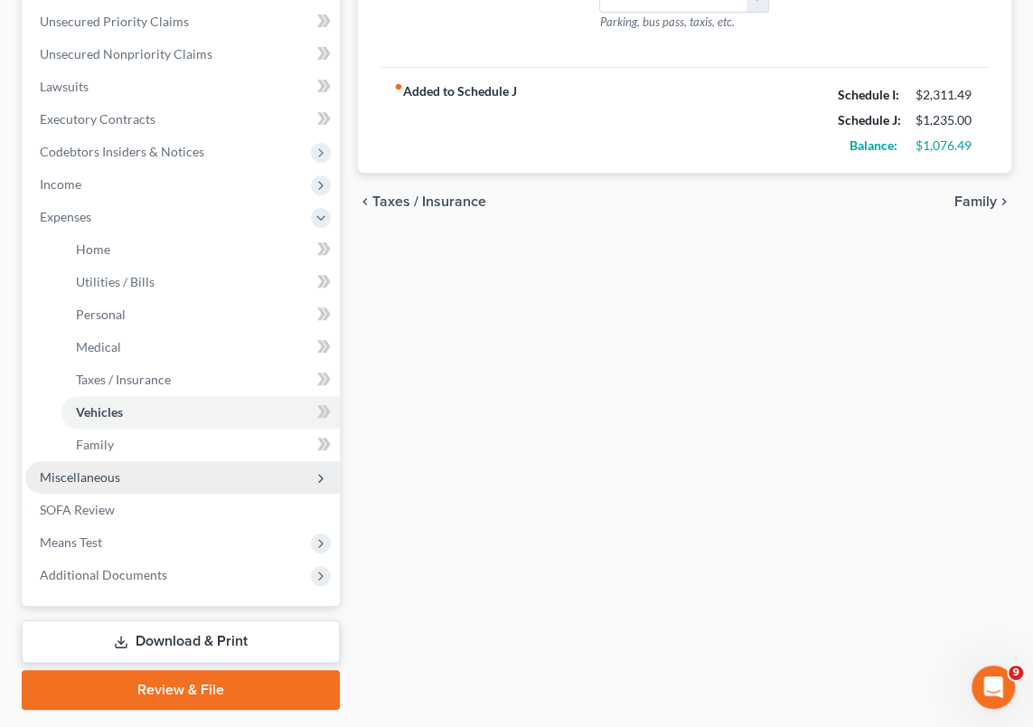
click at [103, 476] on span "Miscellaneous" at bounding box center [80, 476] width 80 height 15
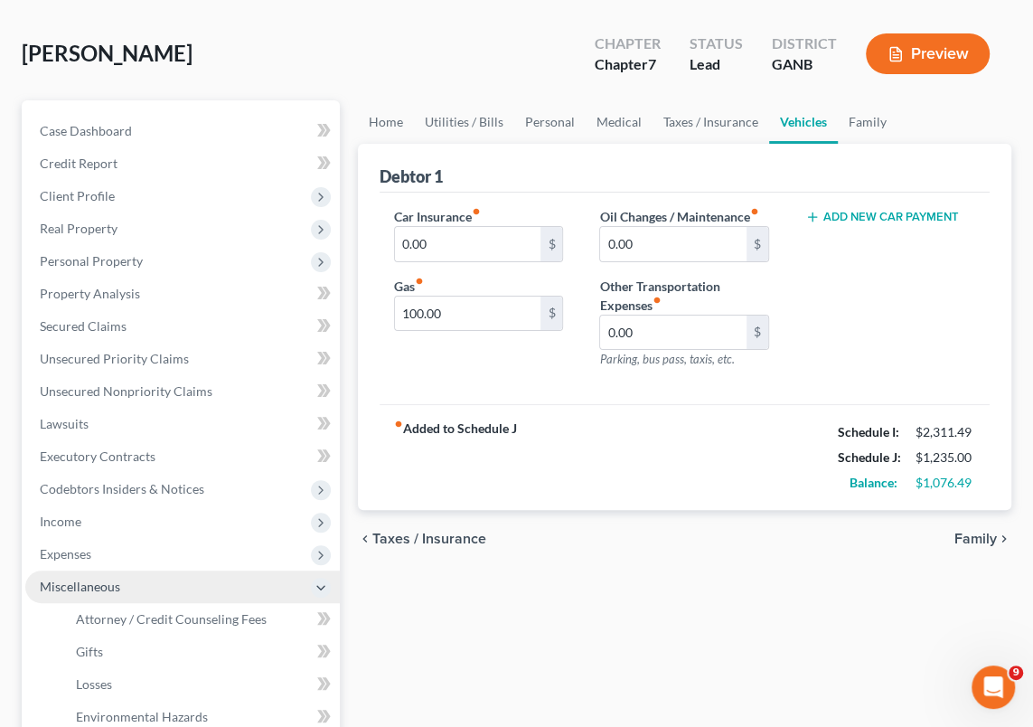
scroll to position [0, 0]
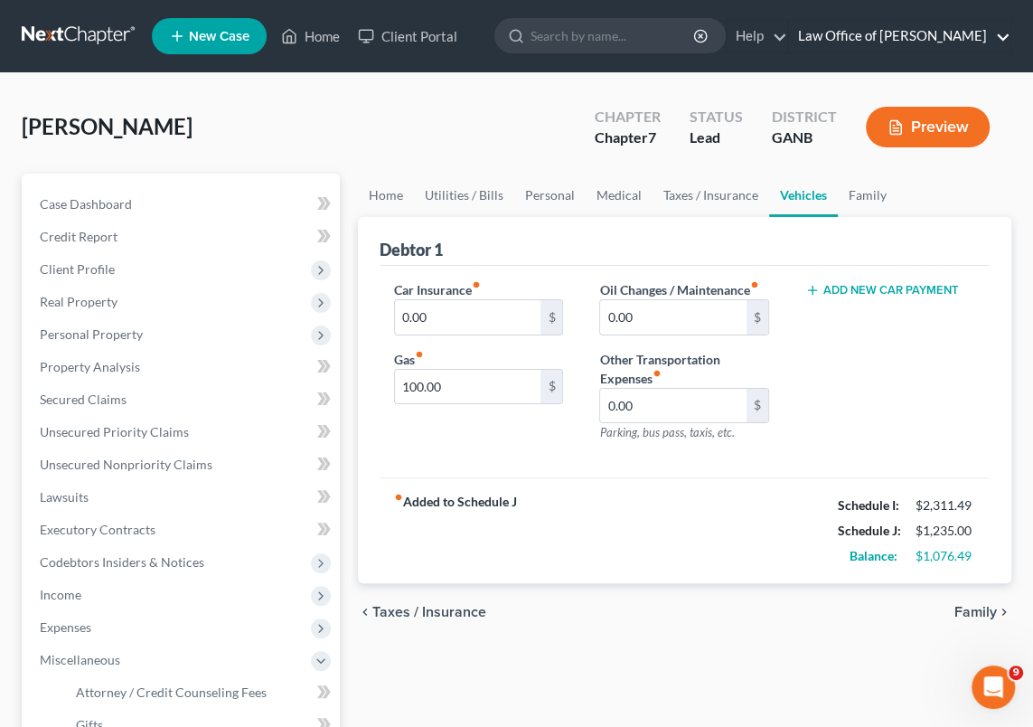
click at [994, 33] on link "Law Office of [PERSON_NAME]" at bounding box center [900, 36] width 222 height 33
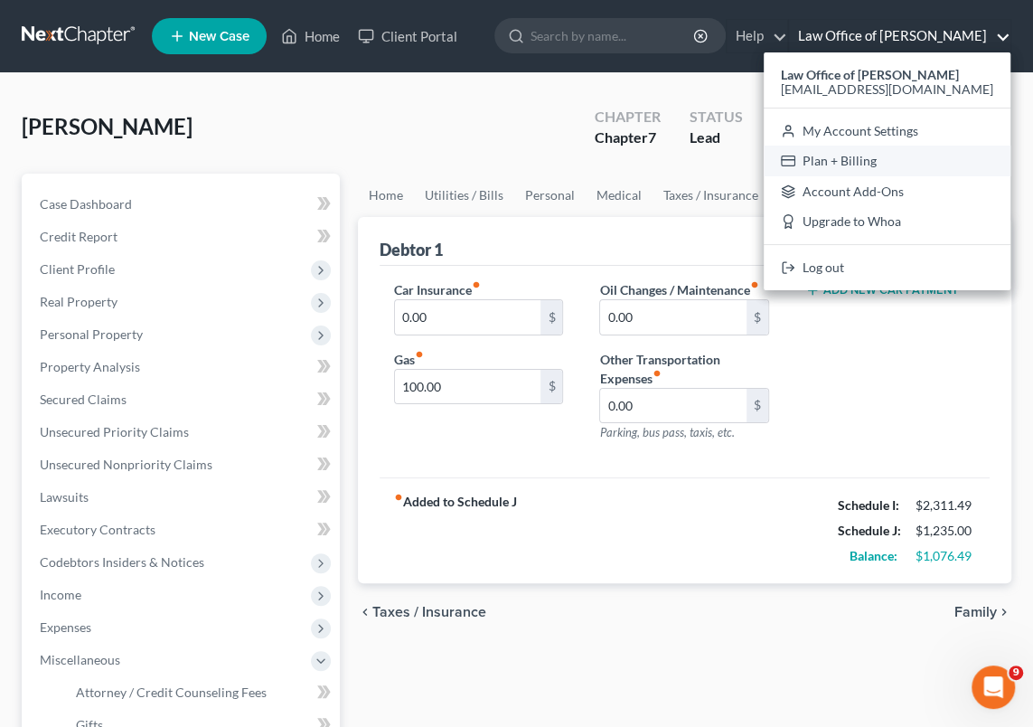
click at [879, 157] on link "Plan + Billing" at bounding box center [887, 161] width 247 height 31
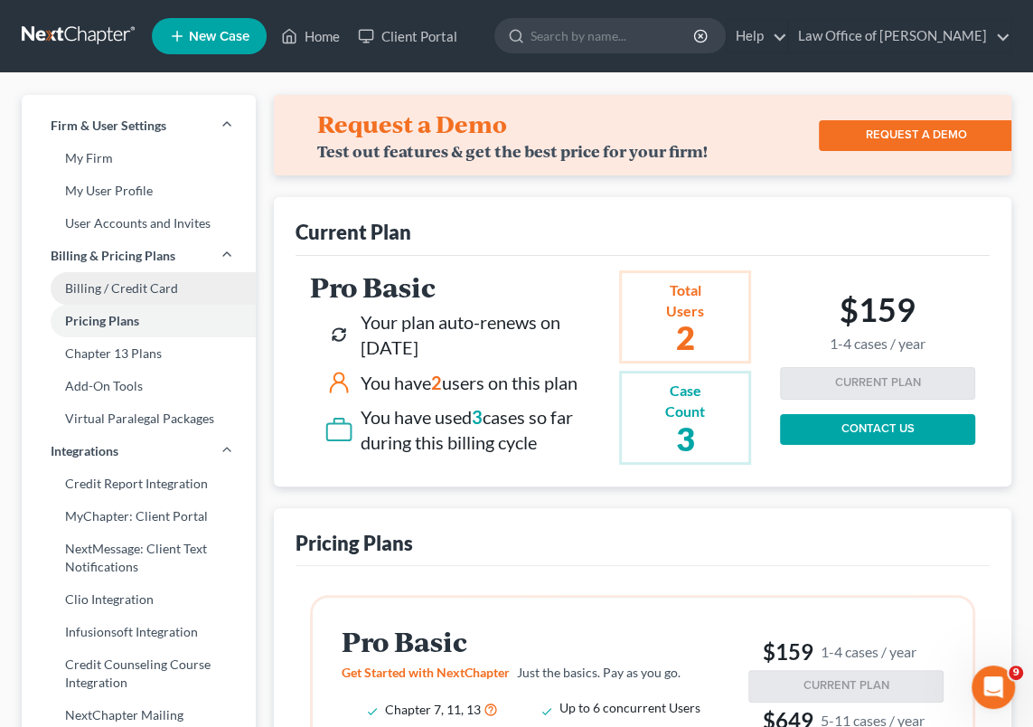
click at [142, 286] on link "Billing / Credit Card" at bounding box center [139, 288] width 234 height 33
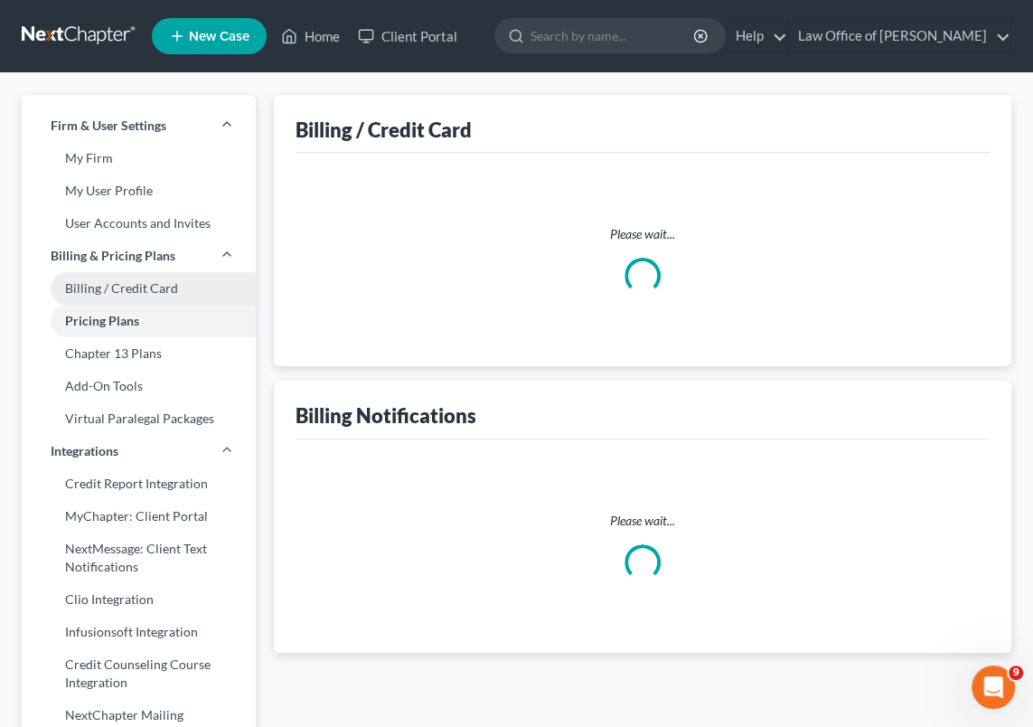
select select "10"
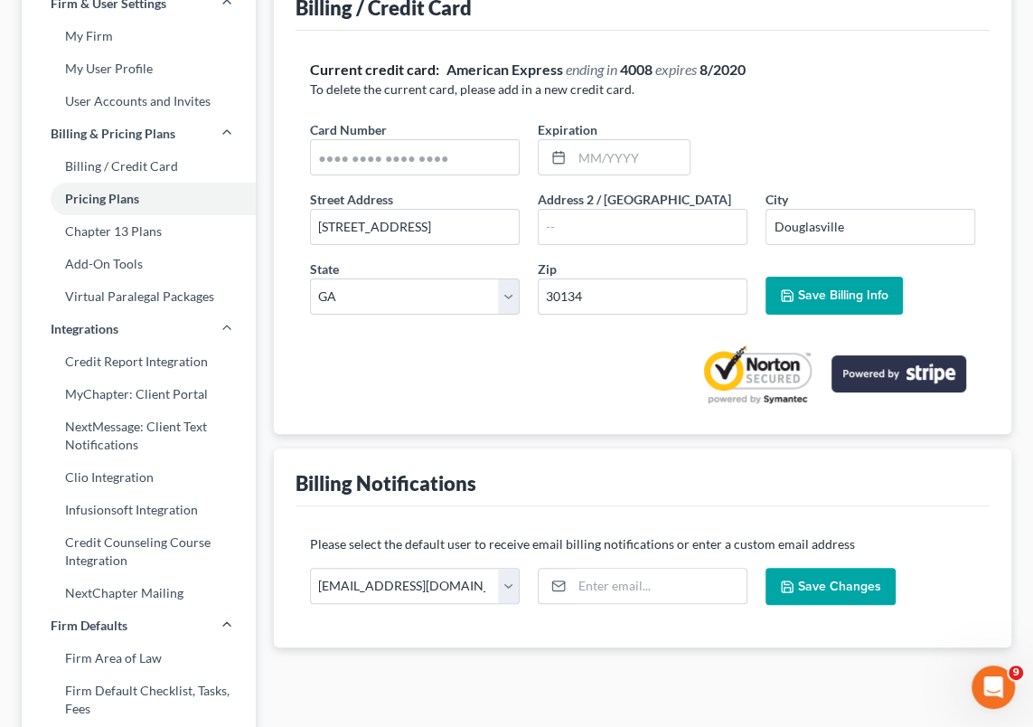
scroll to position [164, 0]
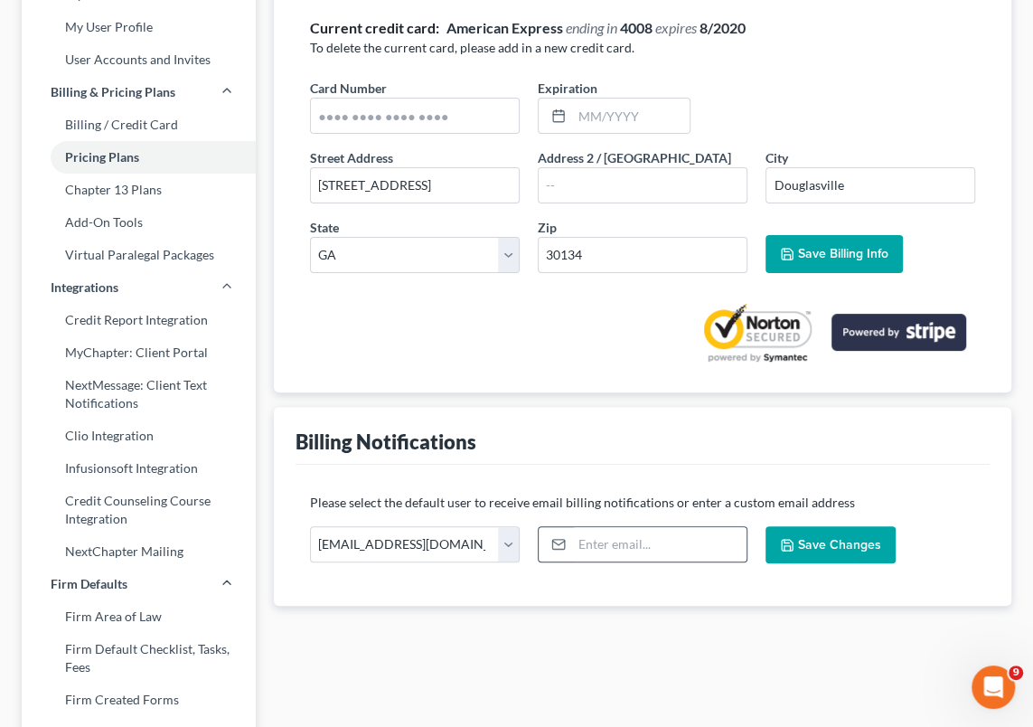
click at [570, 539] on div at bounding box center [555, 544] width 33 height 34
click at [579, 539] on input "email" at bounding box center [659, 544] width 175 height 34
type input "[EMAIL_ADDRESS][DOMAIN_NAME]"
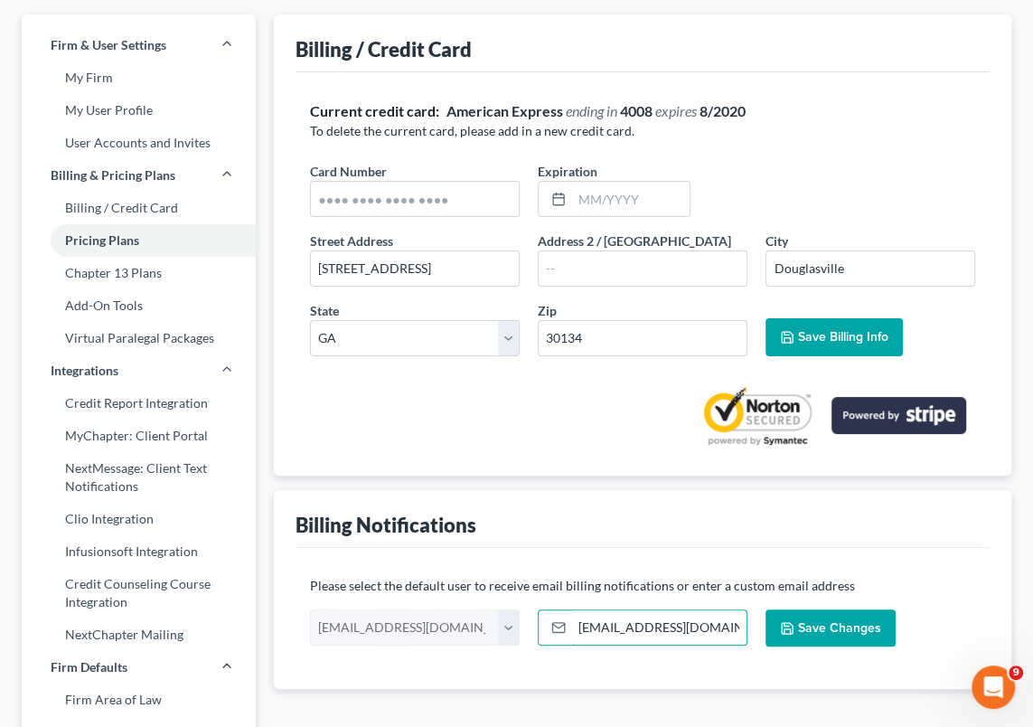
scroll to position [0, 0]
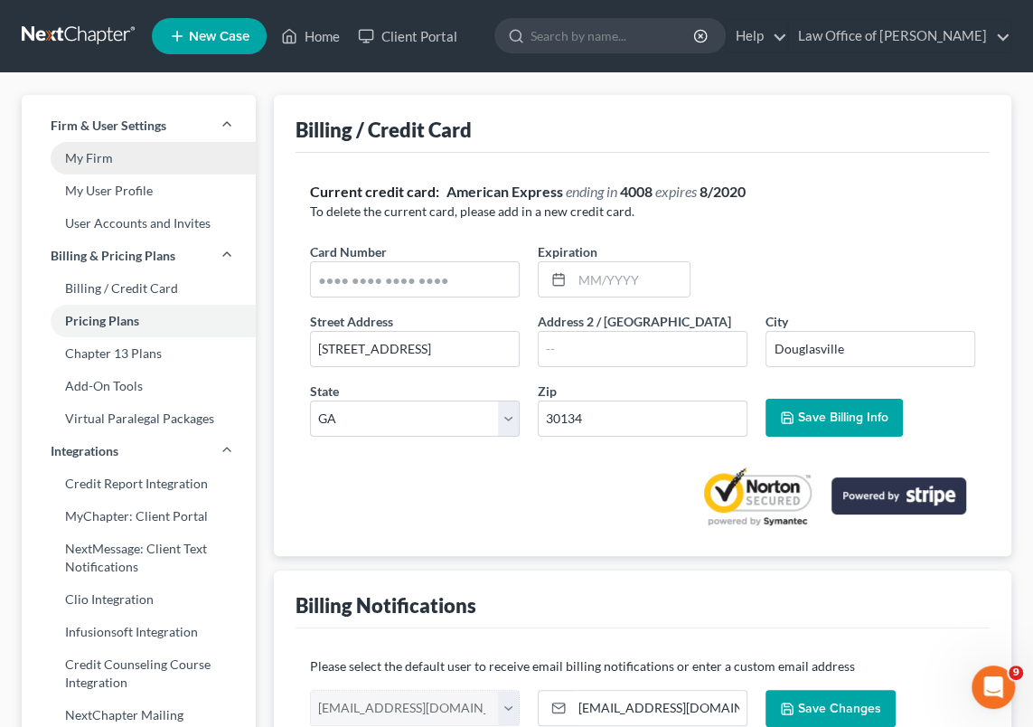
click at [111, 156] on link "My Firm" at bounding box center [139, 158] width 234 height 33
select select "19"
select select "24"
select select "10"
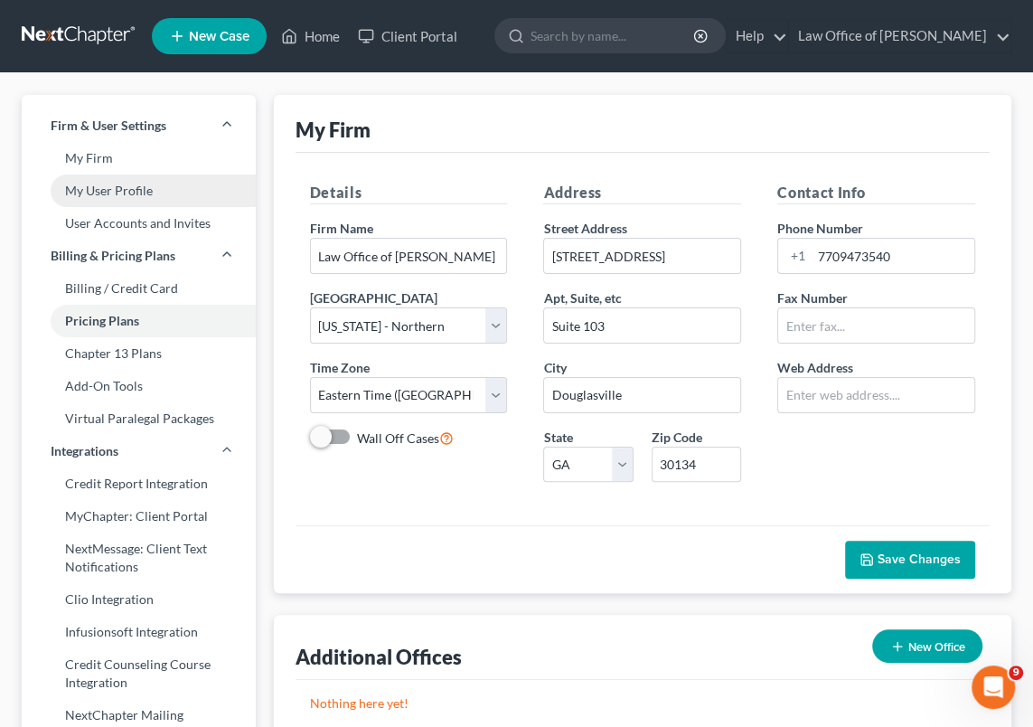
click at [112, 192] on link "My User Profile" at bounding box center [139, 191] width 234 height 33
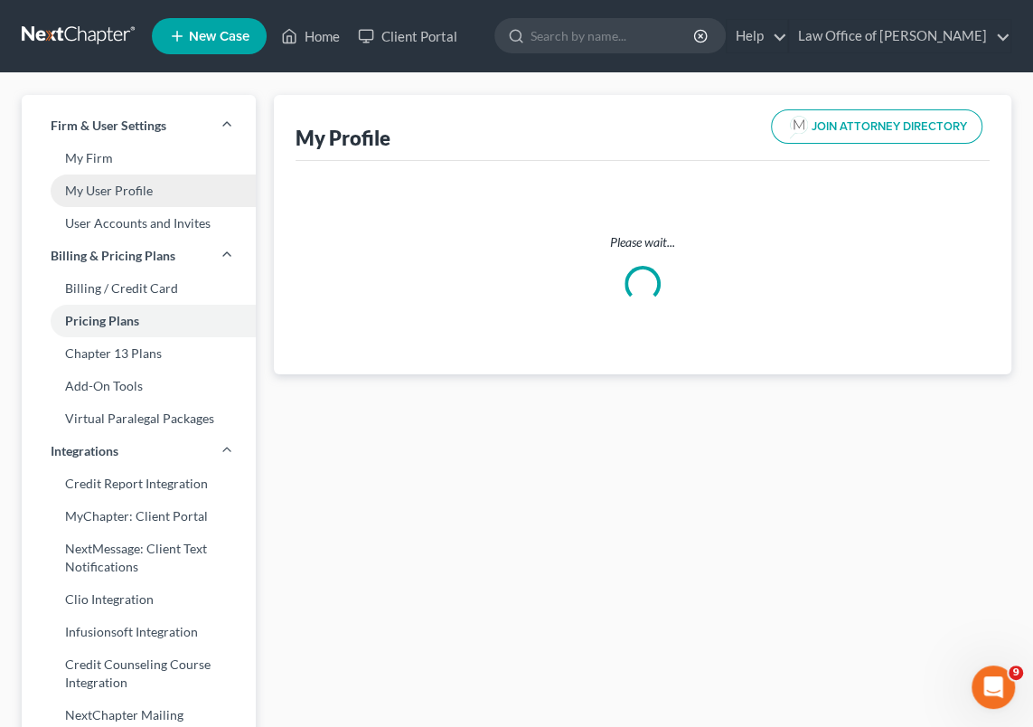
select select "10"
select select "19"
select select "attorney"
select select "0"
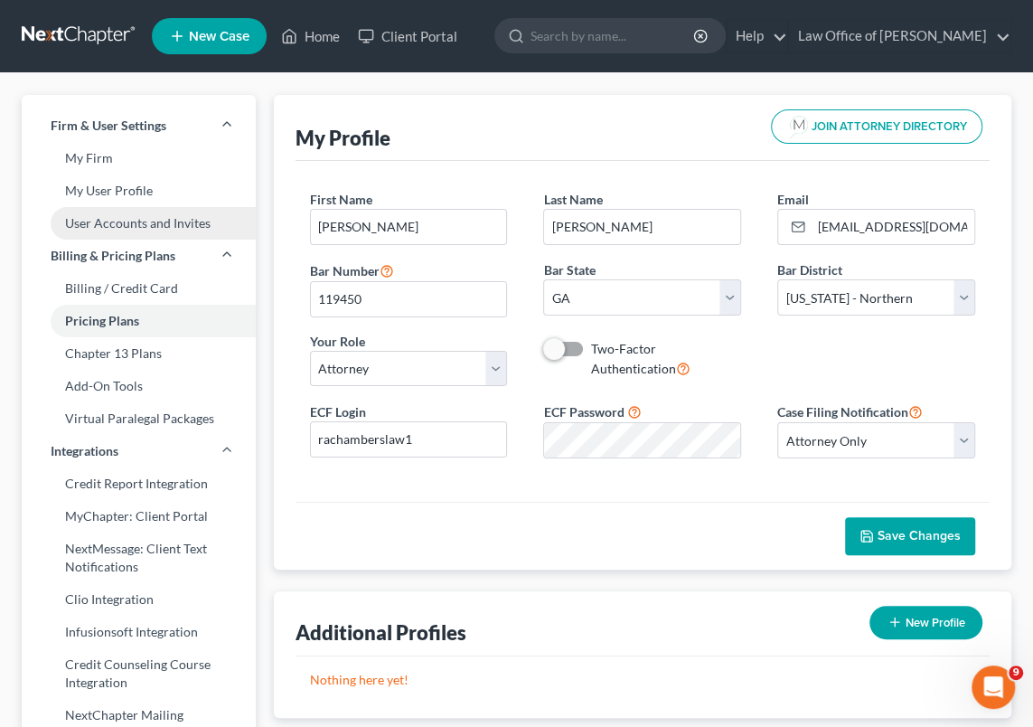
click at [120, 223] on link "User Accounts and Invites" at bounding box center [139, 223] width 234 height 33
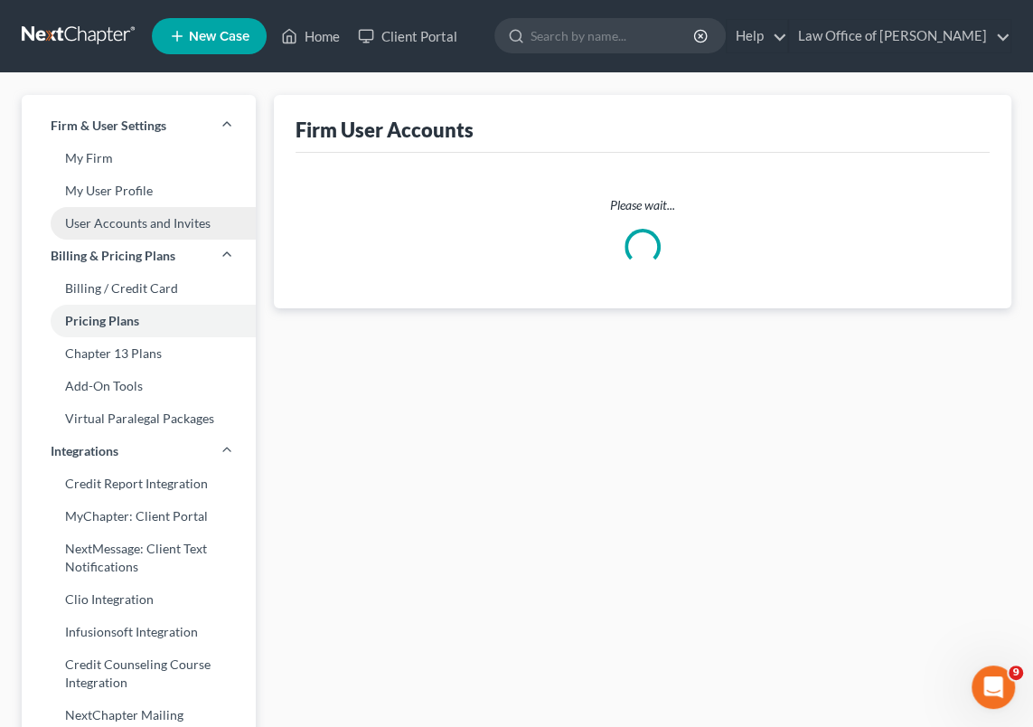
select select "0"
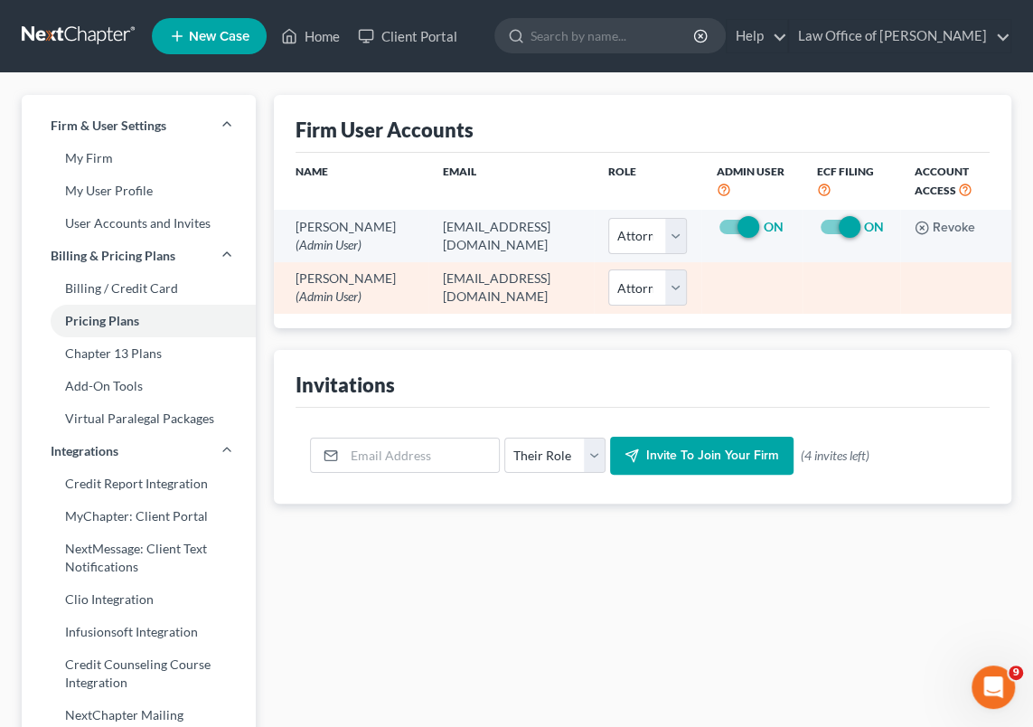
click at [404, 288] on td "[PERSON_NAME] (Admin User)" at bounding box center [351, 288] width 155 height 52
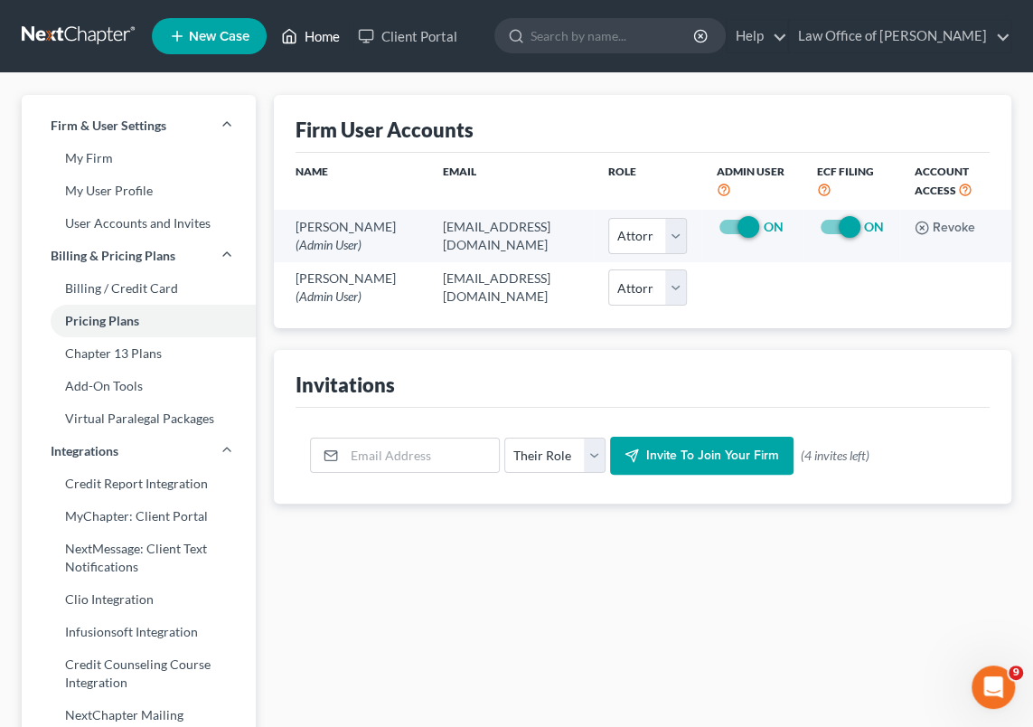
click at [308, 37] on link "Home" at bounding box center [310, 36] width 77 height 33
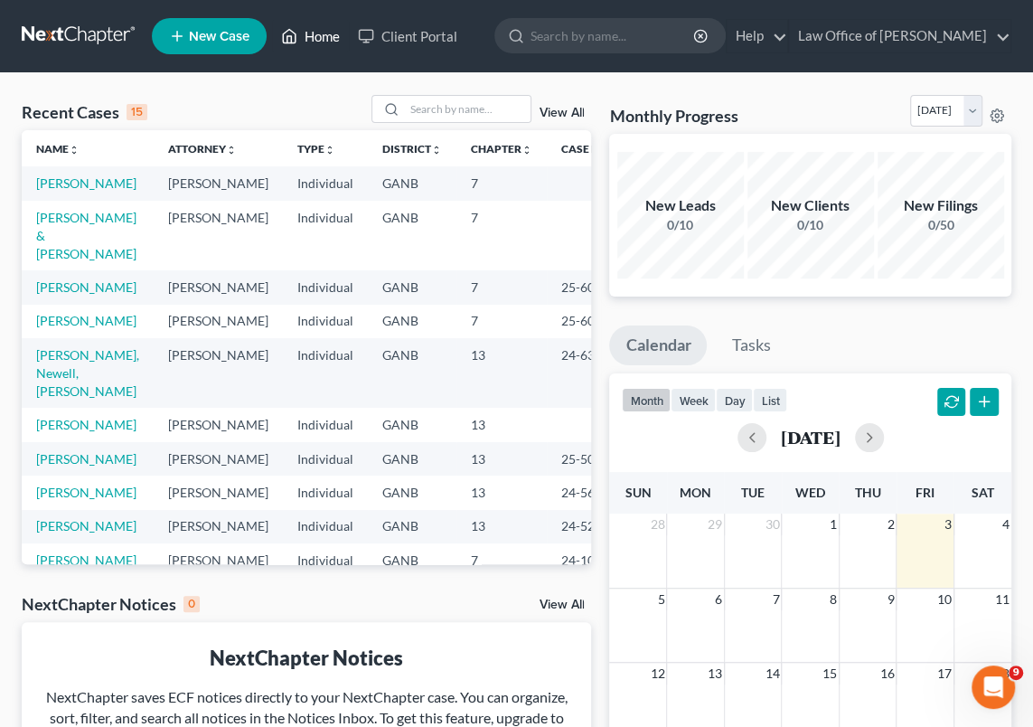
click at [325, 32] on link "Home" at bounding box center [310, 36] width 77 height 33
